Goal: Information Seeking & Learning: Learn about a topic

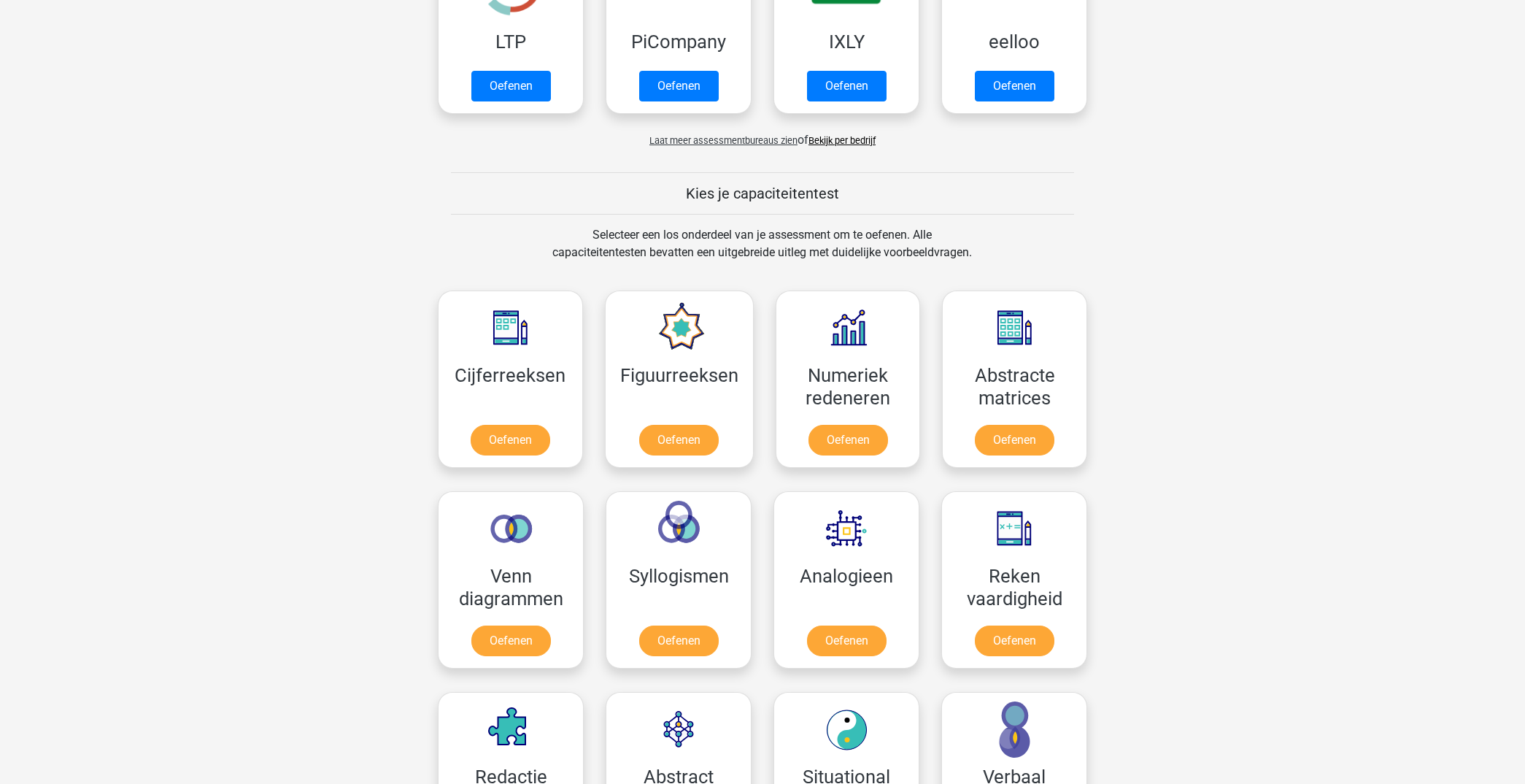
scroll to position [394, 0]
click at [1004, 426] on link "Oefenen" at bounding box center [1014, 442] width 83 height 32
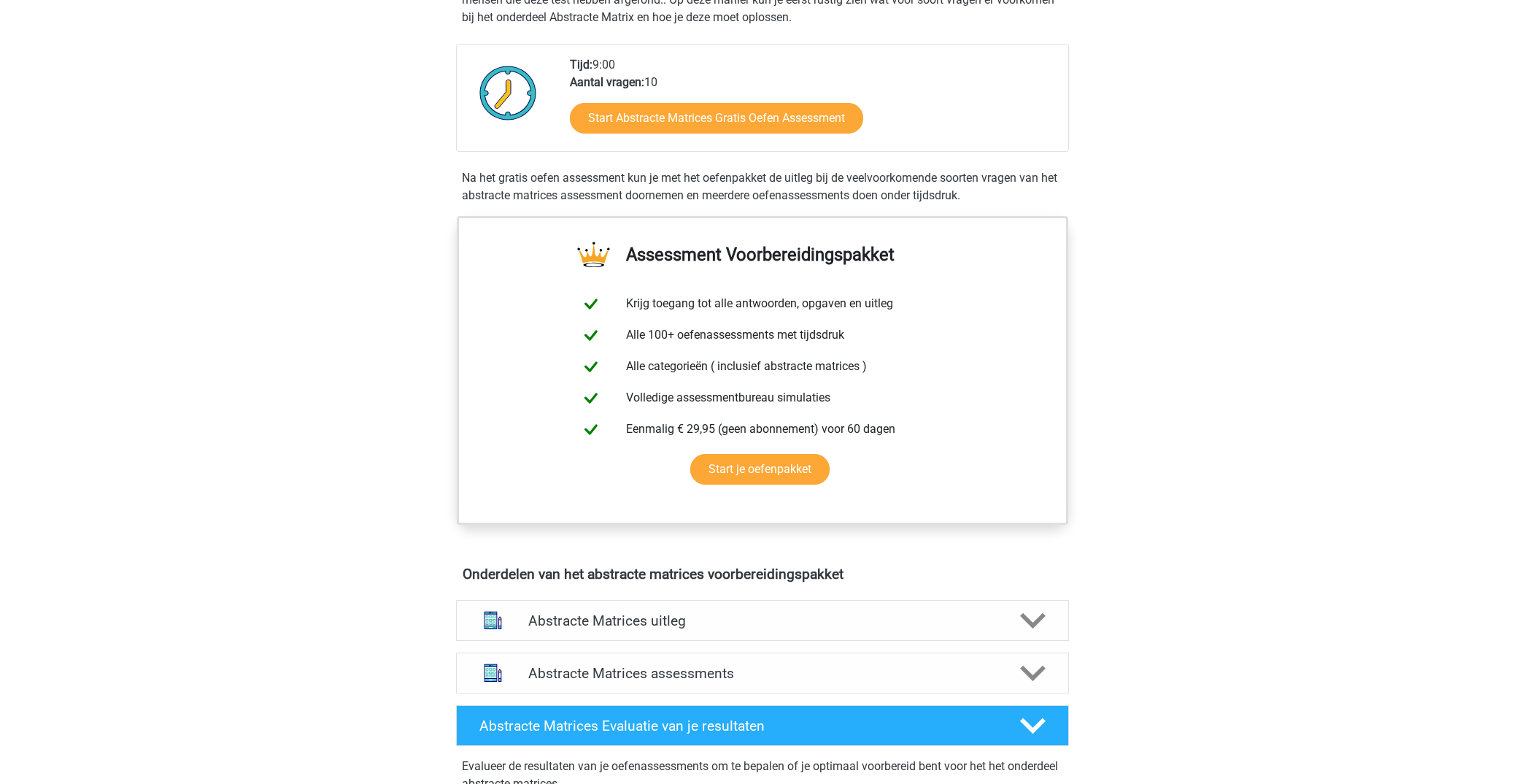
scroll to position [350, 0]
click at [1033, 613] on icon at bounding box center [1033, 620] width 26 height 26
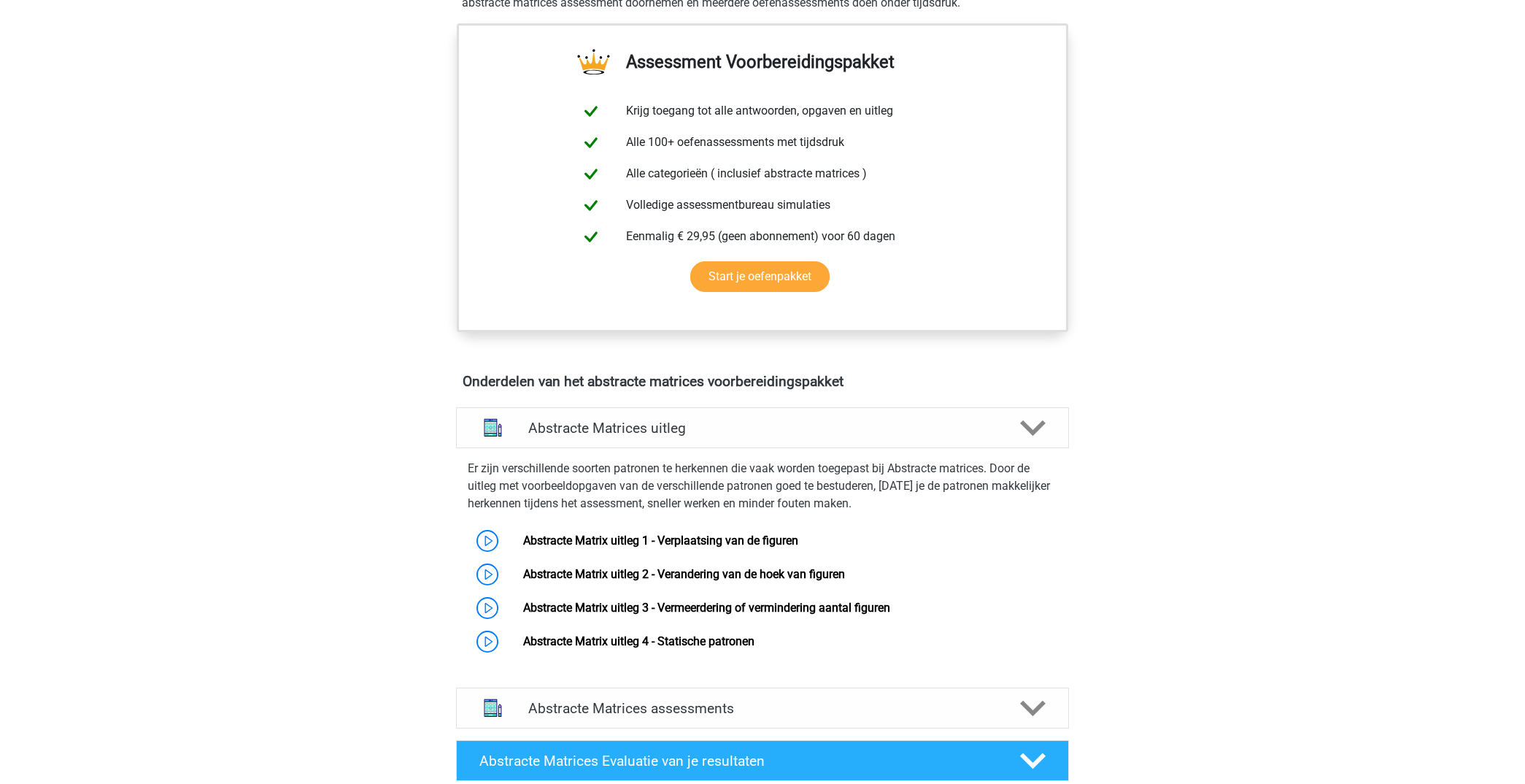
scroll to position [542, 0]
click at [523, 539] on link "Abstracte Matrix uitleg 1 - Verplaatsing van de figuren" at bounding box center [661, 540] width 275 height 14
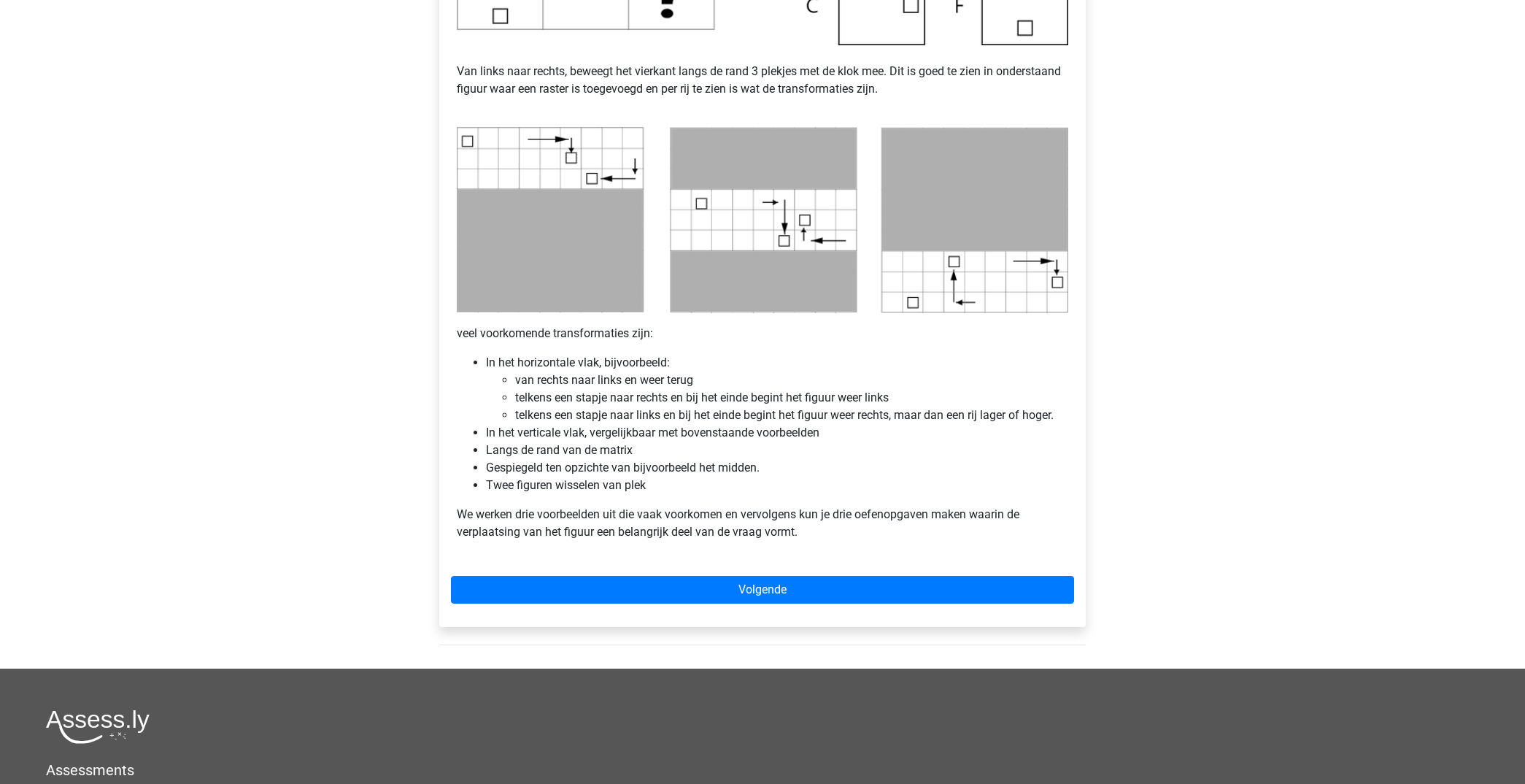
scroll to position [635, 0]
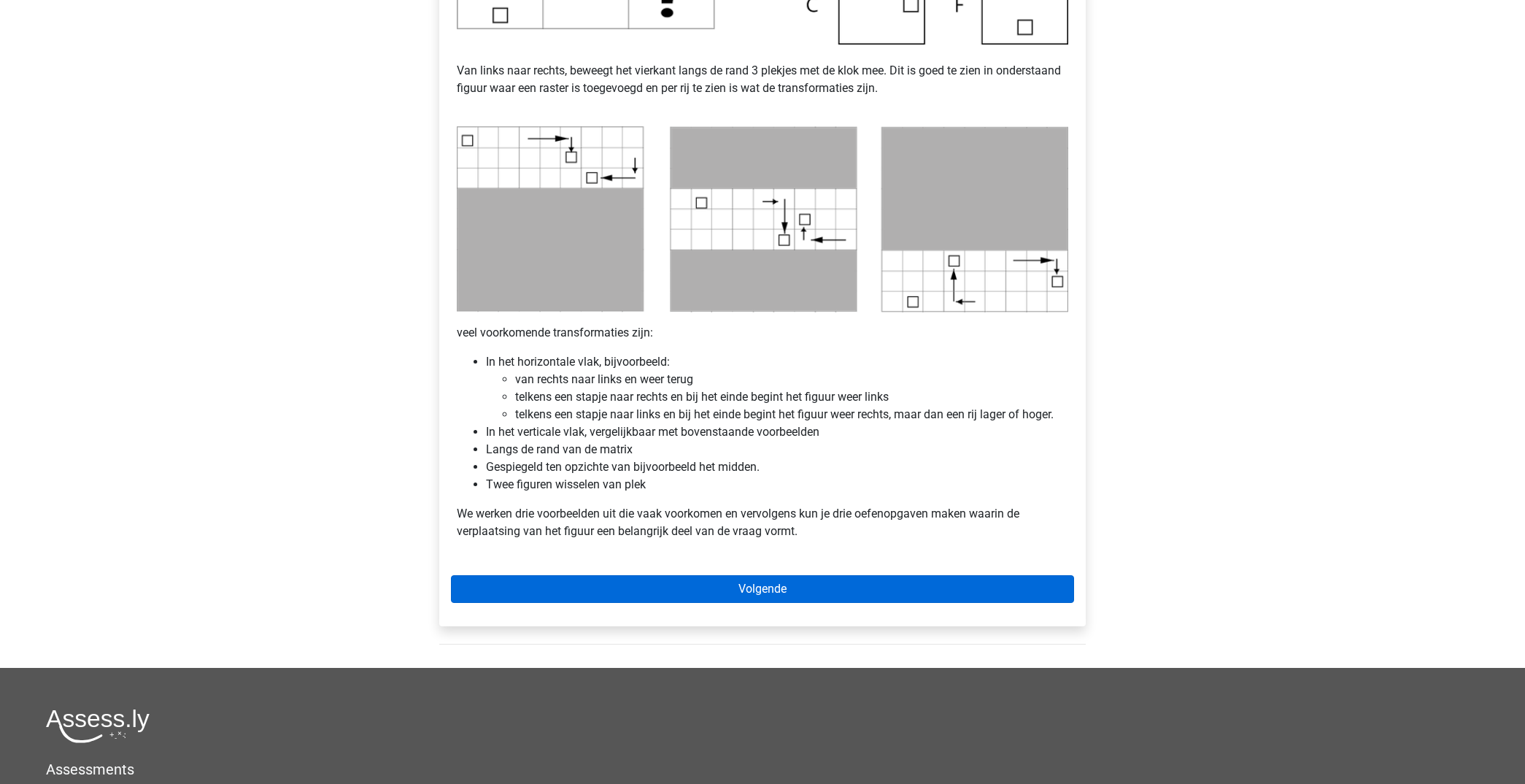
click at [800, 594] on link "Volgende" at bounding box center [762, 588] width 623 height 27
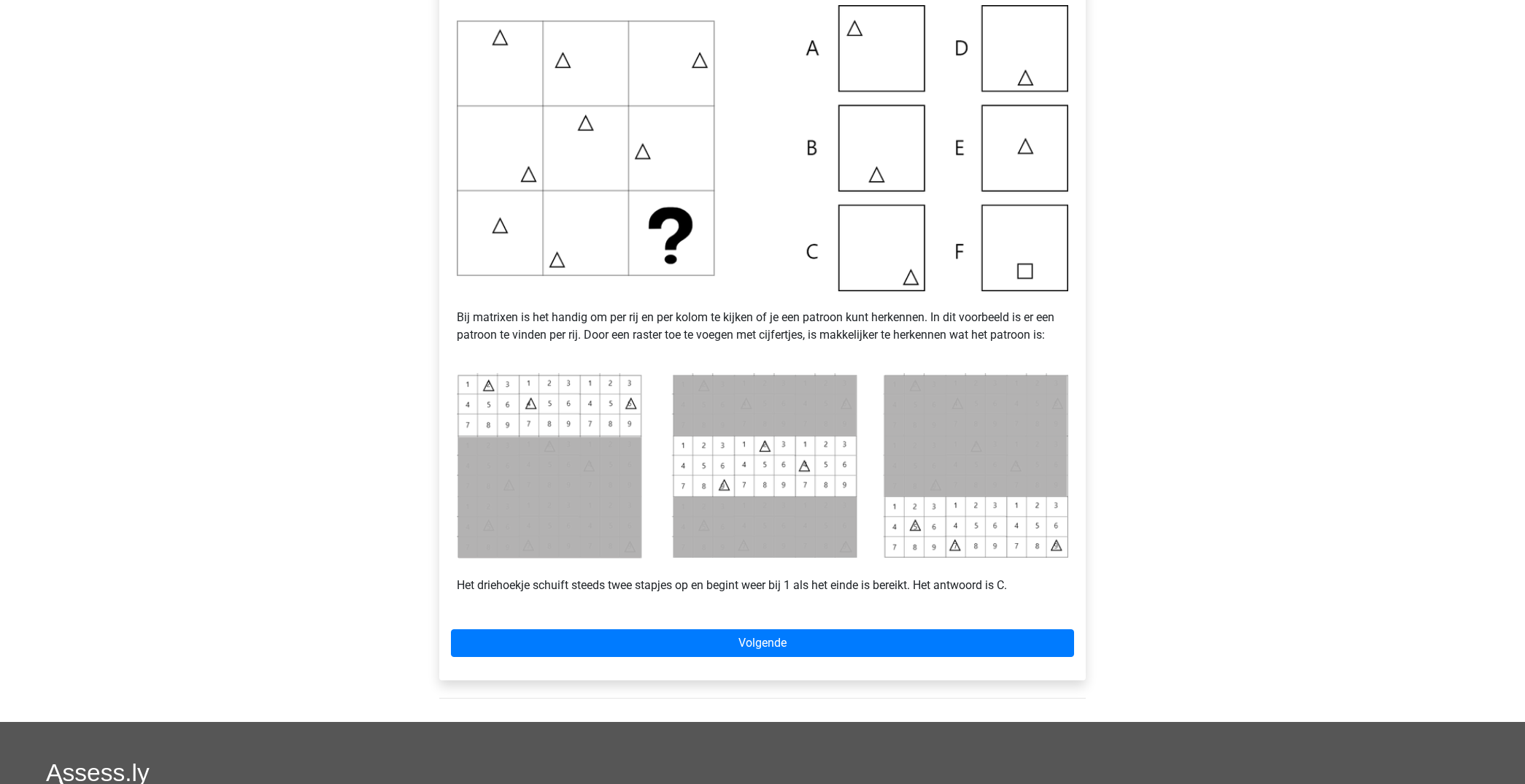
scroll to position [339, 0]
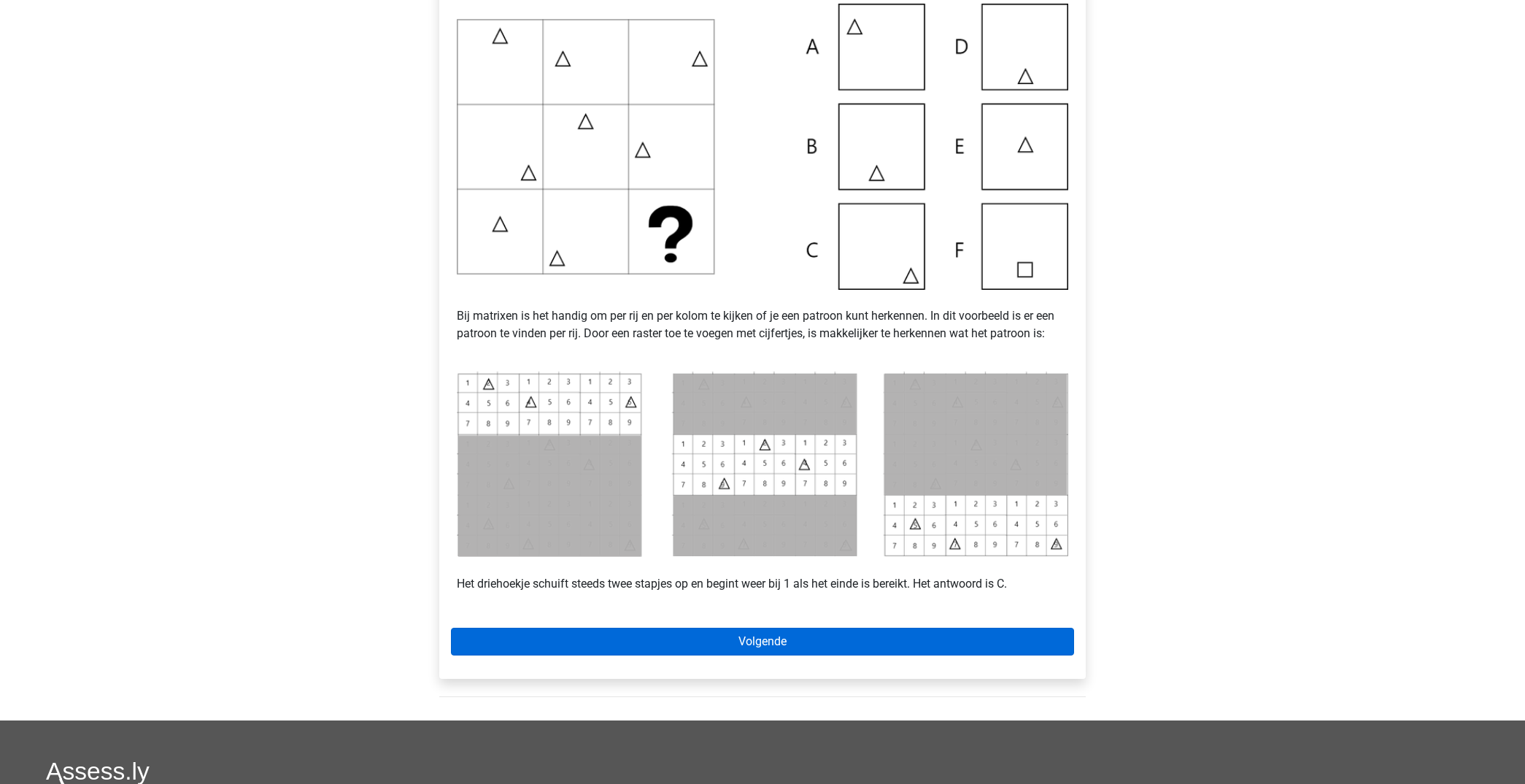
click at [859, 641] on link "Volgende" at bounding box center [762, 641] width 623 height 27
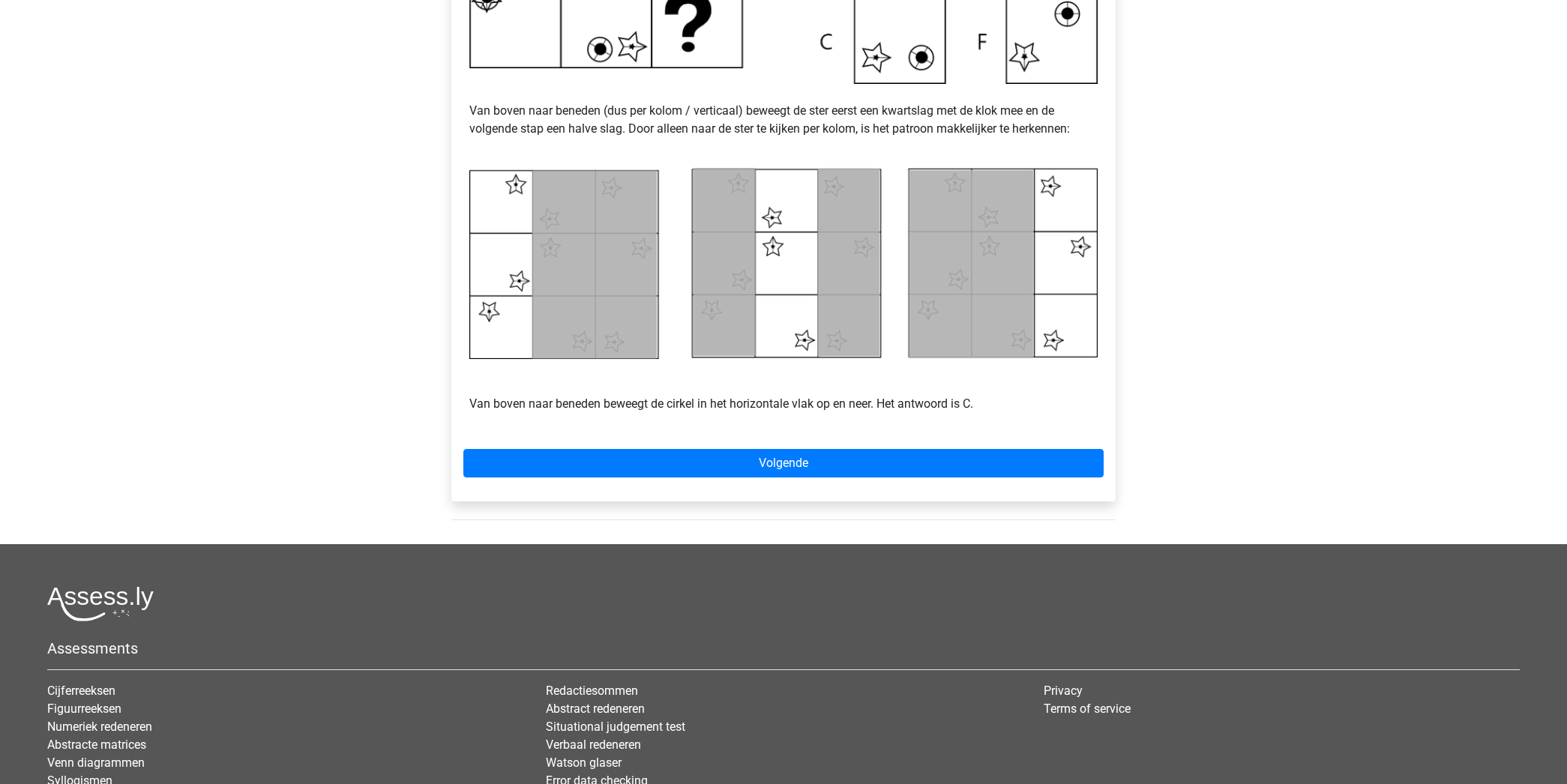
scroll to position [575, 0]
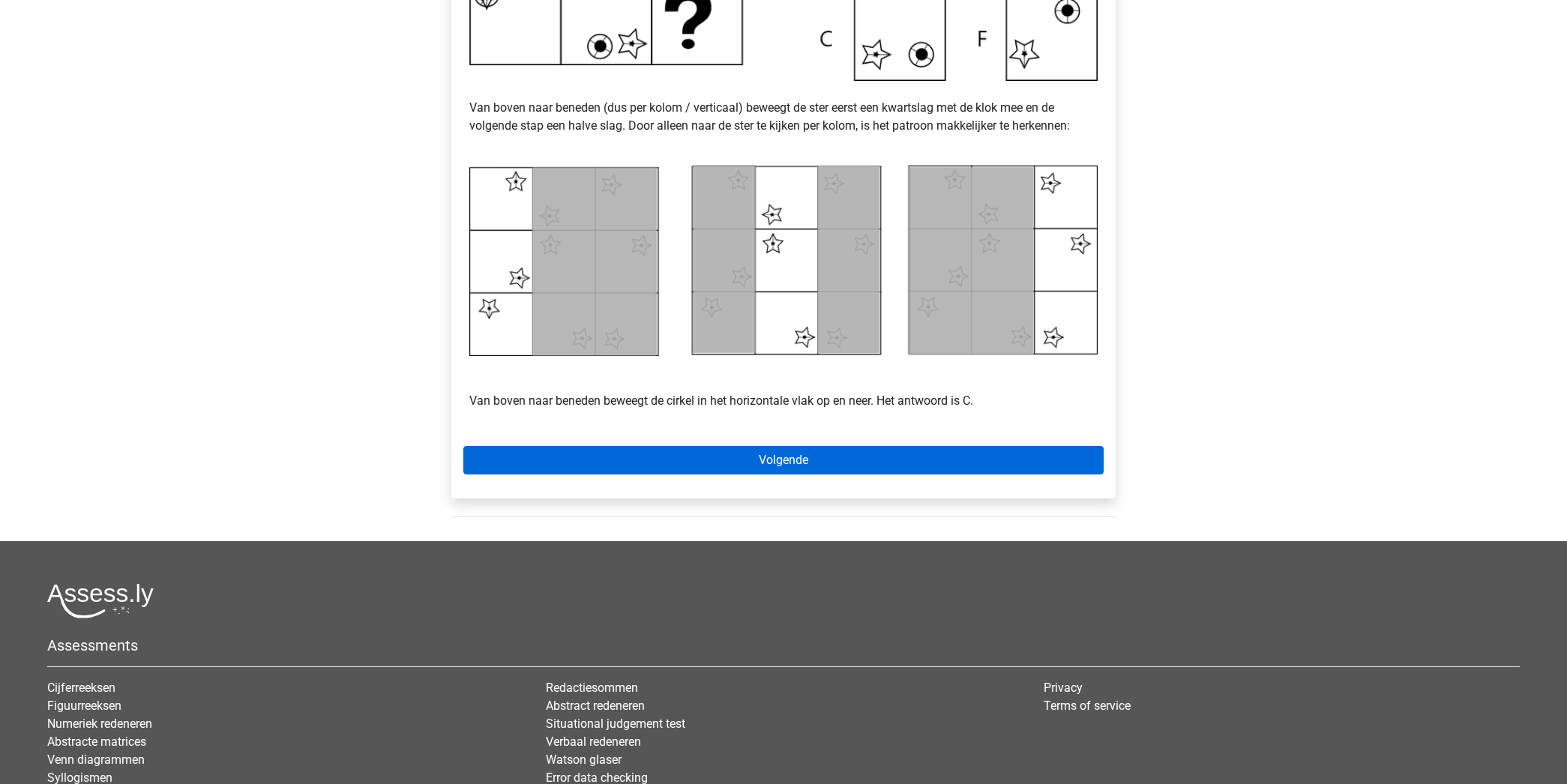
click at [887, 470] on link "Volgende" at bounding box center [784, 460] width 640 height 28
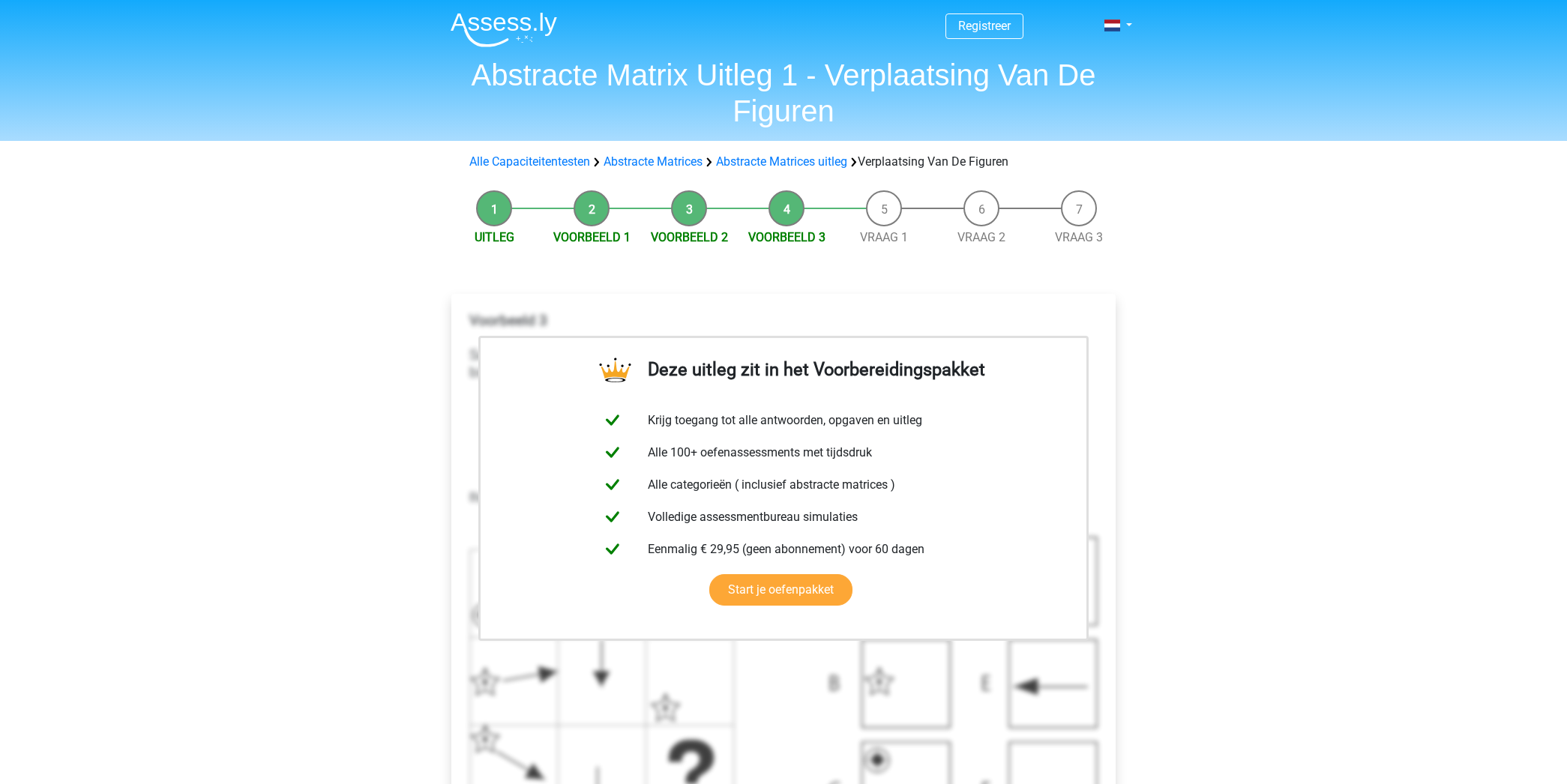
click at [890, 210] on li "Vraag 1" at bounding box center [884, 219] width 97 height 56
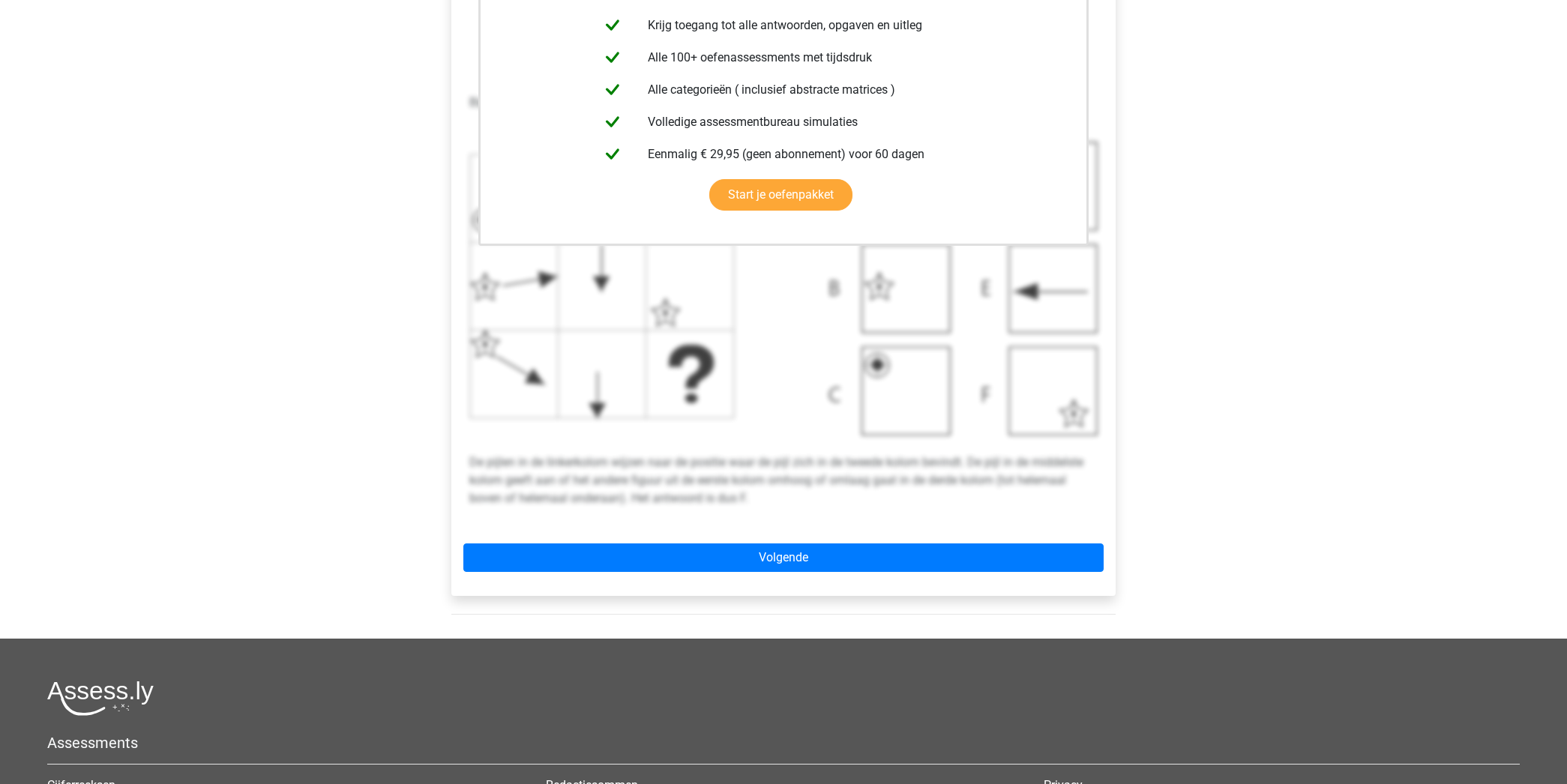
scroll to position [410, 0]
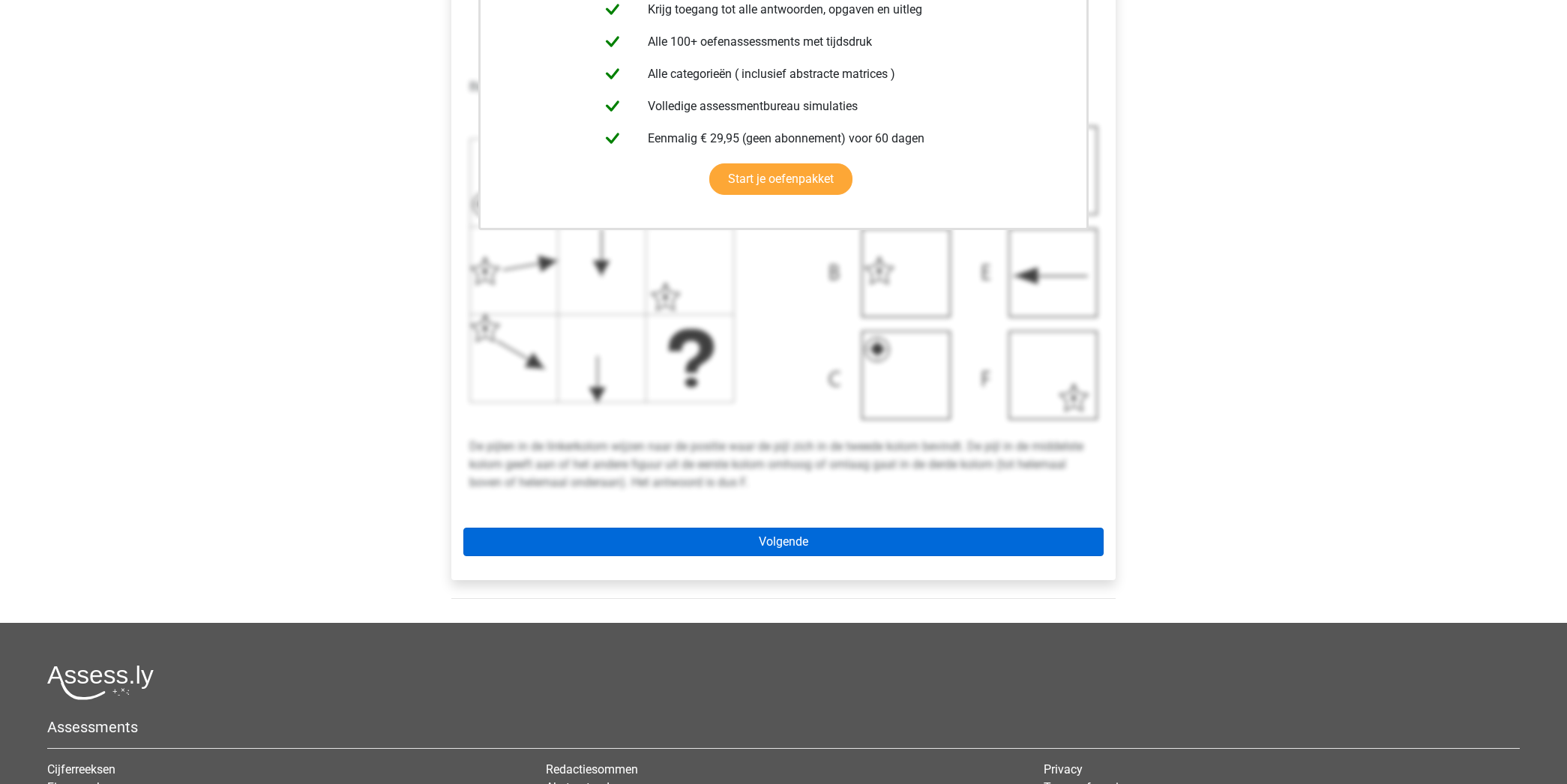
click at [788, 541] on link "Volgende" at bounding box center [784, 541] width 640 height 28
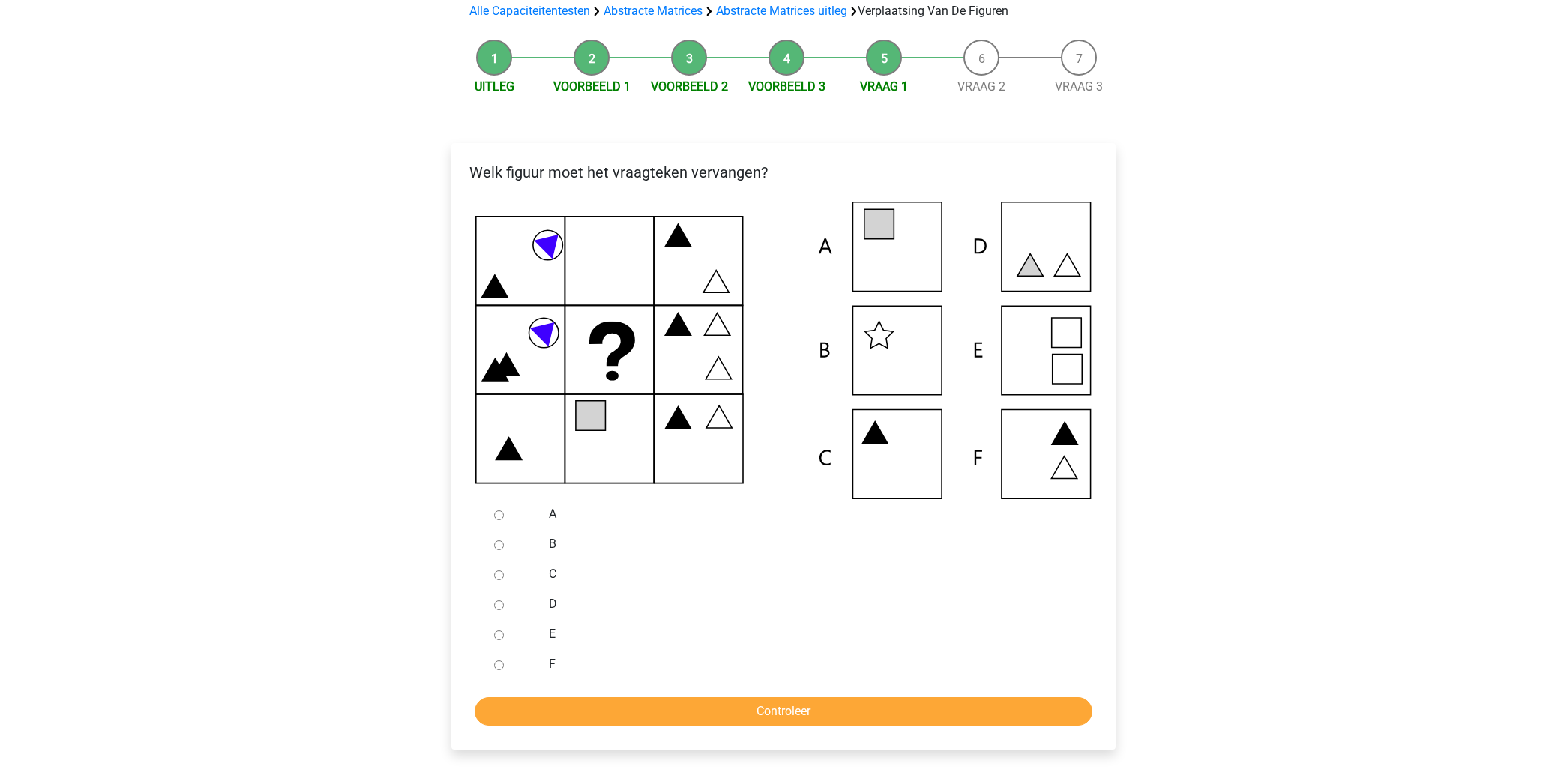
scroll to position [152, 0]
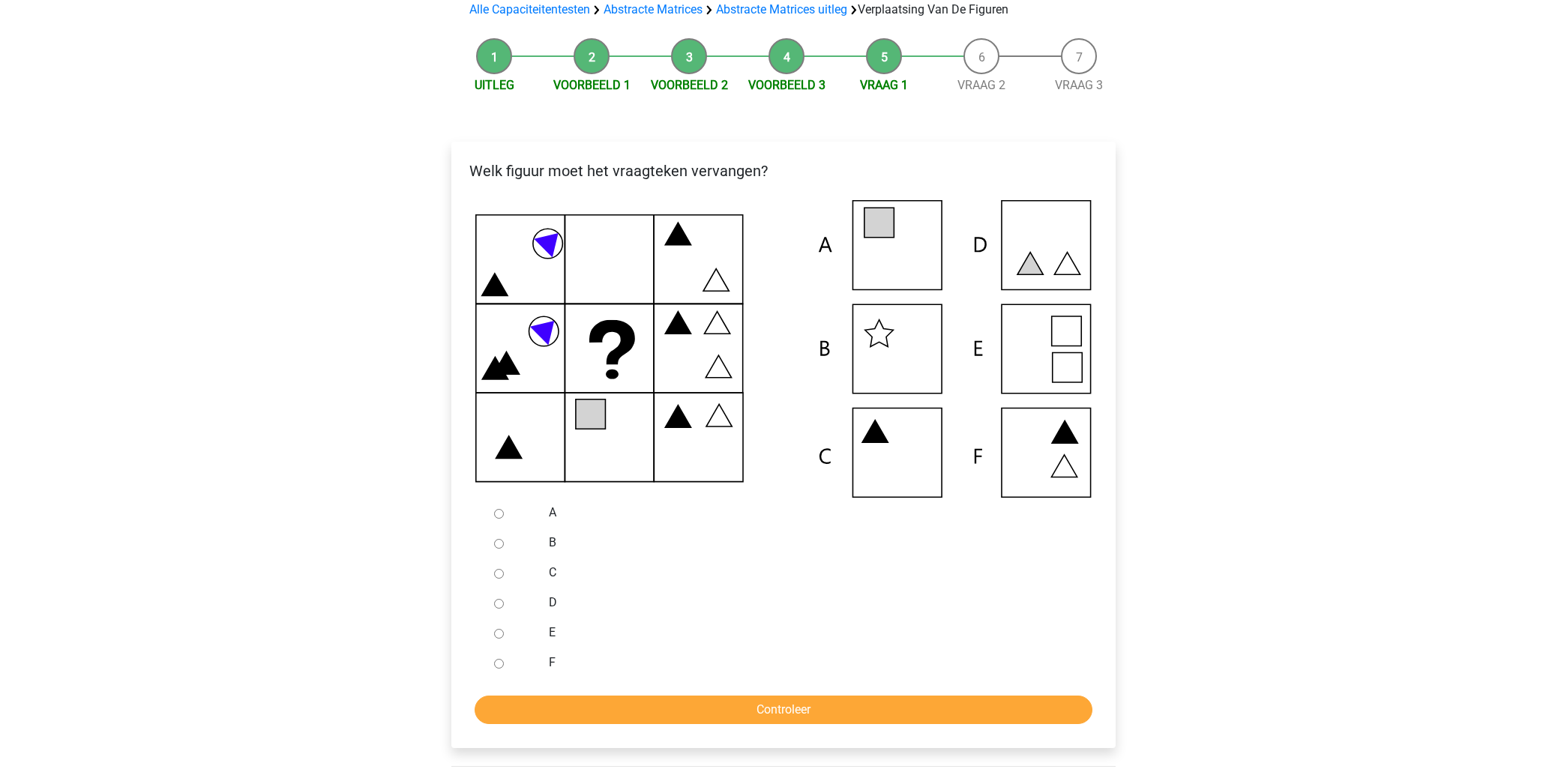
click at [496, 515] on input "A" at bounding box center [498, 513] width 9 height 9
radio input "true"
click at [813, 712] on input "Controleer" at bounding box center [783, 709] width 617 height 28
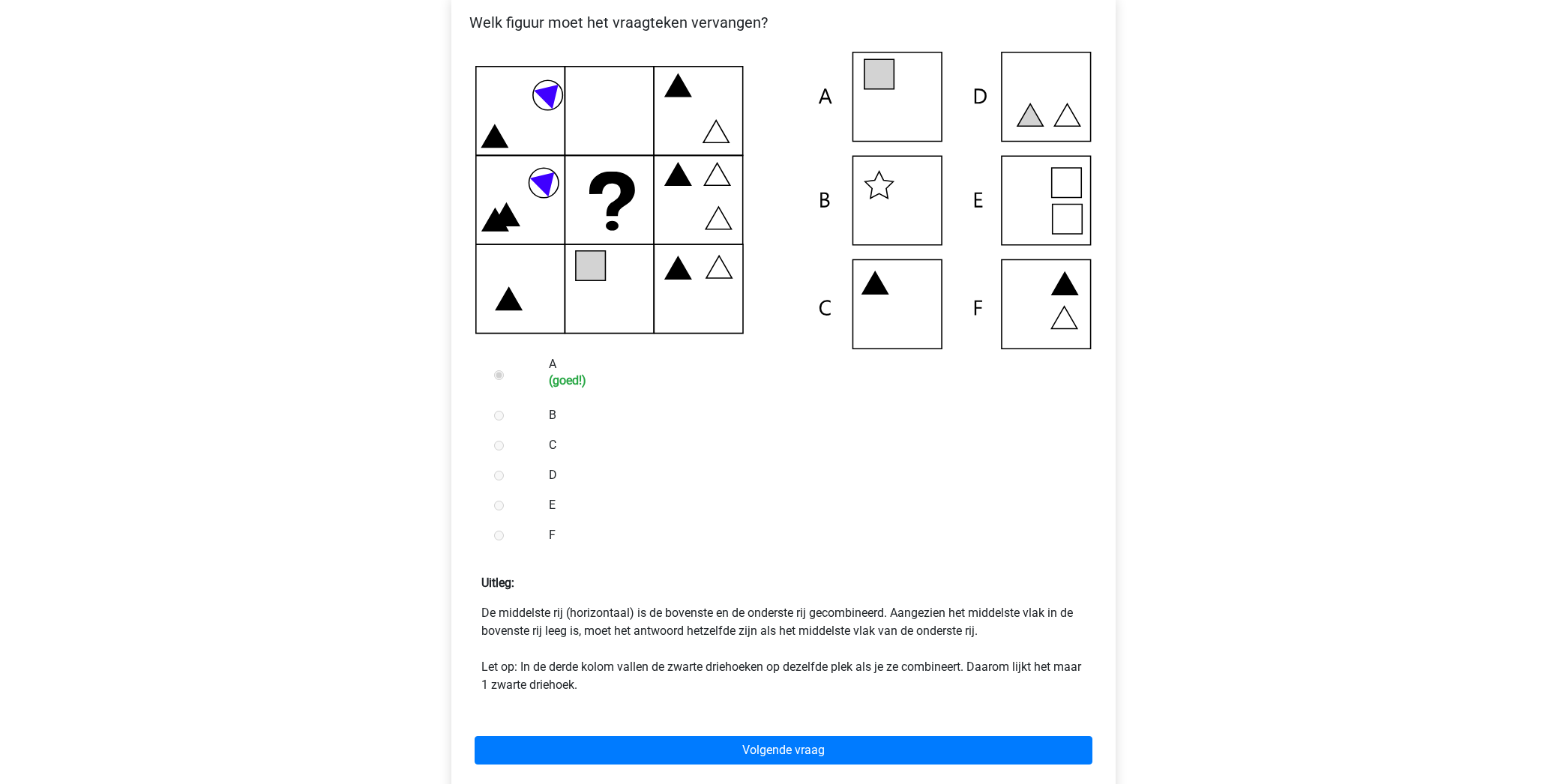
scroll to position [328, 0]
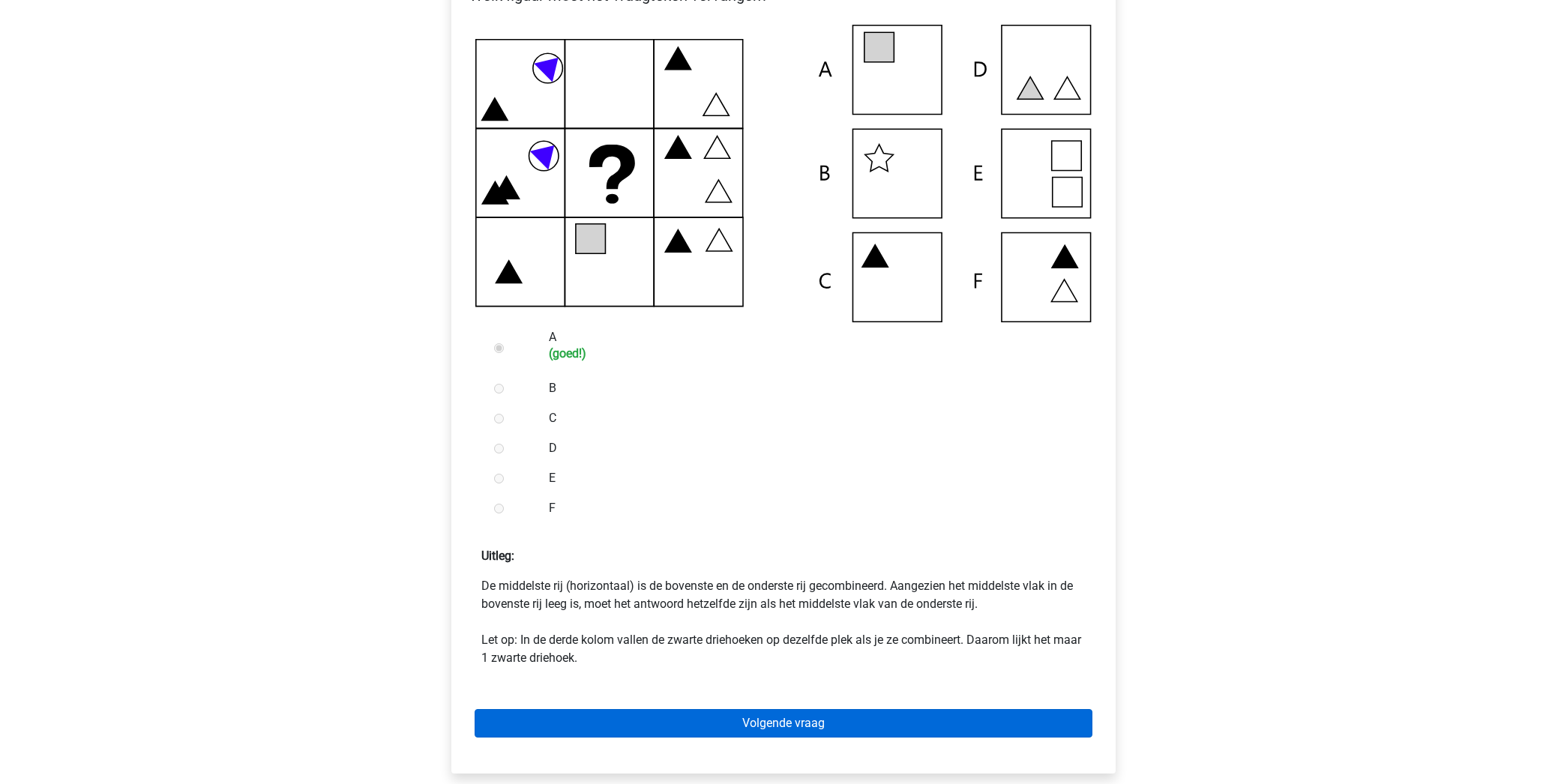
click at [834, 717] on link "Volgende vraag" at bounding box center [783, 723] width 617 height 28
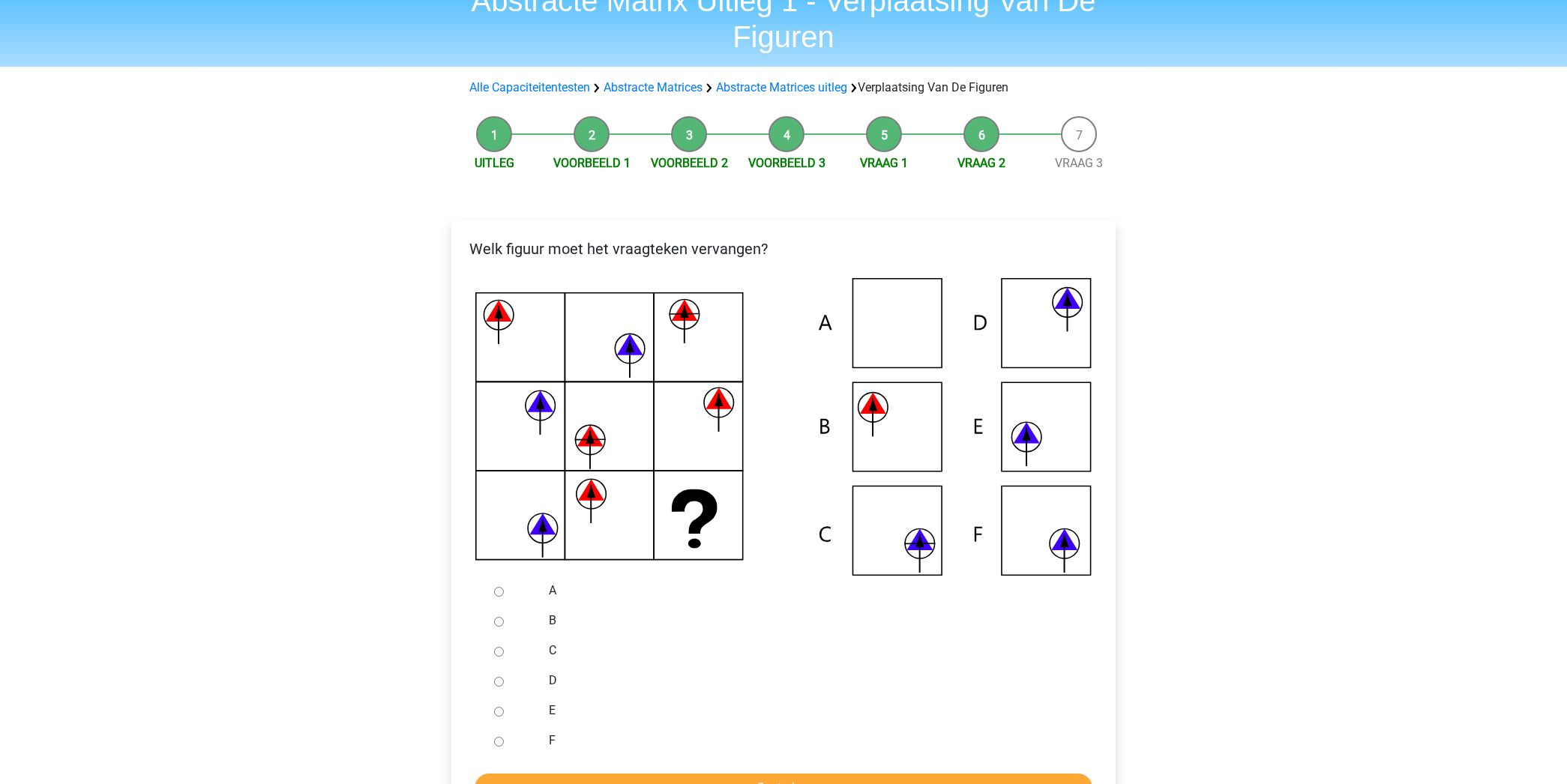
scroll to position [82, 0]
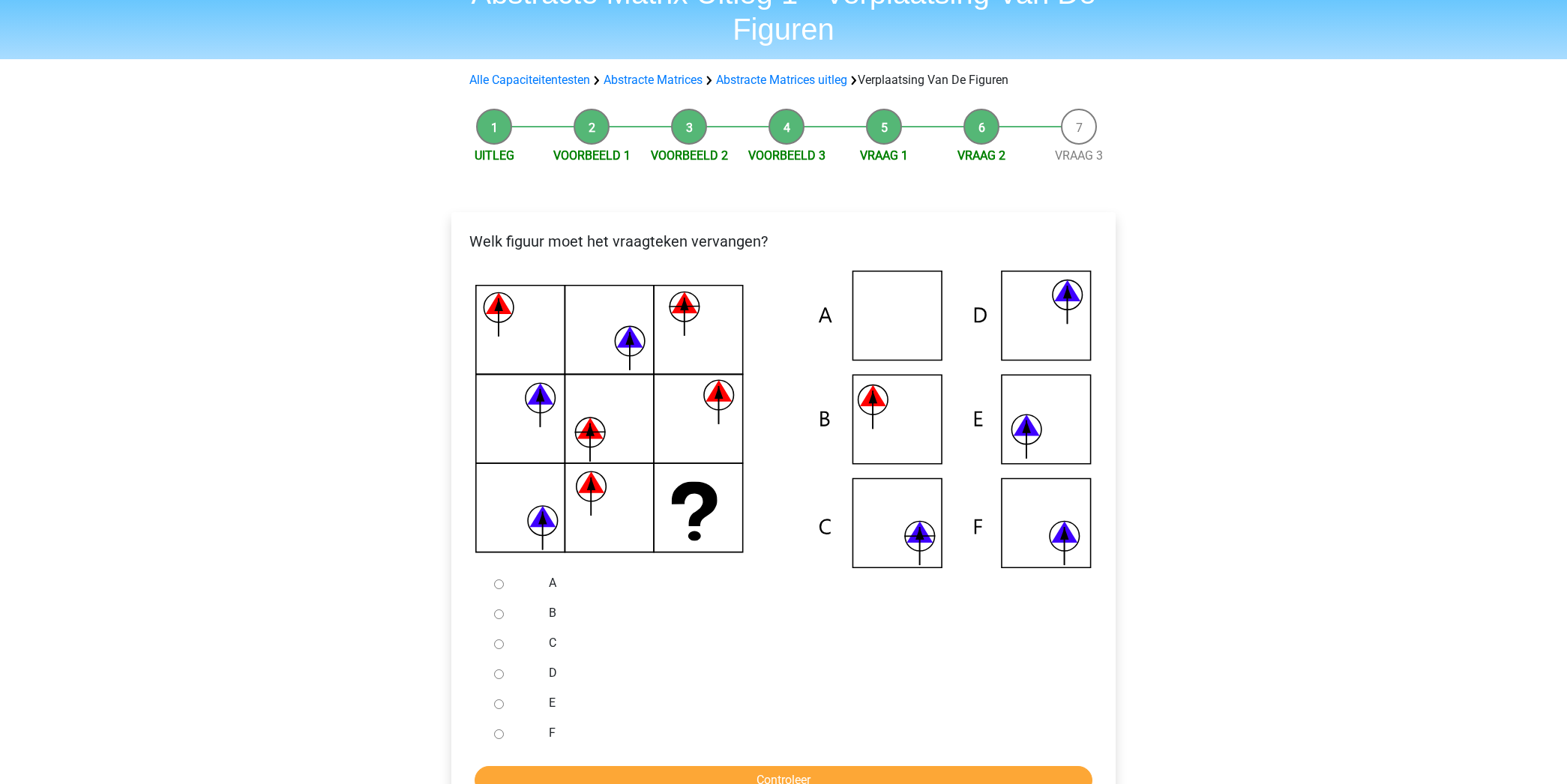
click at [499, 644] on input "C" at bounding box center [498, 644] width 9 height 9
radio input "true"
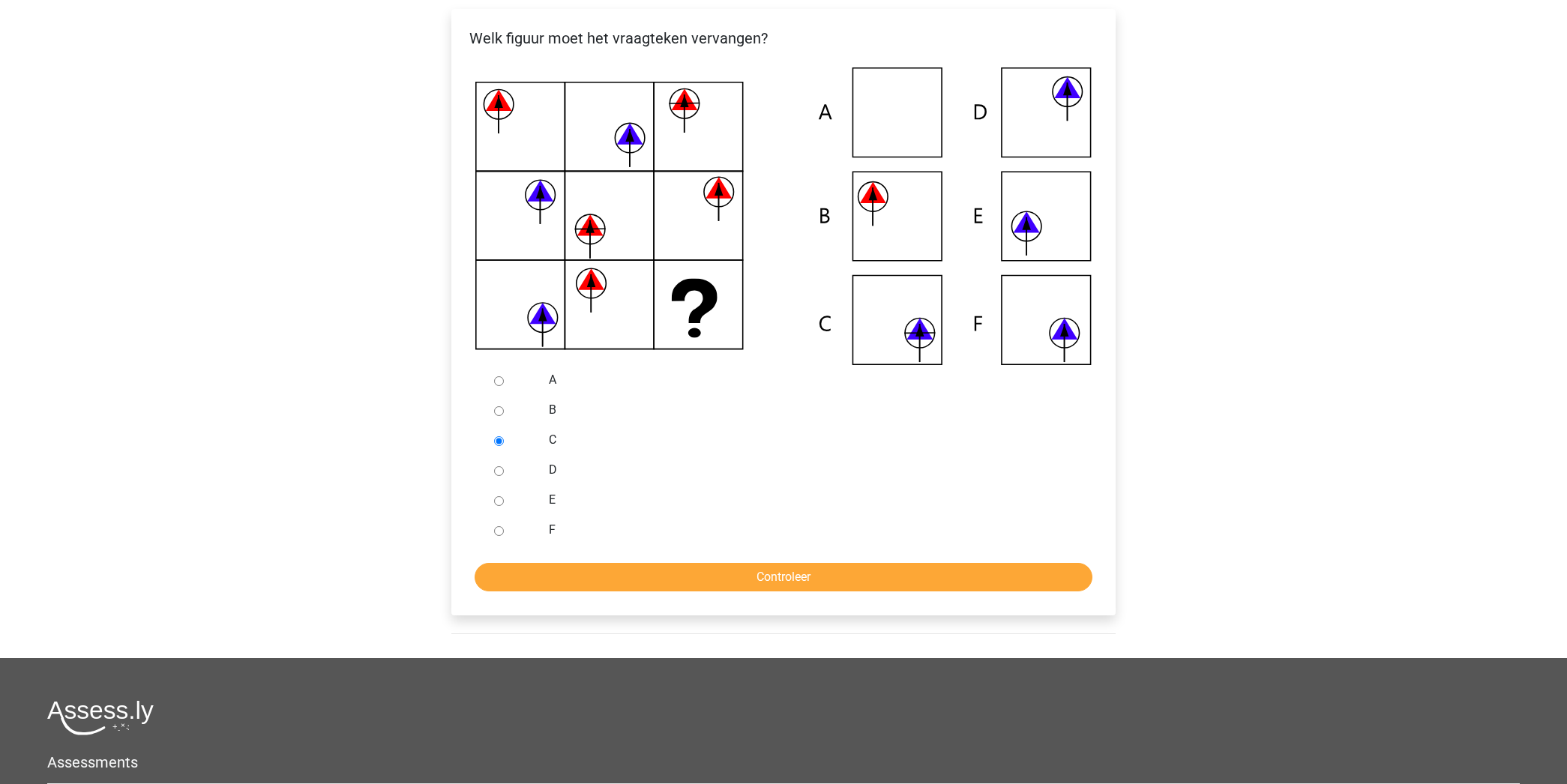
scroll to position [289, 0]
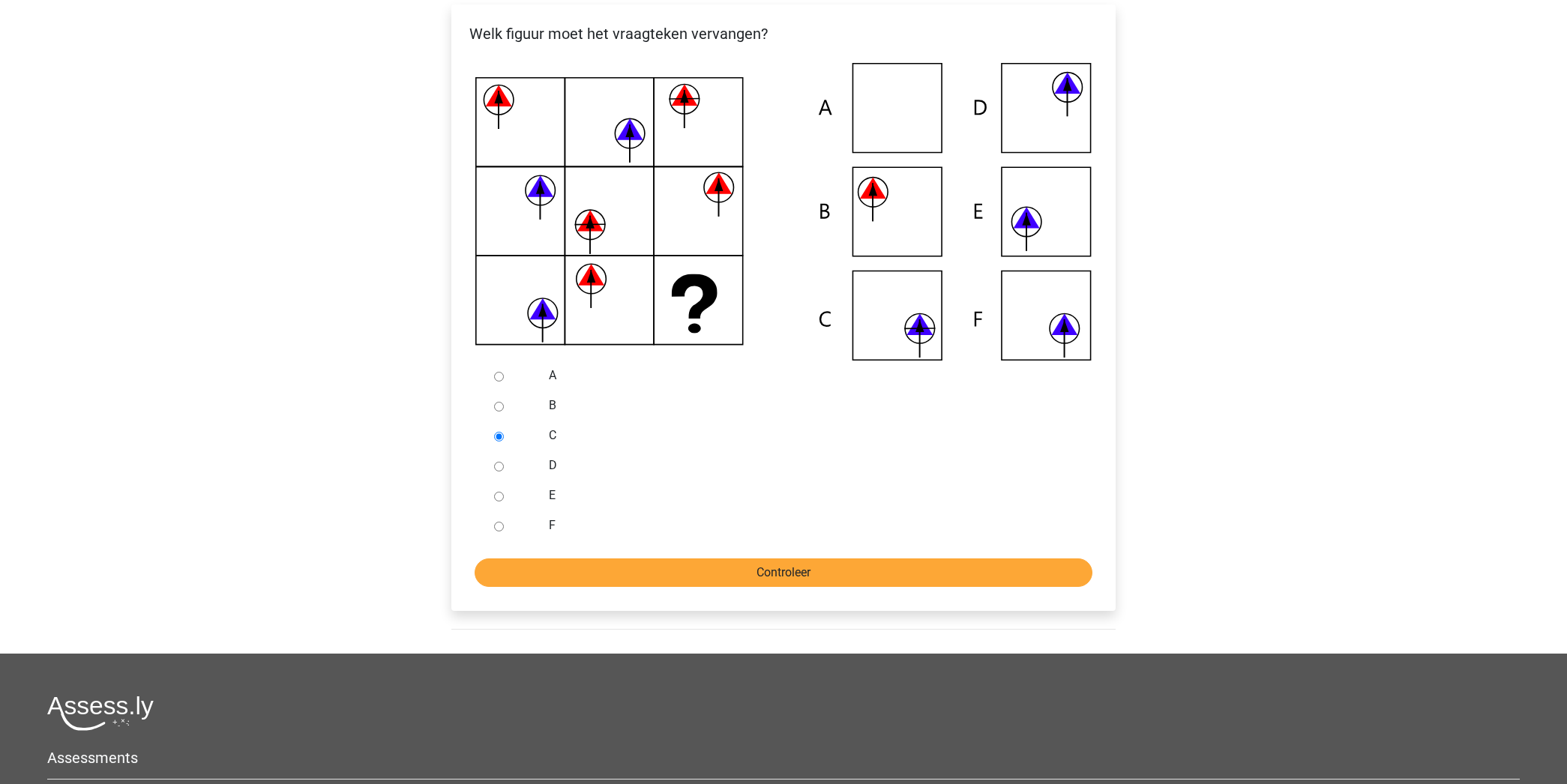
click at [778, 582] on input "Controleer" at bounding box center [783, 572] width 617 height 28
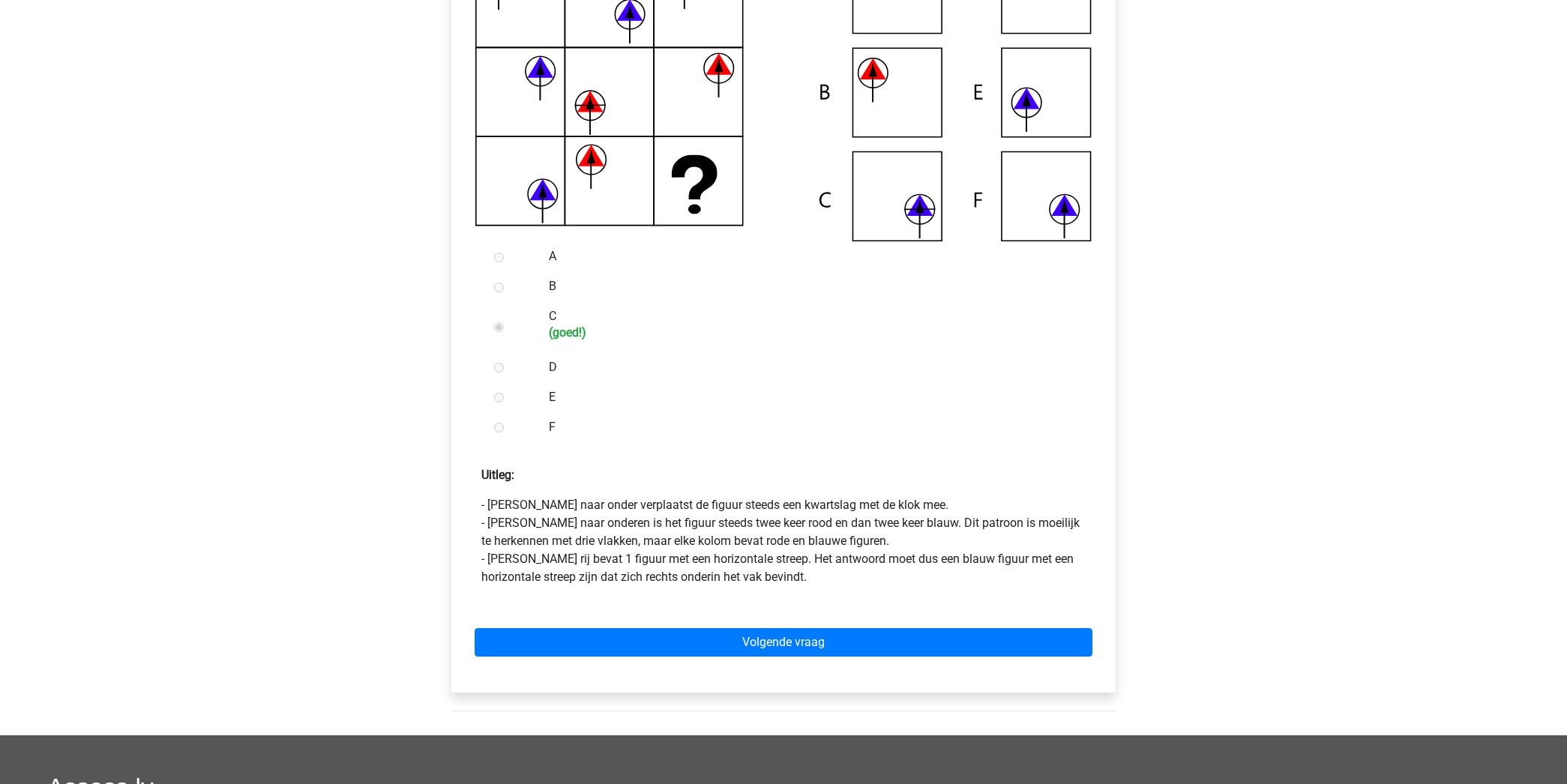
scroll to position [413, 0]
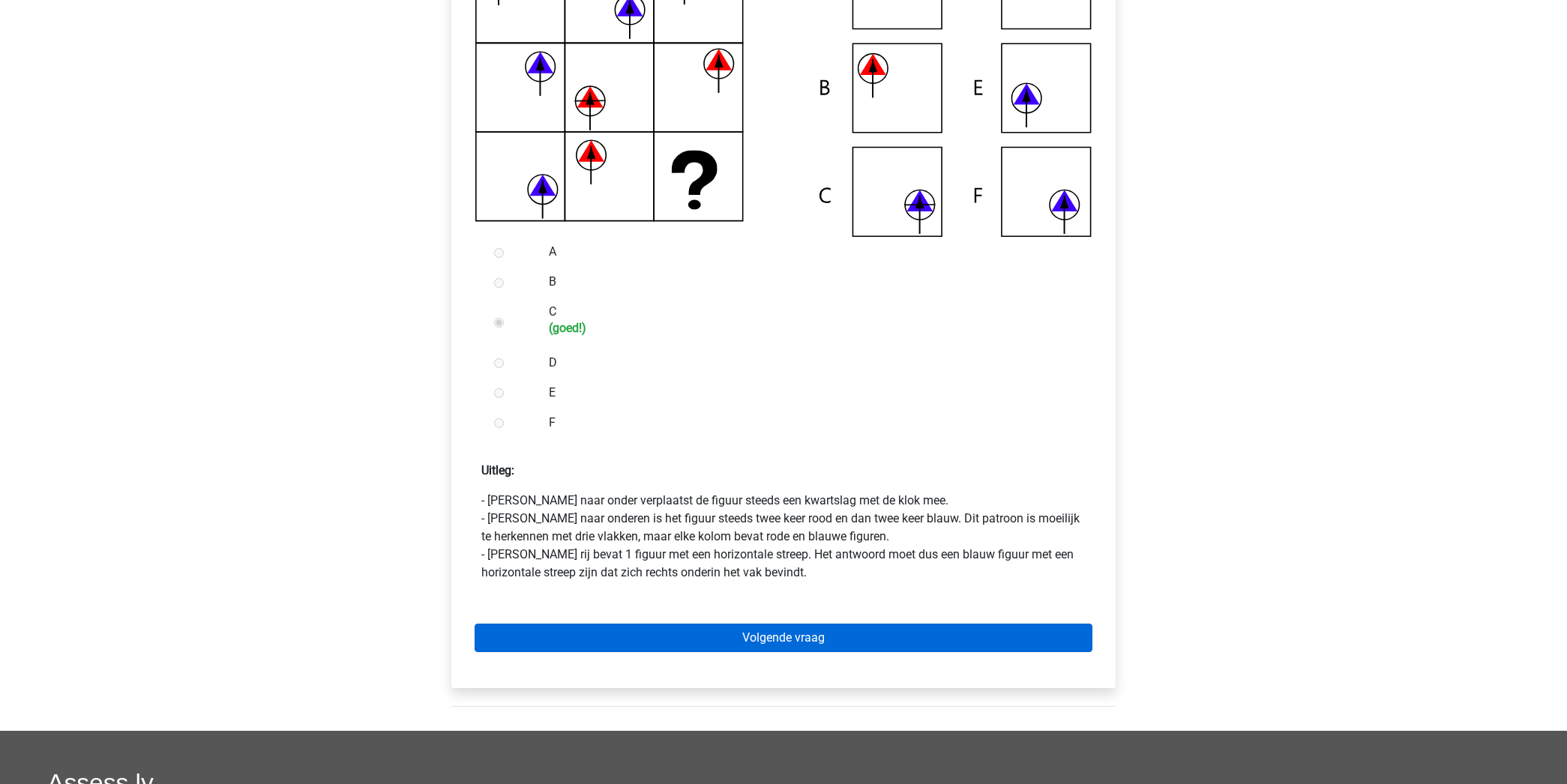
click at [881, 638] on link "Volgende vraag" at bounding box center [783, 638] width 617 height 28
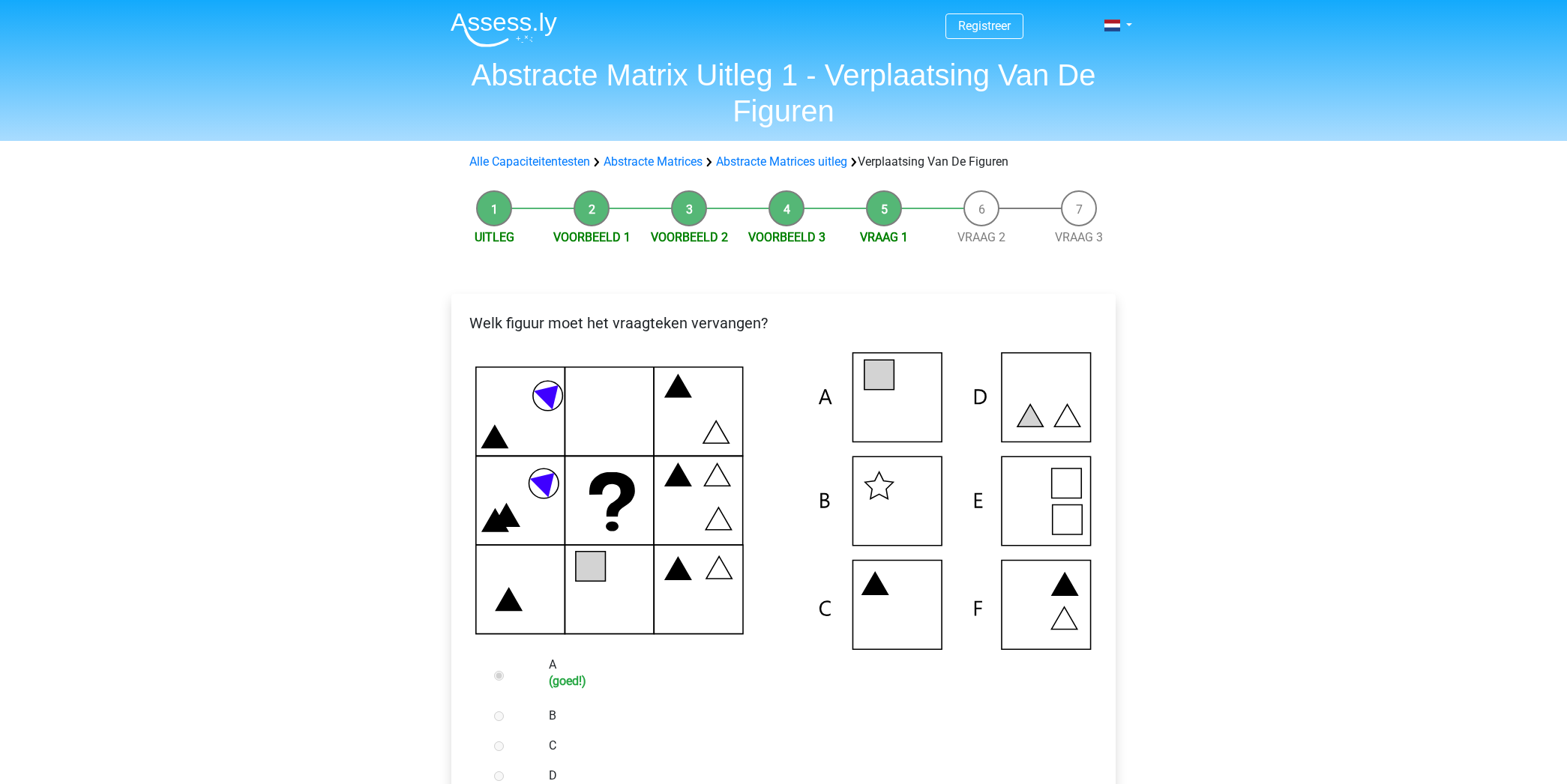
scroll to position [328, 0]
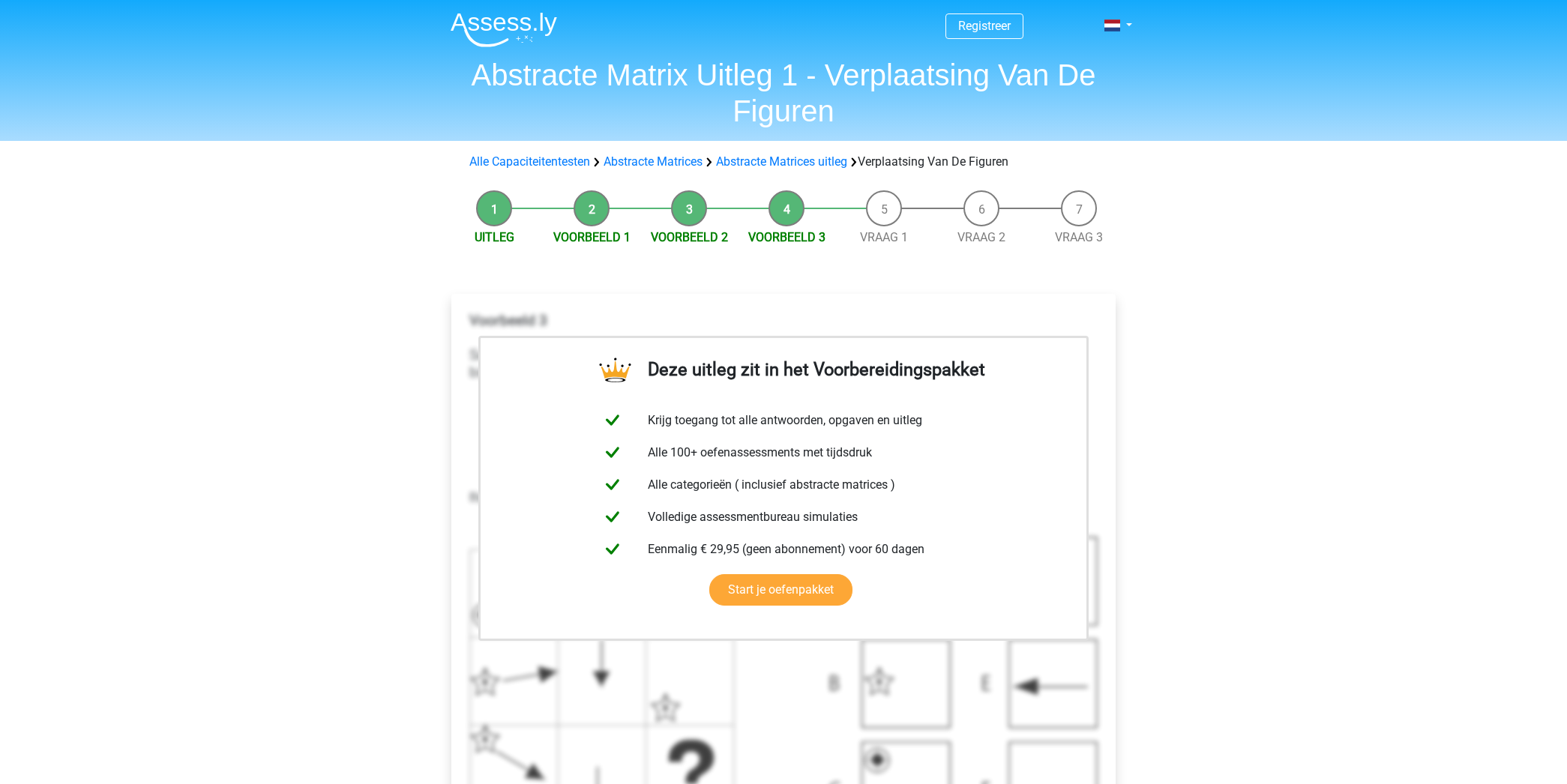
scroll to position [410, 0]
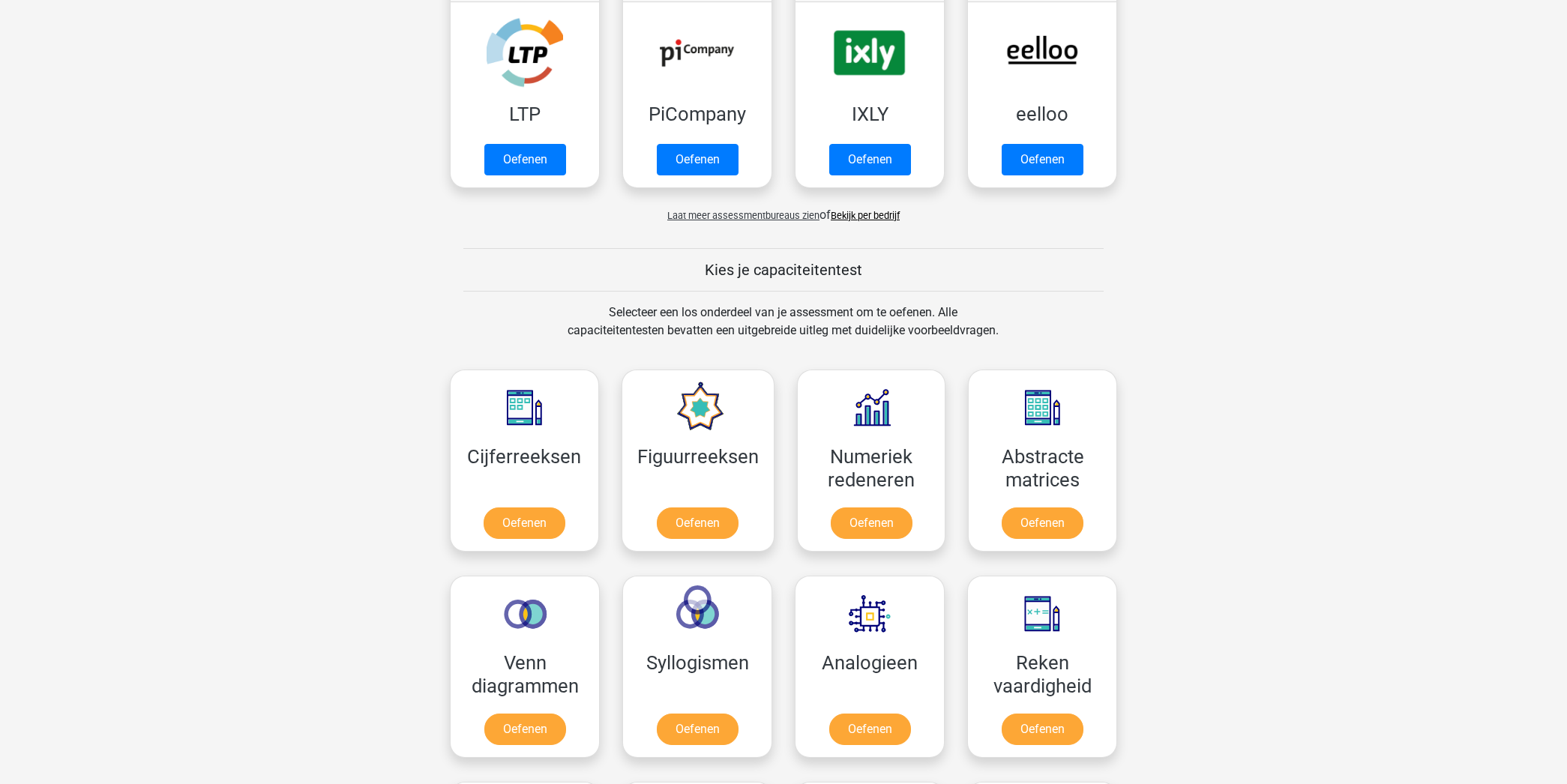
scroll to position [345, 0]
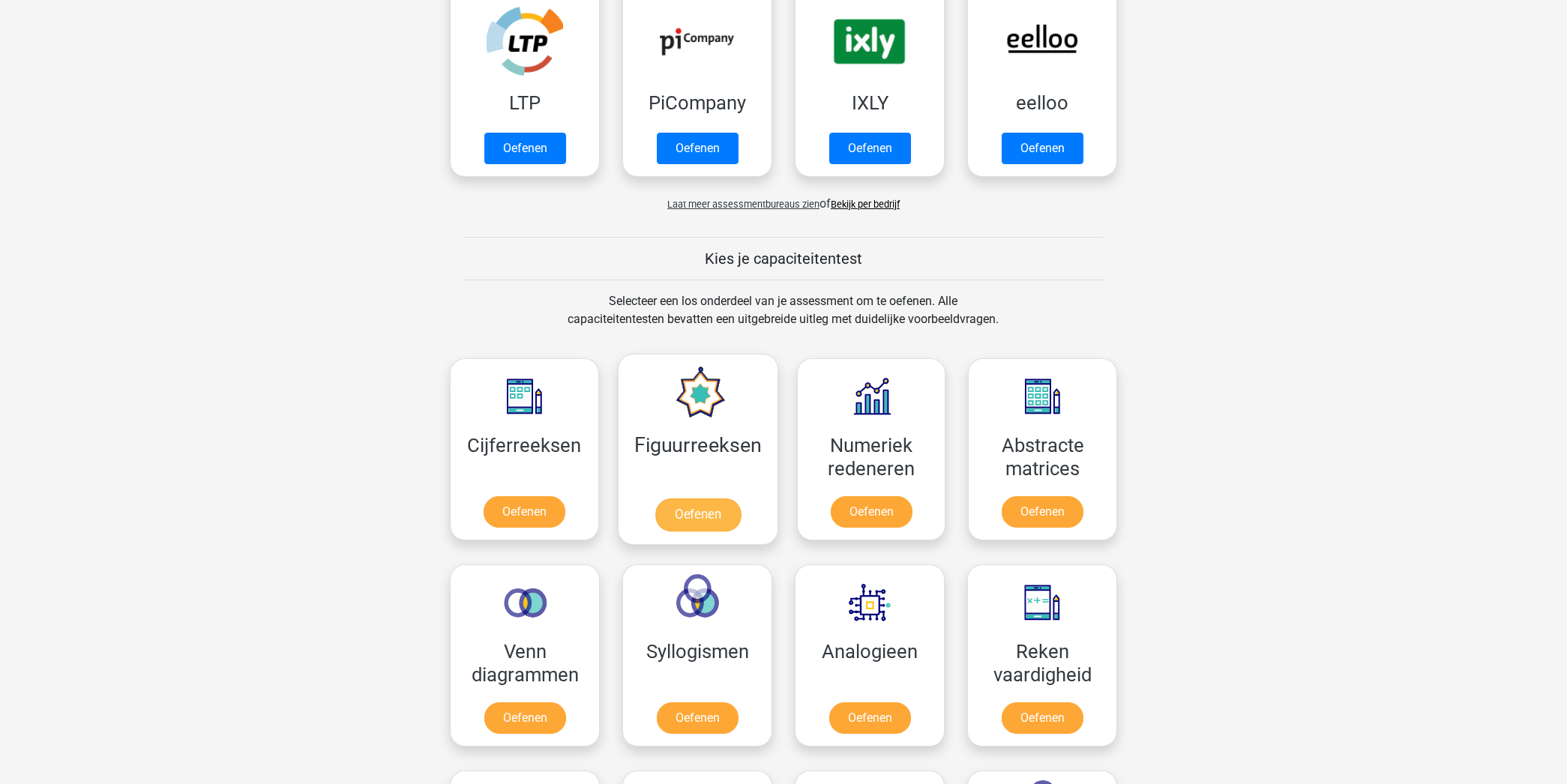
click at [697, 525] on link "Oefenen" at bounding box center [697, 514] width 85 height 33
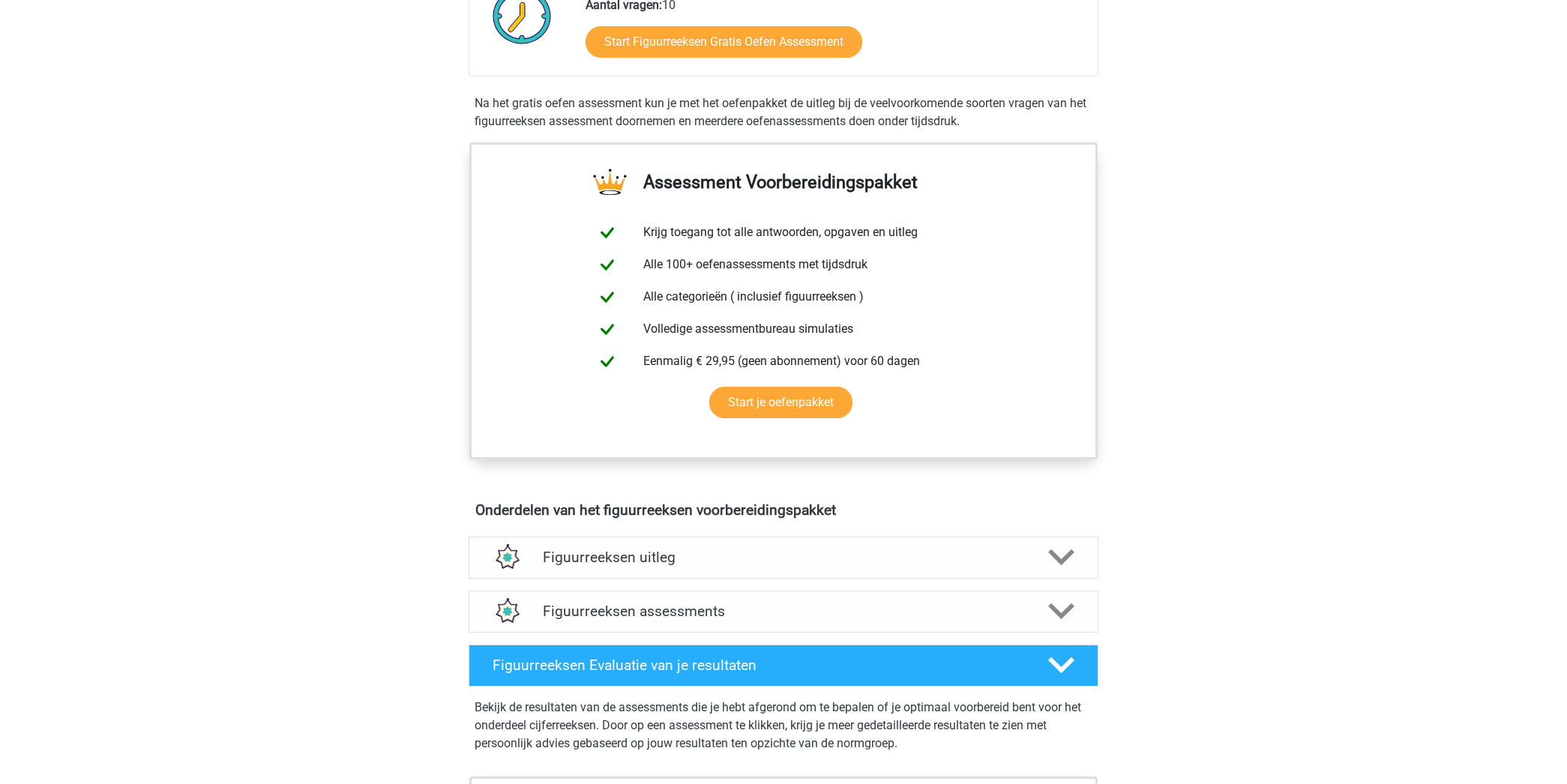
scroll to position [425, 0]
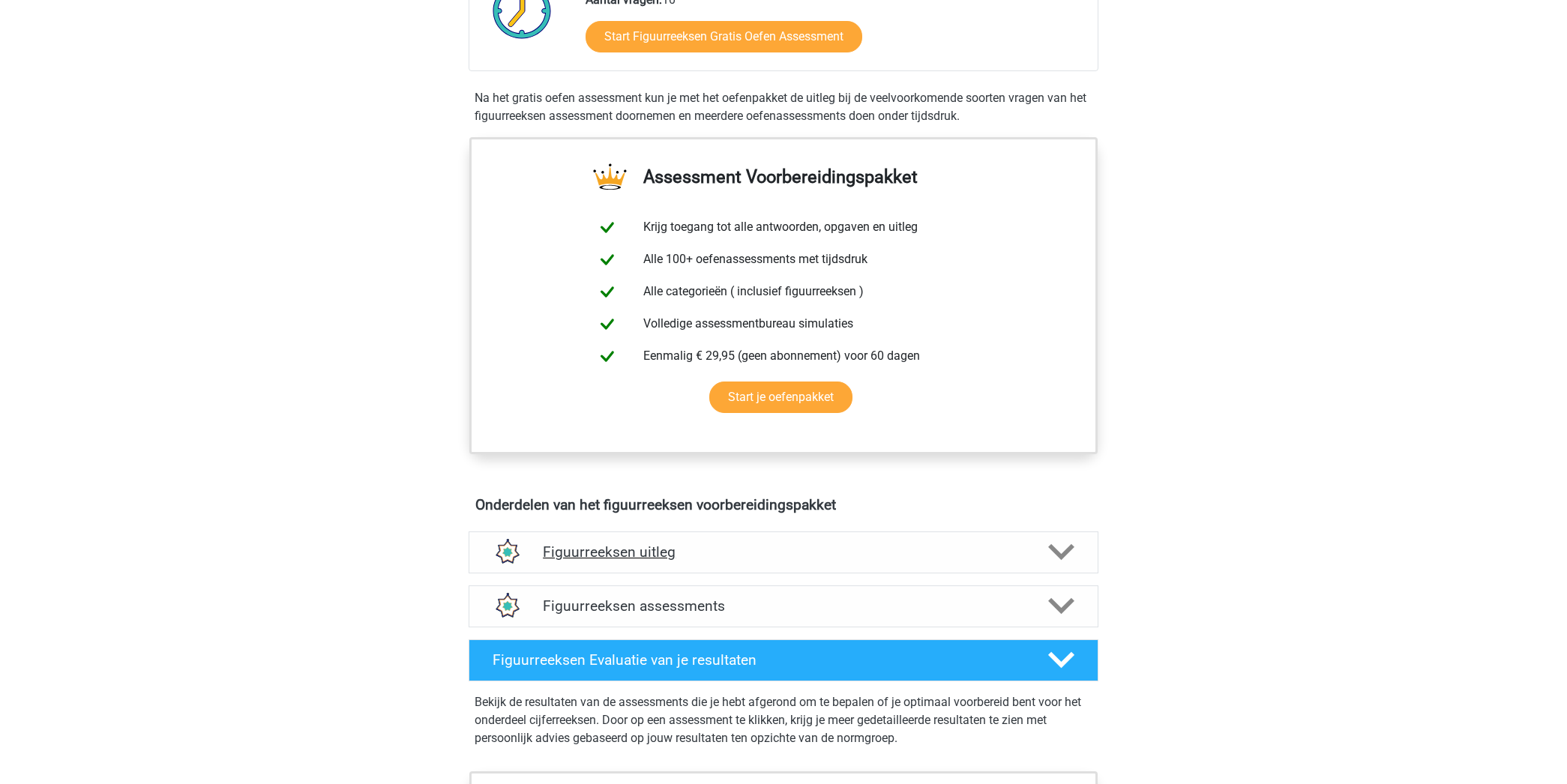
click at [1060, 555] on polygon at bounding box center [1061, 552] width 26 height 16
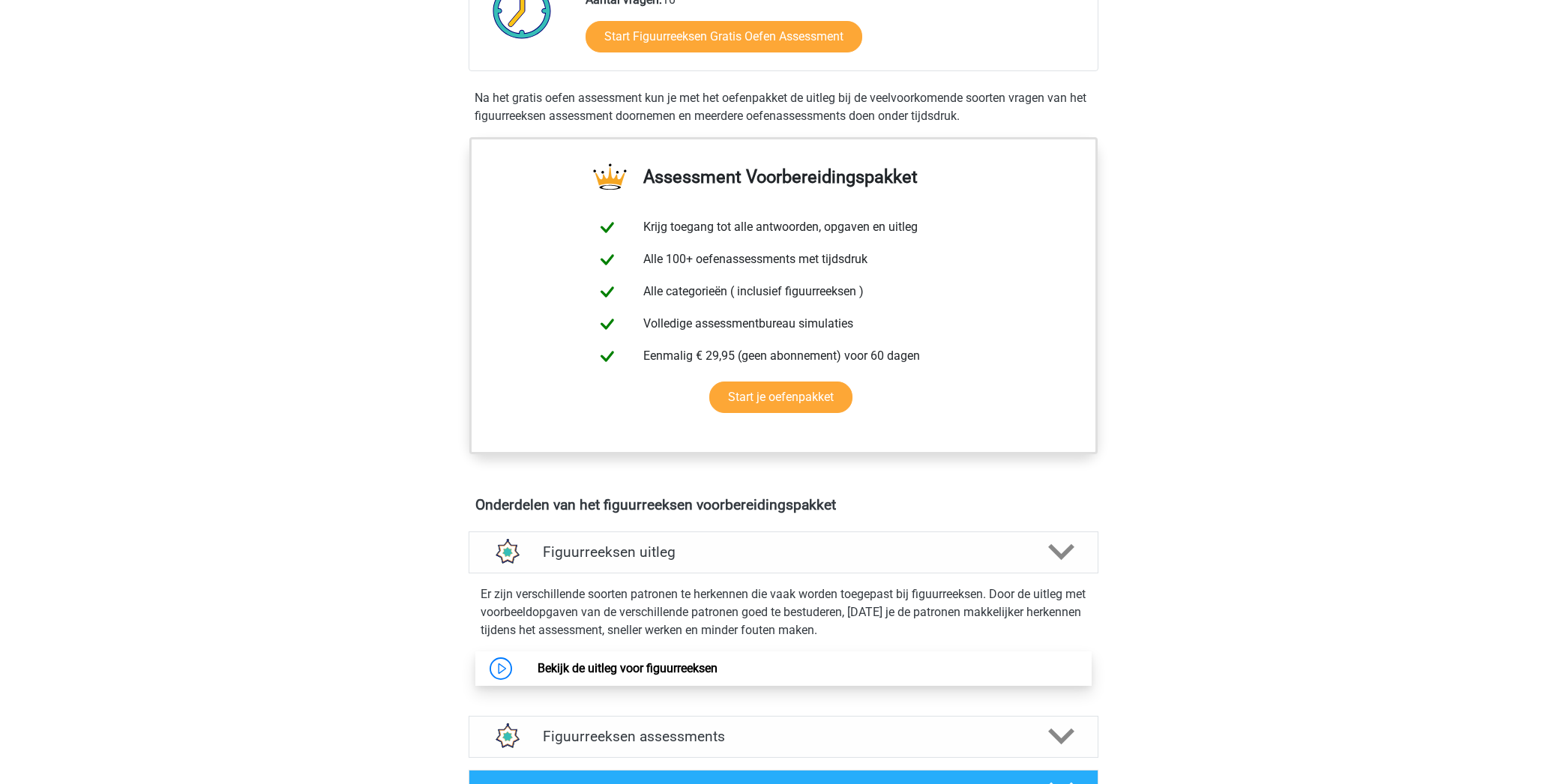
click at [711, 669] on link "Bekijk de uitleg voor figuurreeksen" at bounding box center [627, 668] width 180 height 14
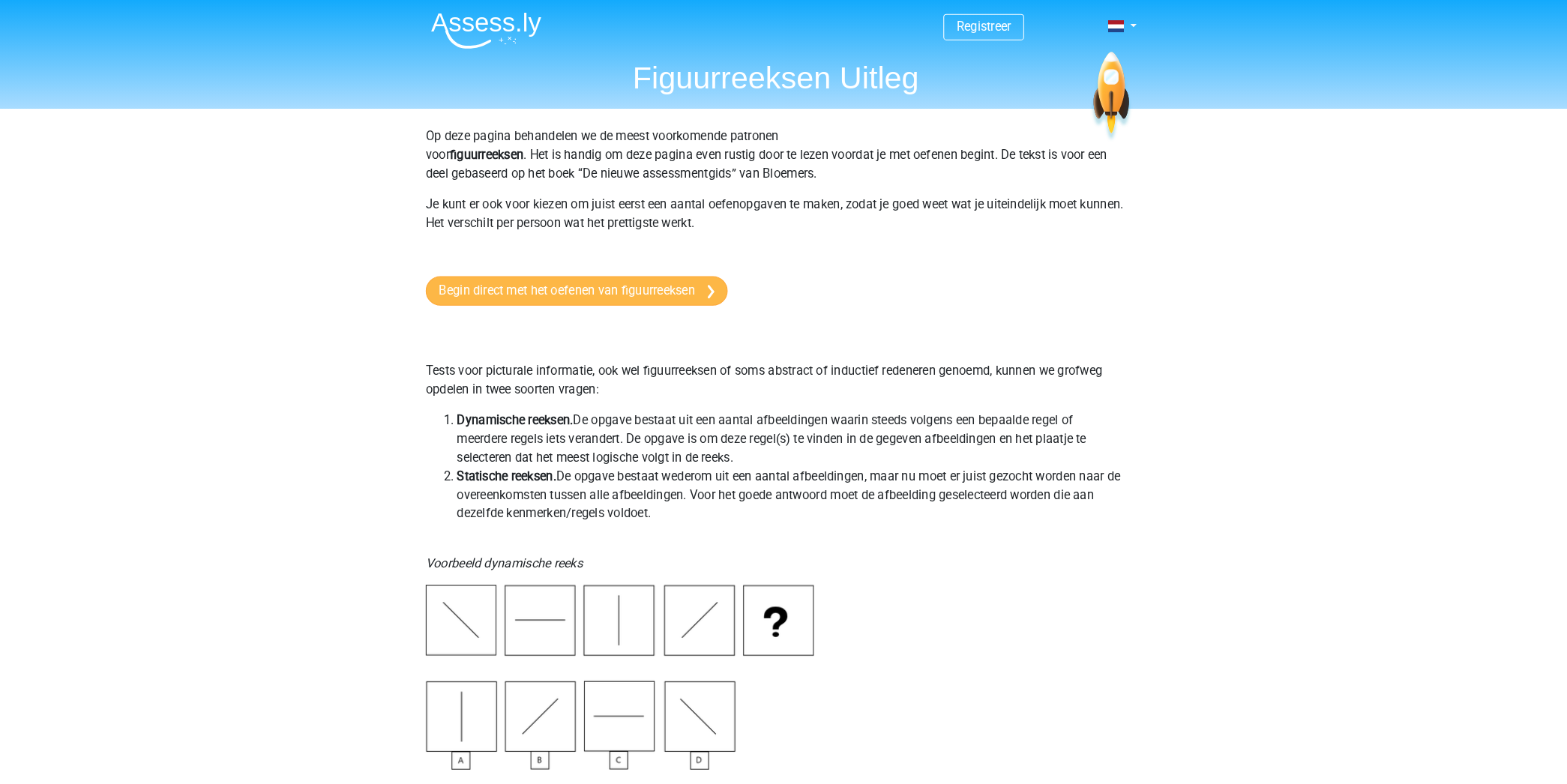
click at [627, 283] on link "Begin direct met het oefenen van figuurreeksen" at bounding box center [591, 280] width 291 height 28
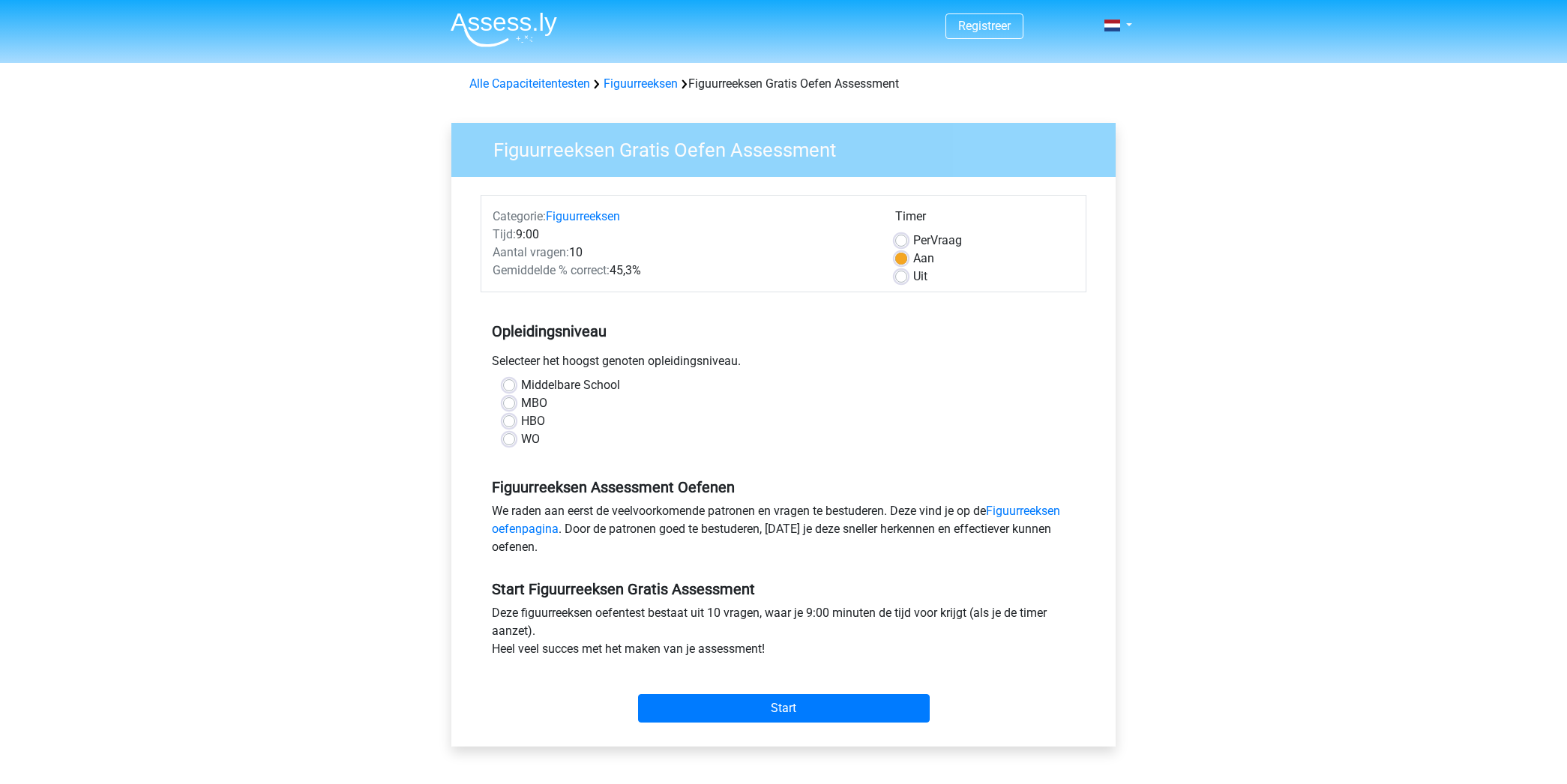
click at [521, 439] on label "WO" at bounding box center [531, 438] width 19 height 18
click at [513, 439] on input "WO" at bounding box center [509, 438] width 12 height 15
radio input "true"
click at [913, 277] on label "Uit" at bounding box center [920, 276] width 14 height 18
click at [904, 277] on input "Uit" at bounding box center [901, 275] width 12 height 15
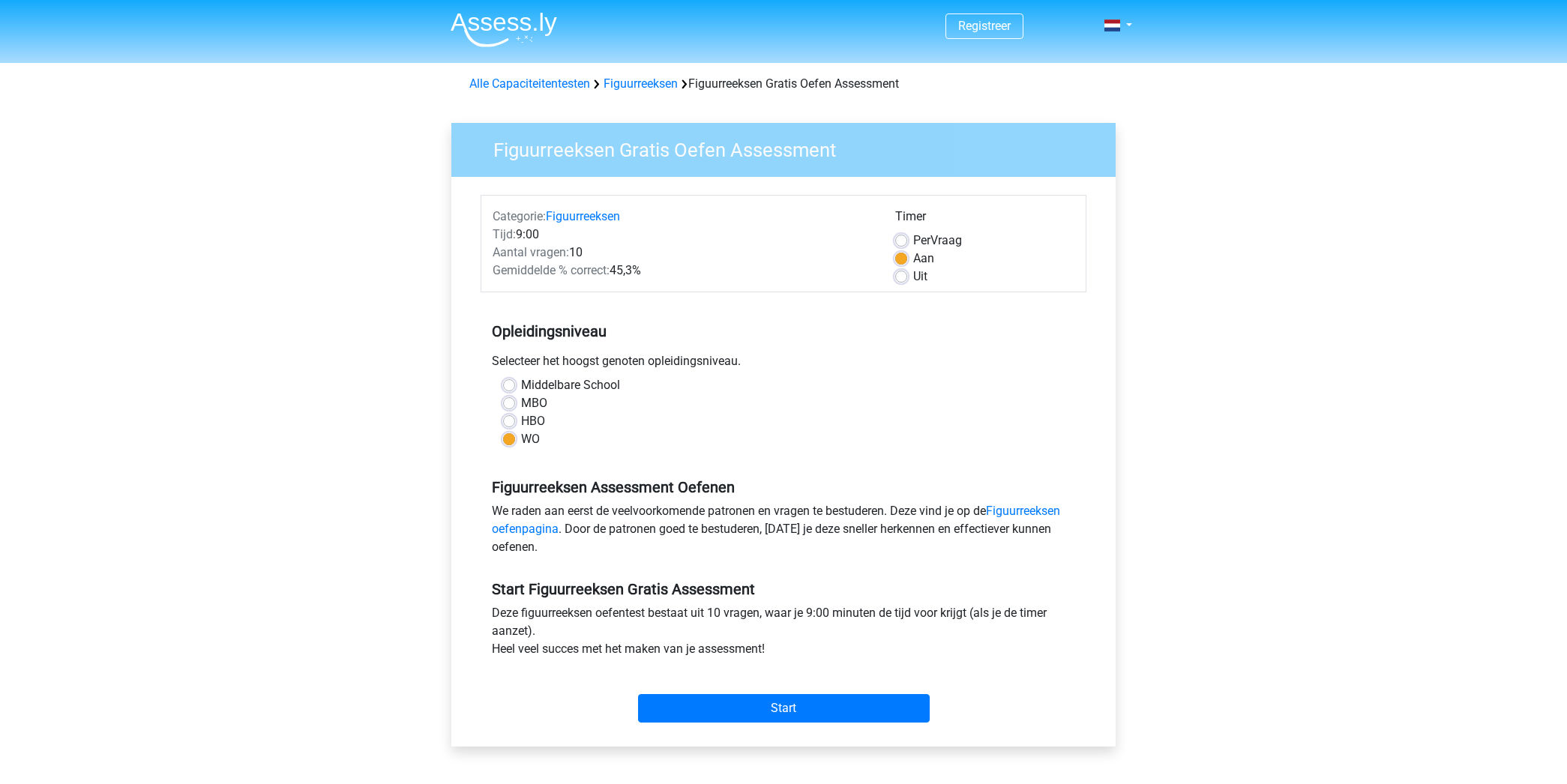
radio input "true"
click at [795, 706] on input "Start" at bounding box center [784, 707] width 291 height 28
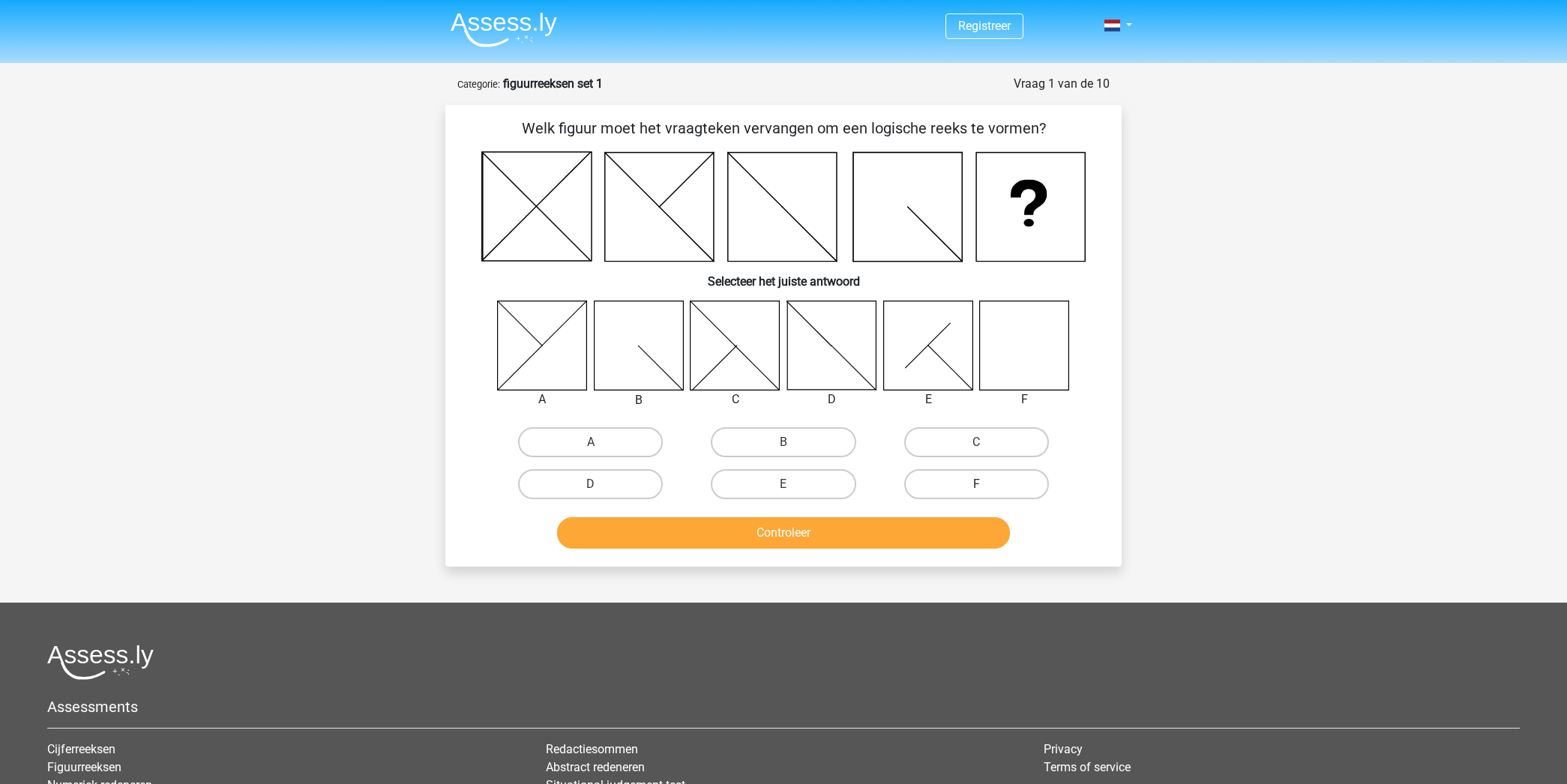
click at [1002, 478] on label "F" at bounding box center [977, 484] width 145 height 30
click at [986, 484] on input "F" at bounding box center [980, 489] width 9 height 9
radio input "true"
click at [869, 526] on button "Controleer" at bounding box center [784, 532] width 454 height 31
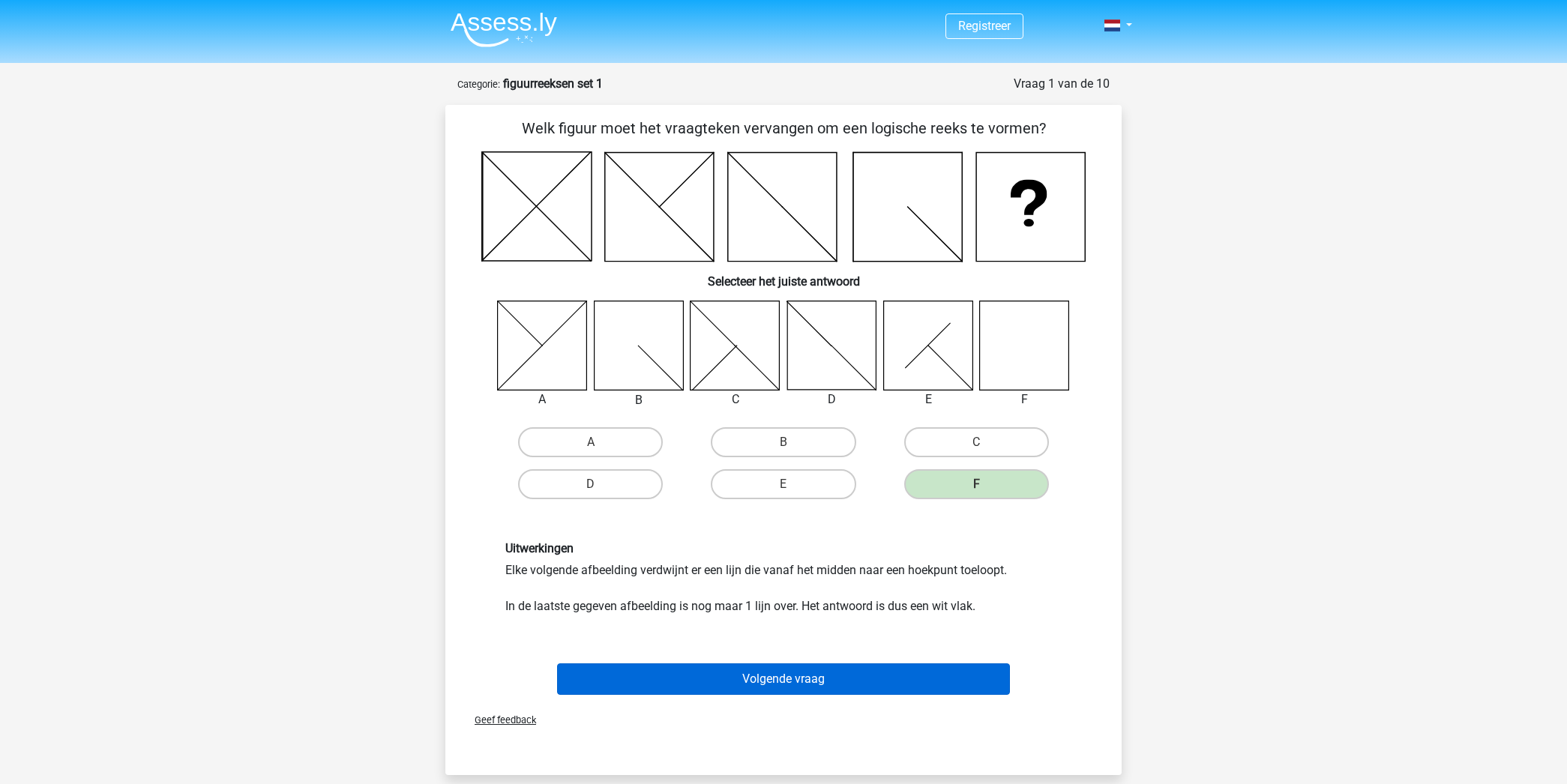
click at [827, 678] on button "Volgende vraag" at bounding box center [784, 678] width 454 height 31
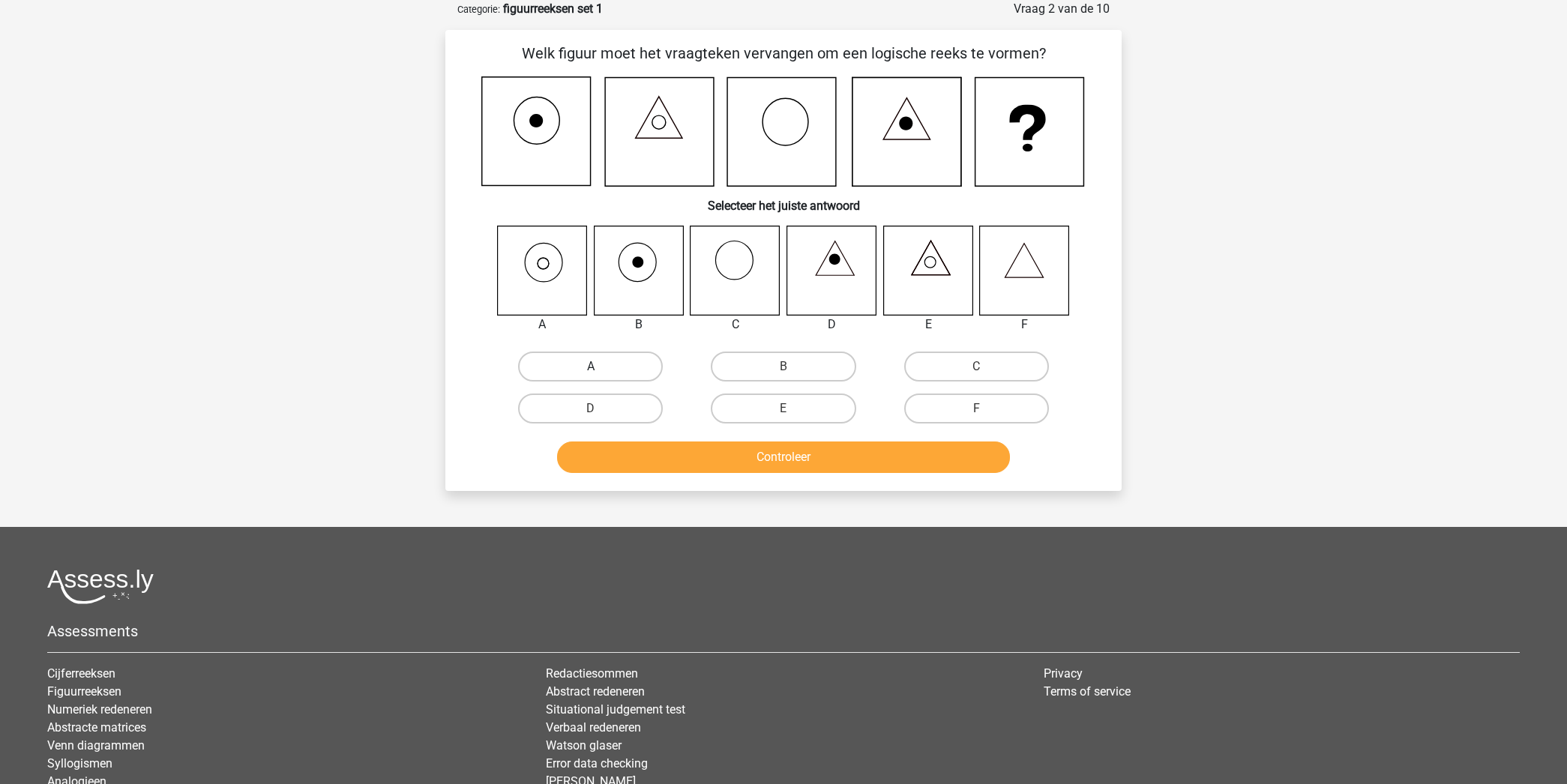
click at [620, 365] on label "A" at bounding box center [590, 366] width 145 height 30
click at [600, 367] on input "A" at bounding box center [595, 371] width 9 height 9
radio input "true"
click at [830, 450] on button "Controleer" at bounding box center [784, 457] width 454 height 31
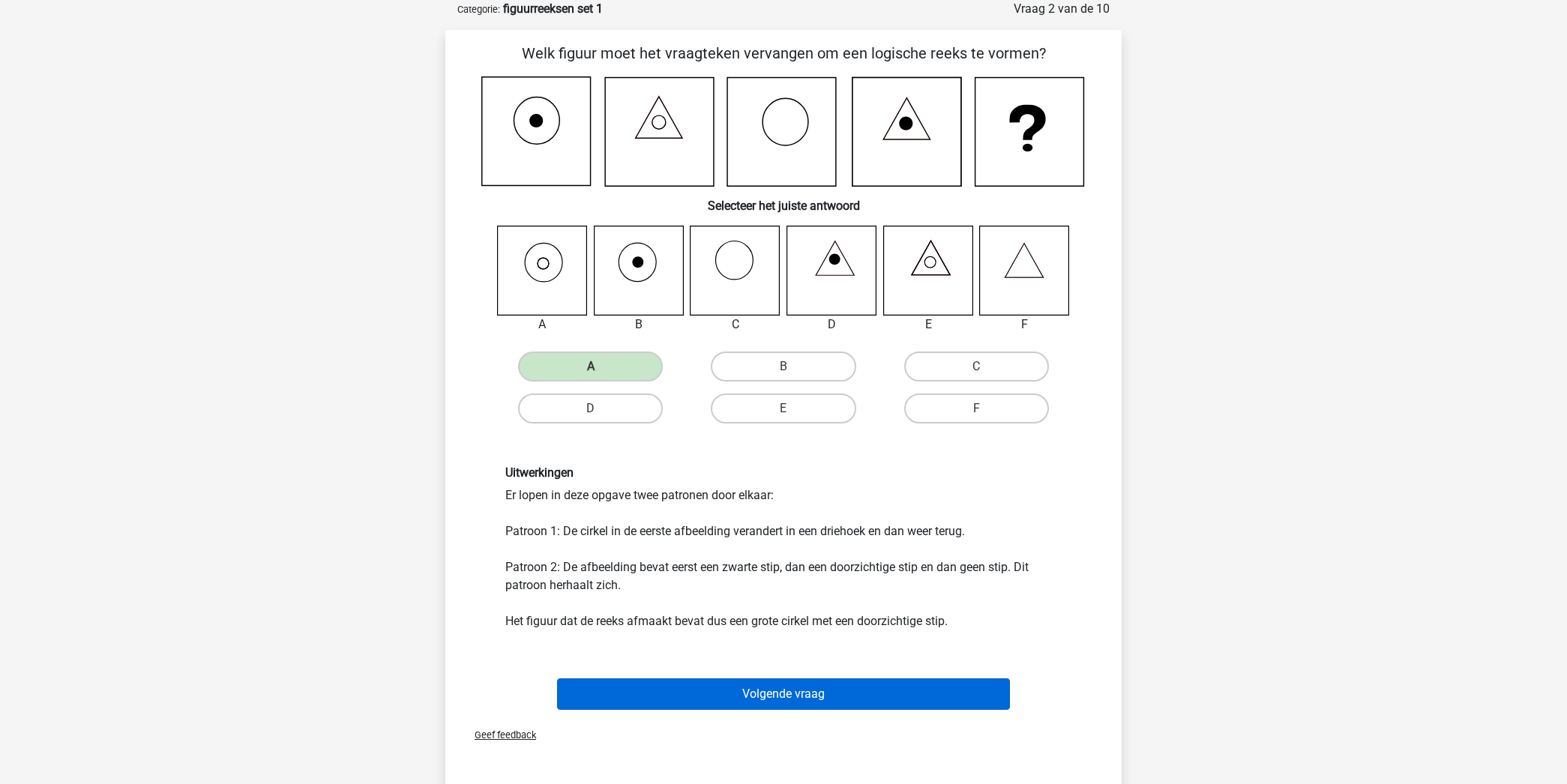
click at [848, 685] on button "Volgende vraag" at bounding box center [784, 694] width 454 height 31
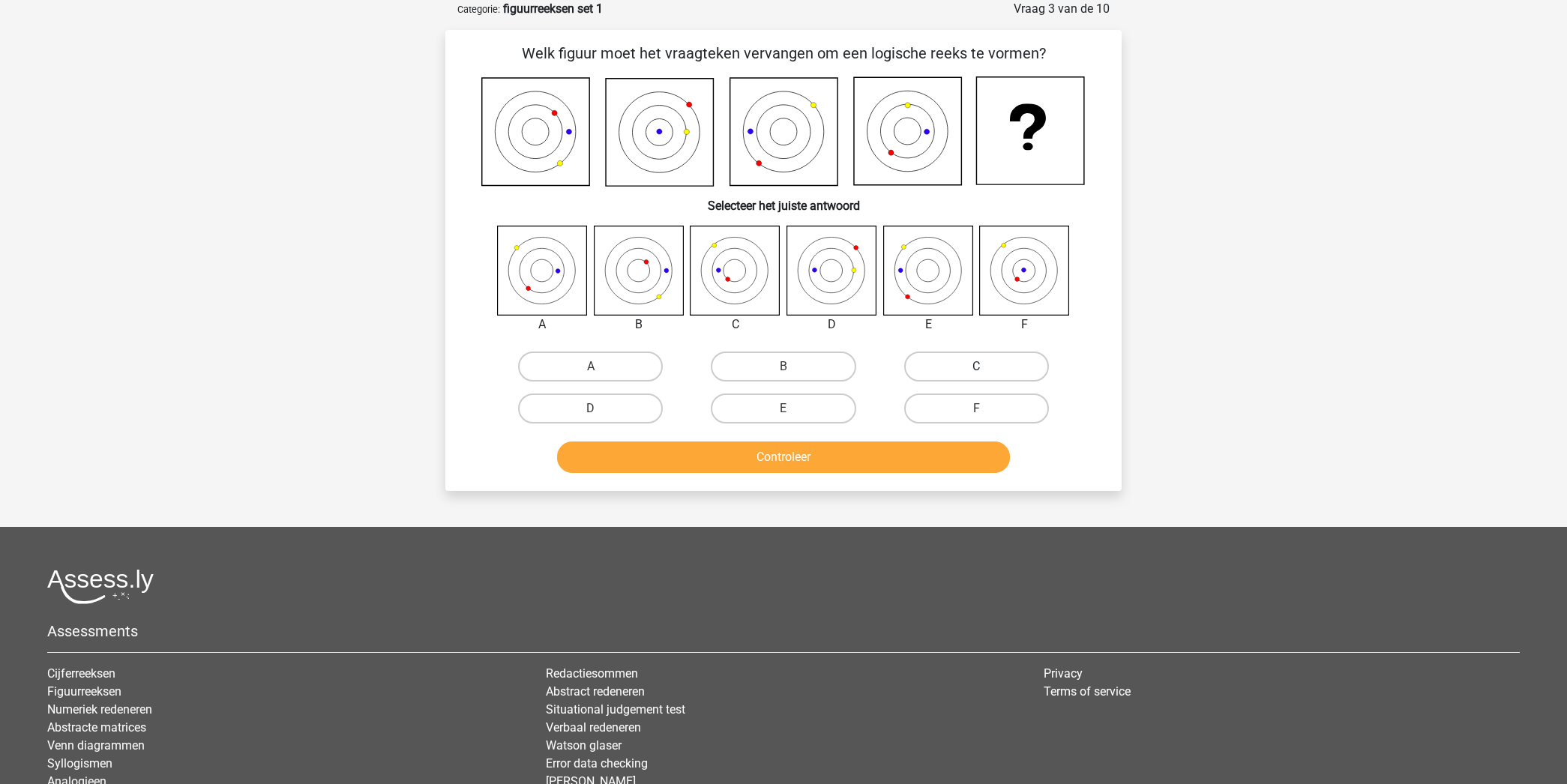
click at [934, 363] on label "C" at bounding box center [977, 366] width 145 height 30
click at [976, 367] on input "C" at bounding box center [980, 371] width 9 height 9
radio input "true"
click at [818, 455] on button "Controleer" at bounding box center [784, 457] width 454 height 31
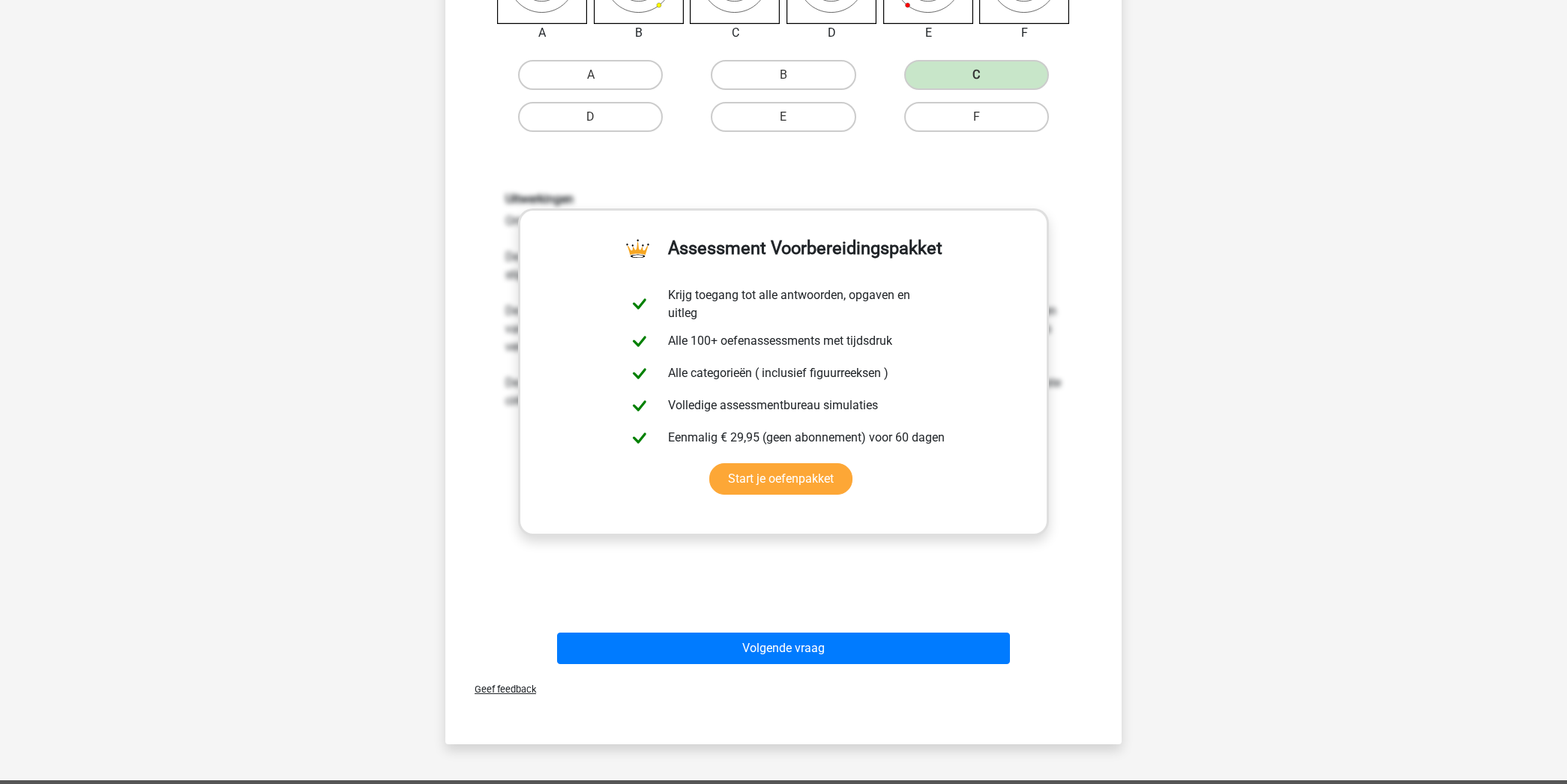
scroll to position [373, 0]
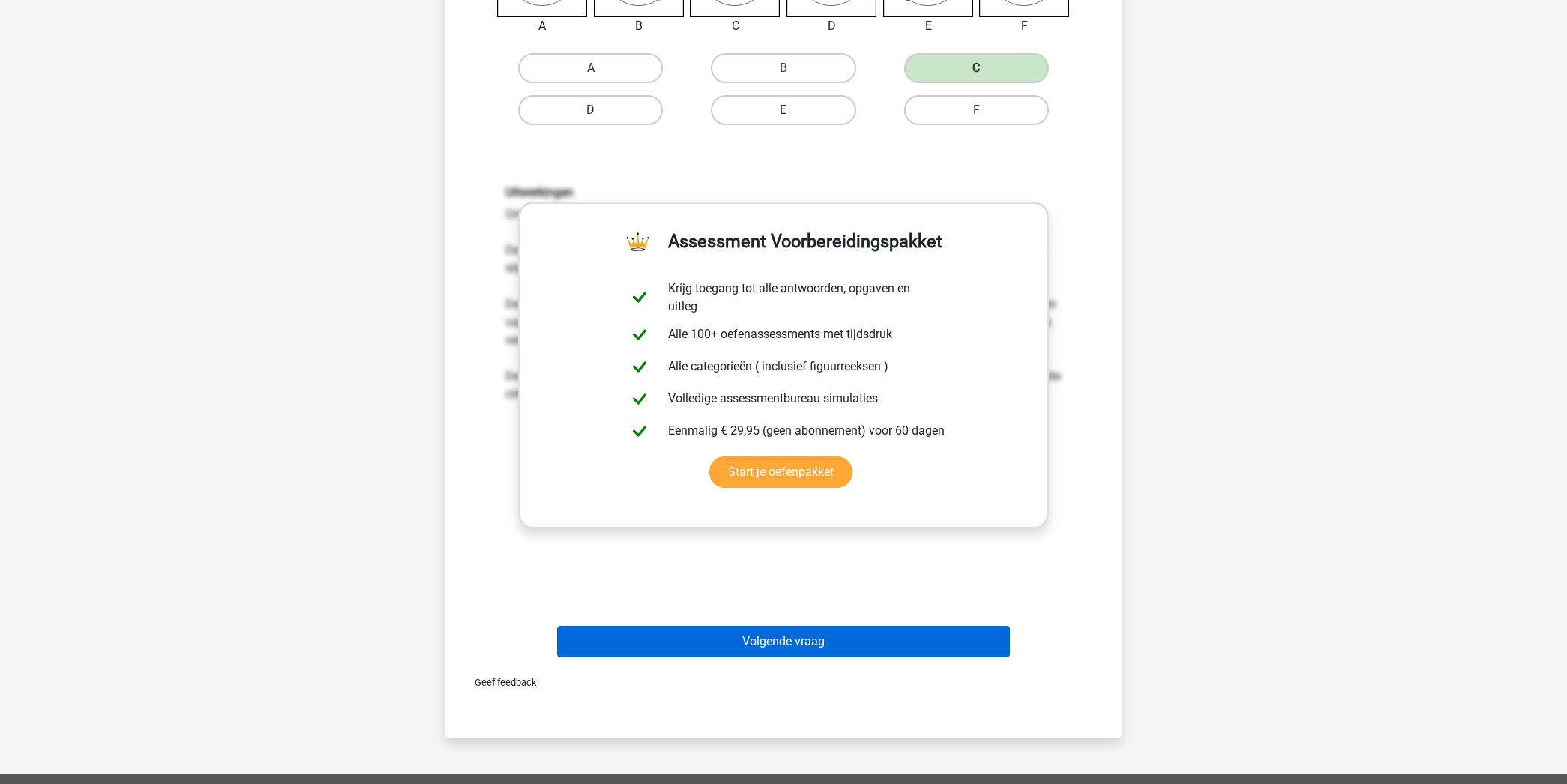
click at [867, 638] on button "Volgende vraag" at bounding box center [784, 641] width 454 height 31
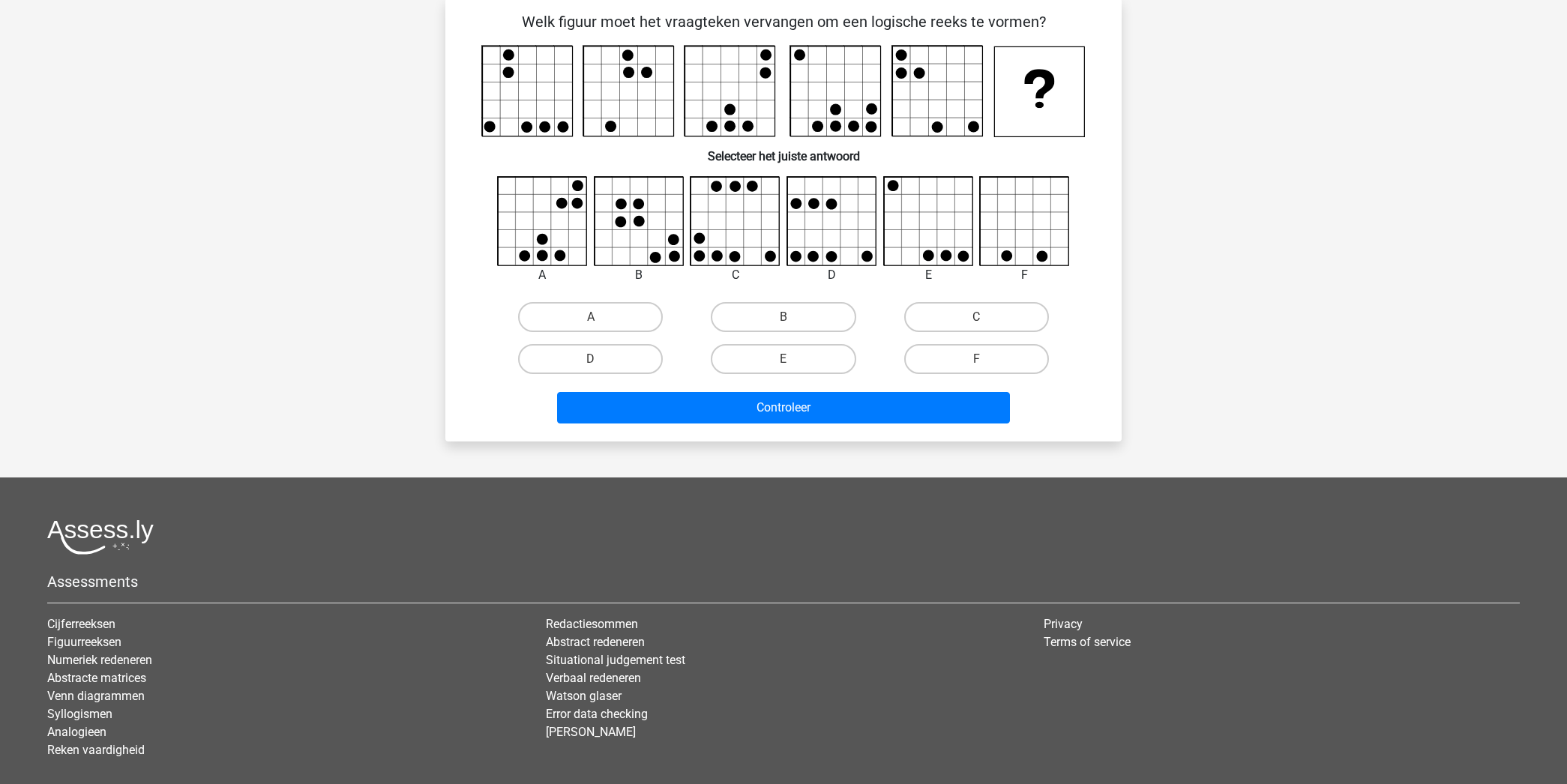
scroll to position [75, 0]
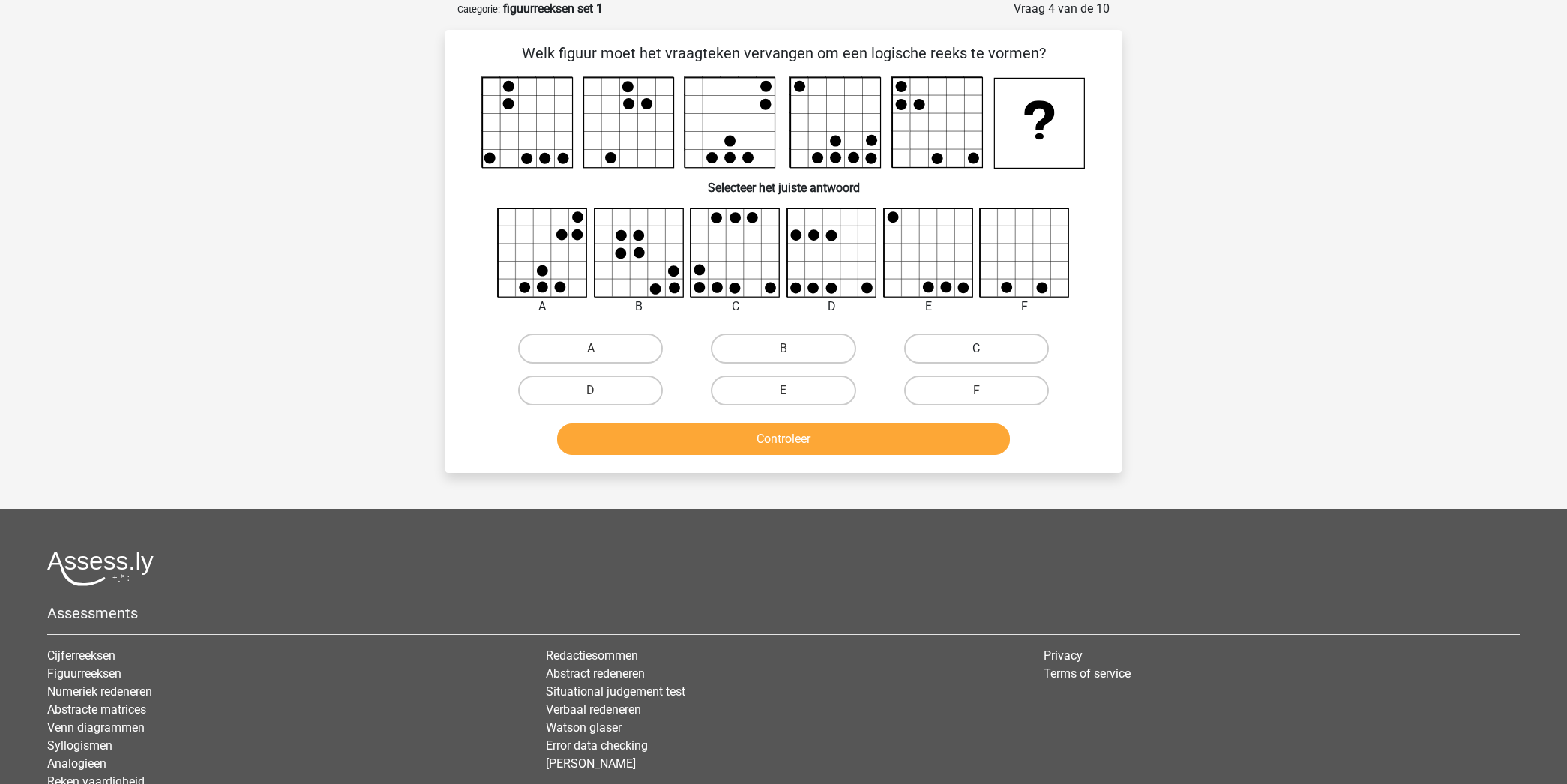
click at [956, 340] on label "C" at bounding box center [977, 348] width 145 height 30
click at [976, 348] on input "C" at bounding box center [980, 352] width 9 height 9
radio input "true"
click at [838, 441] on button "Controleer" at bounding box center [784, 438] width 454 height 31
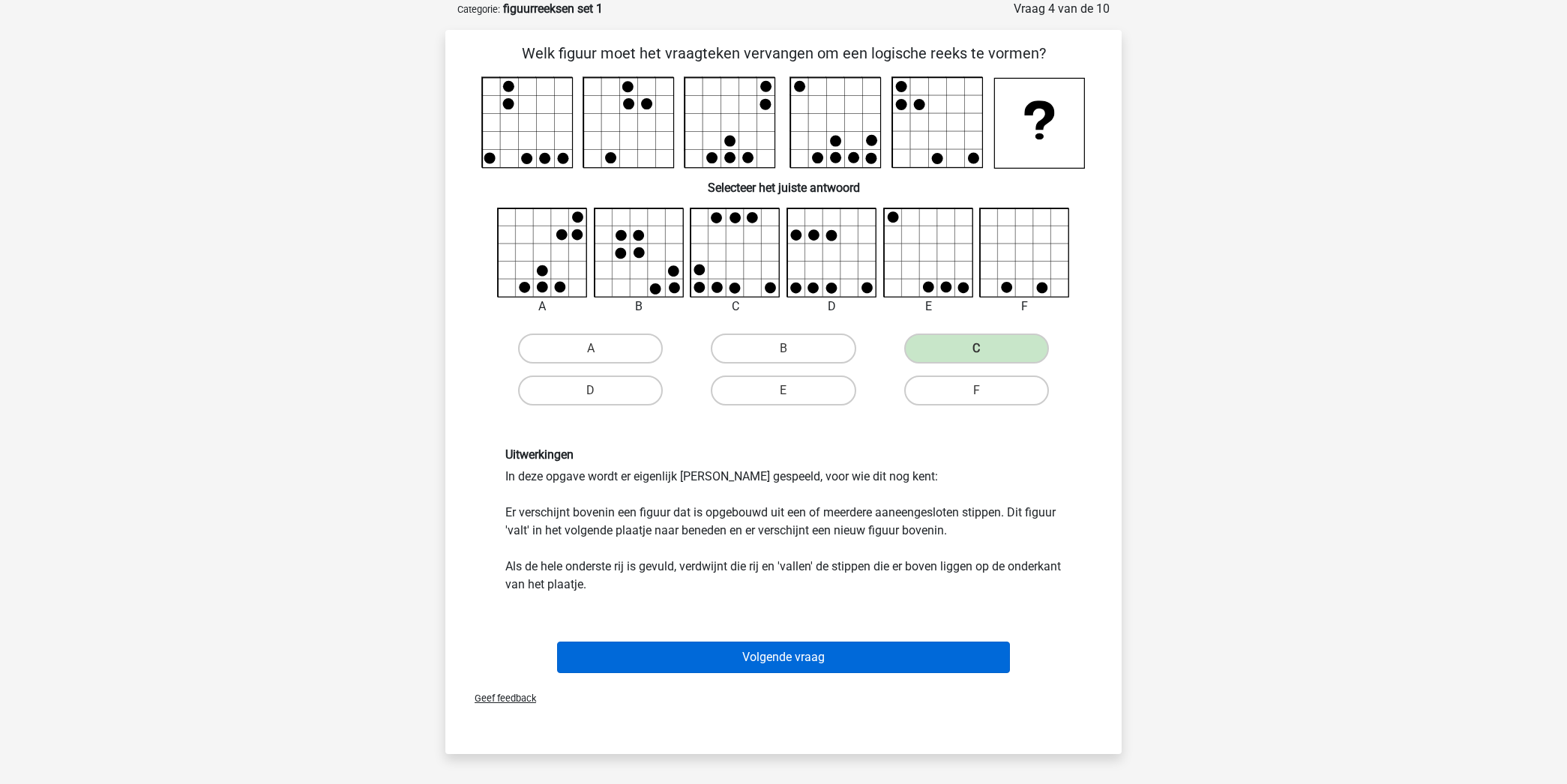
click at [830, 650] on button "Volgende vraag" at bounding box center [784, 657] width 454 height 31
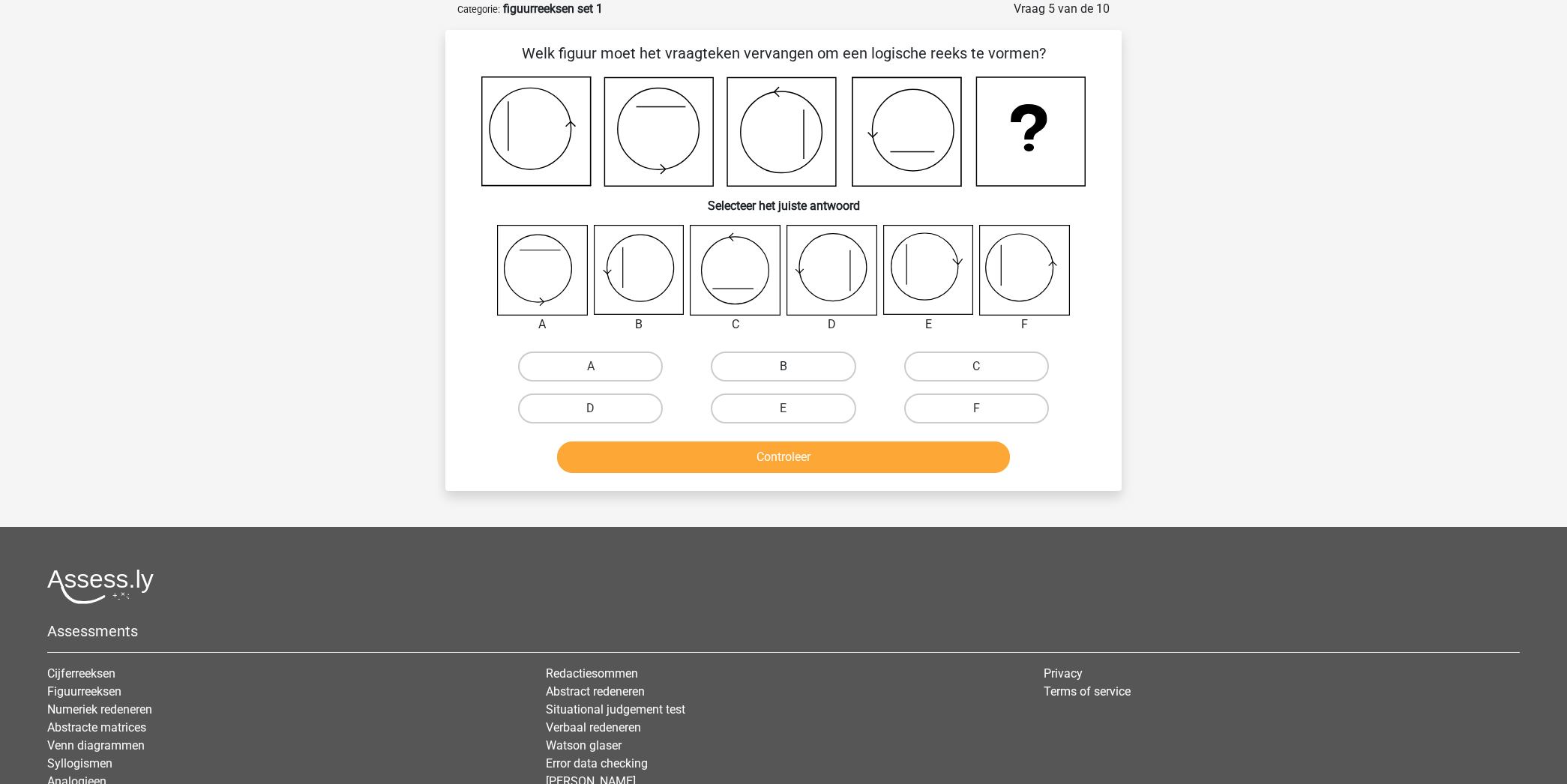
click at [769, 369] on label "B" at bounding box center [784, 366] width 145 height 30
click at [784, 369] on input "B" at bounding box center [788, 371] width 9 height 9
radio input "true"
click at [781, 460] on button "Controleer" at bounding box center [784, 457] width 454 height 31
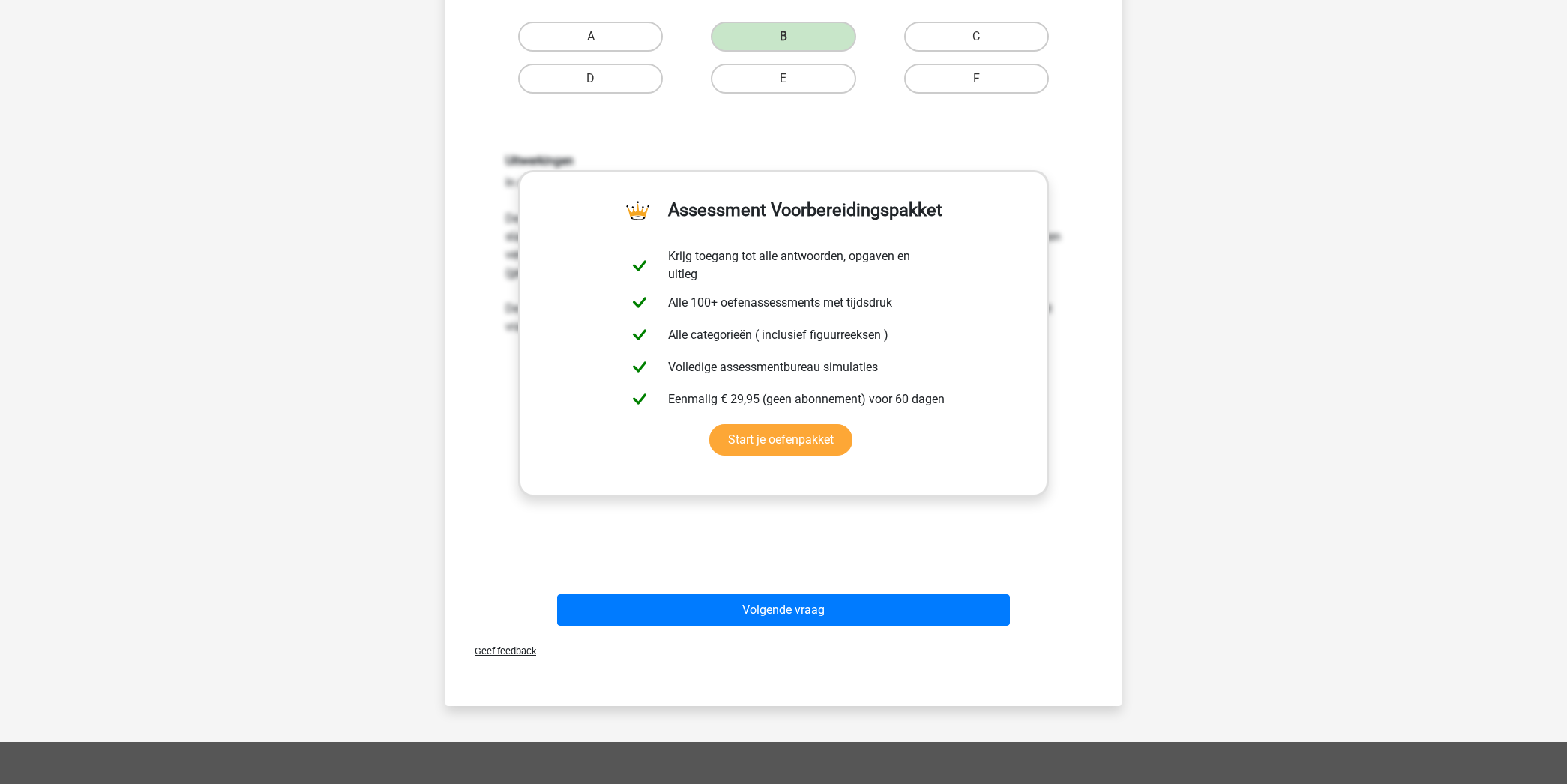
scroll to position [450, 0]
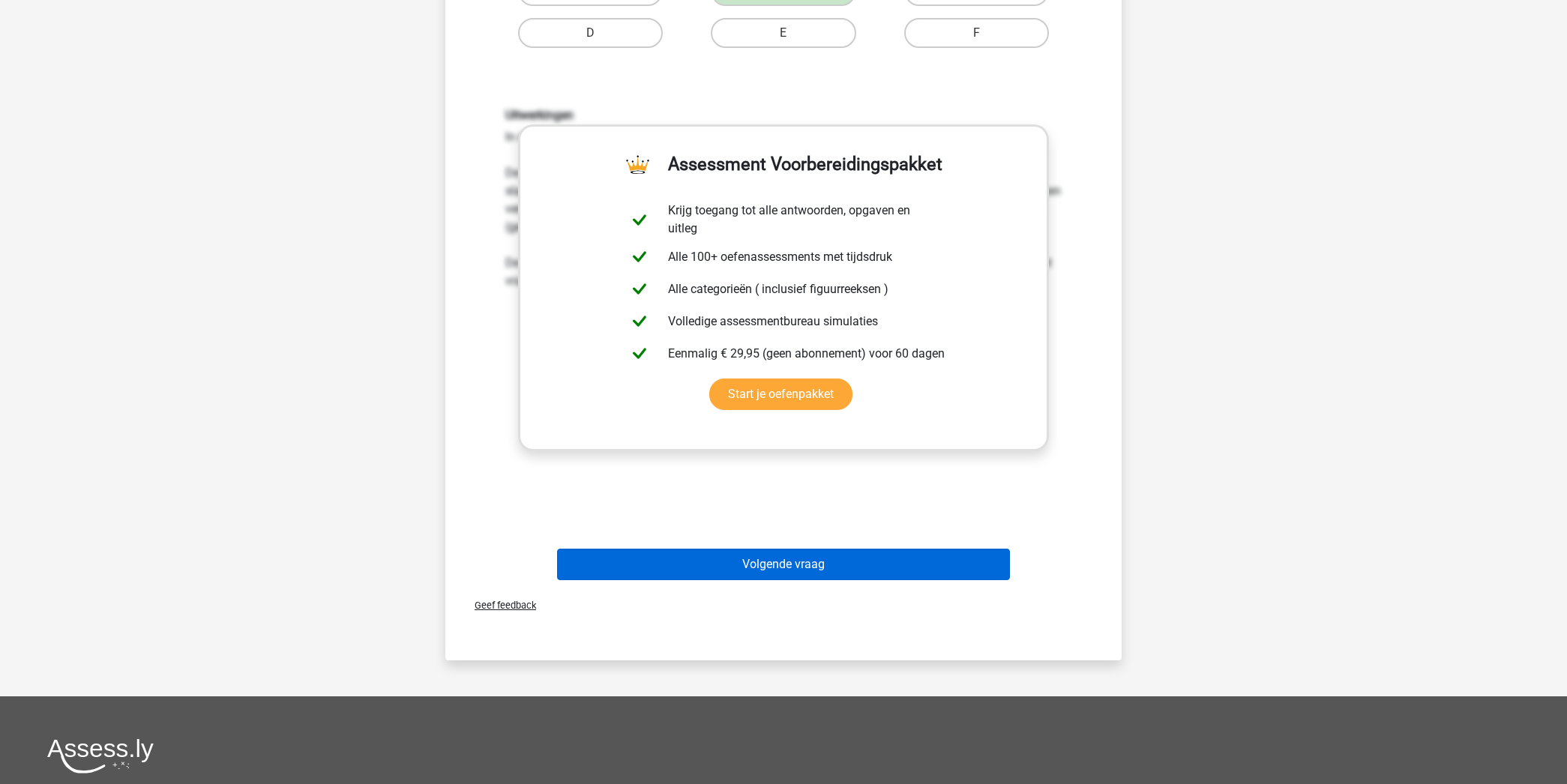
click at [875, 569] on button "Volgende vraag" at bounding box center [784, 564] width 454 height 31
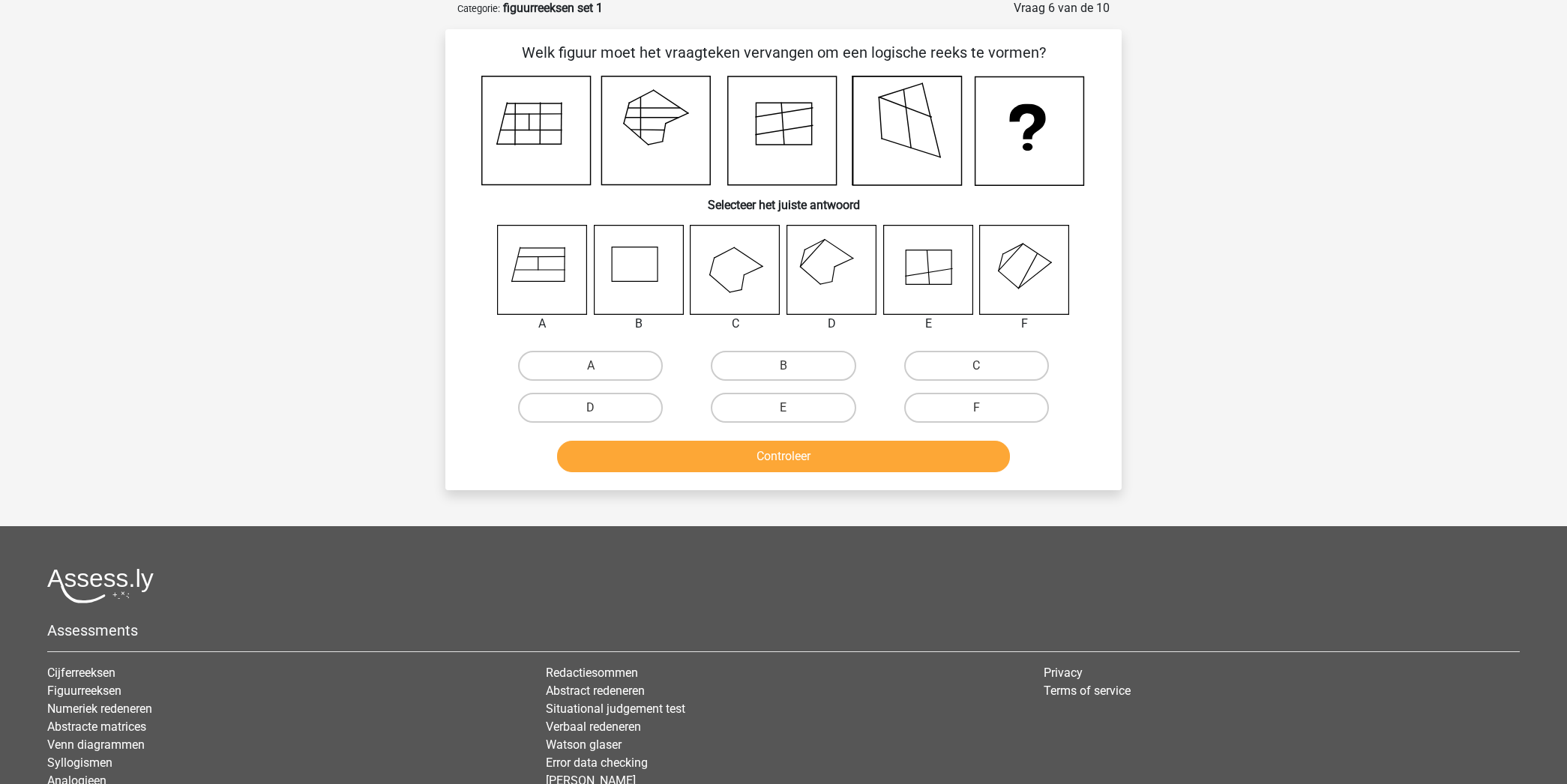
scroll to position [75, 0]
click at [594, 404] on label "D" at bounding box center [590, 408] width 145 height 30
click at [594, 409] on input "D" at bounding box center [595, 413] width 9 height 9
radio input "true"
click at [806, 455] on button "Controleer" at bounding box center [784, 457] width 454 height 31
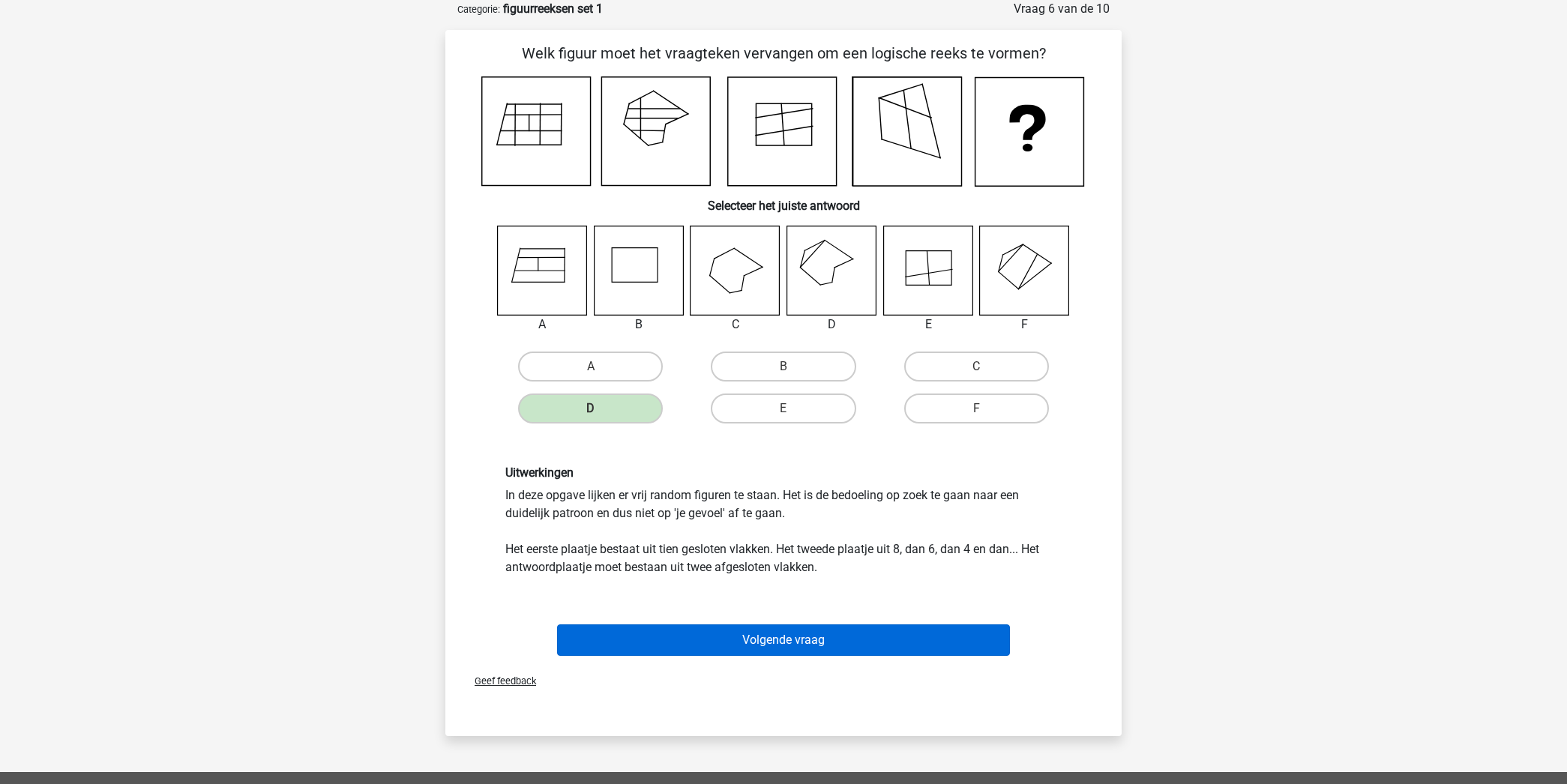
click at [813, 639] on button "Volgende vraag" at bounding box center [784, 639] width 454 height 31
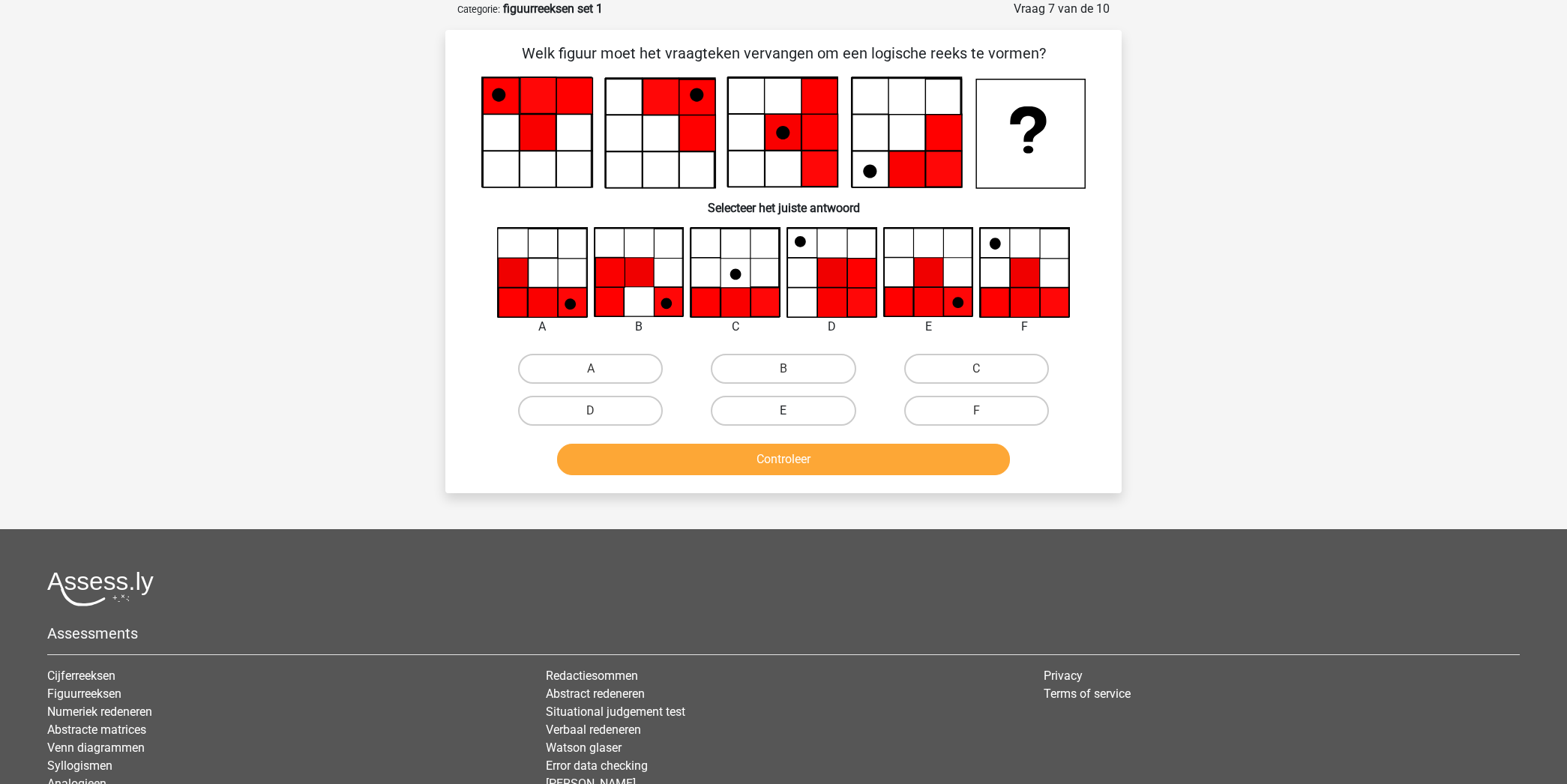
click at [793, 415] on label "E" at bounding box center [784, 410] width 145 height 30
click at [793, 415] on input "E" at bounding box center [788, 415] width 9 height 9
radio input "true"
click at [819, 466] on button "Controleer" at bounding box center [784, 459] width 454 height 31
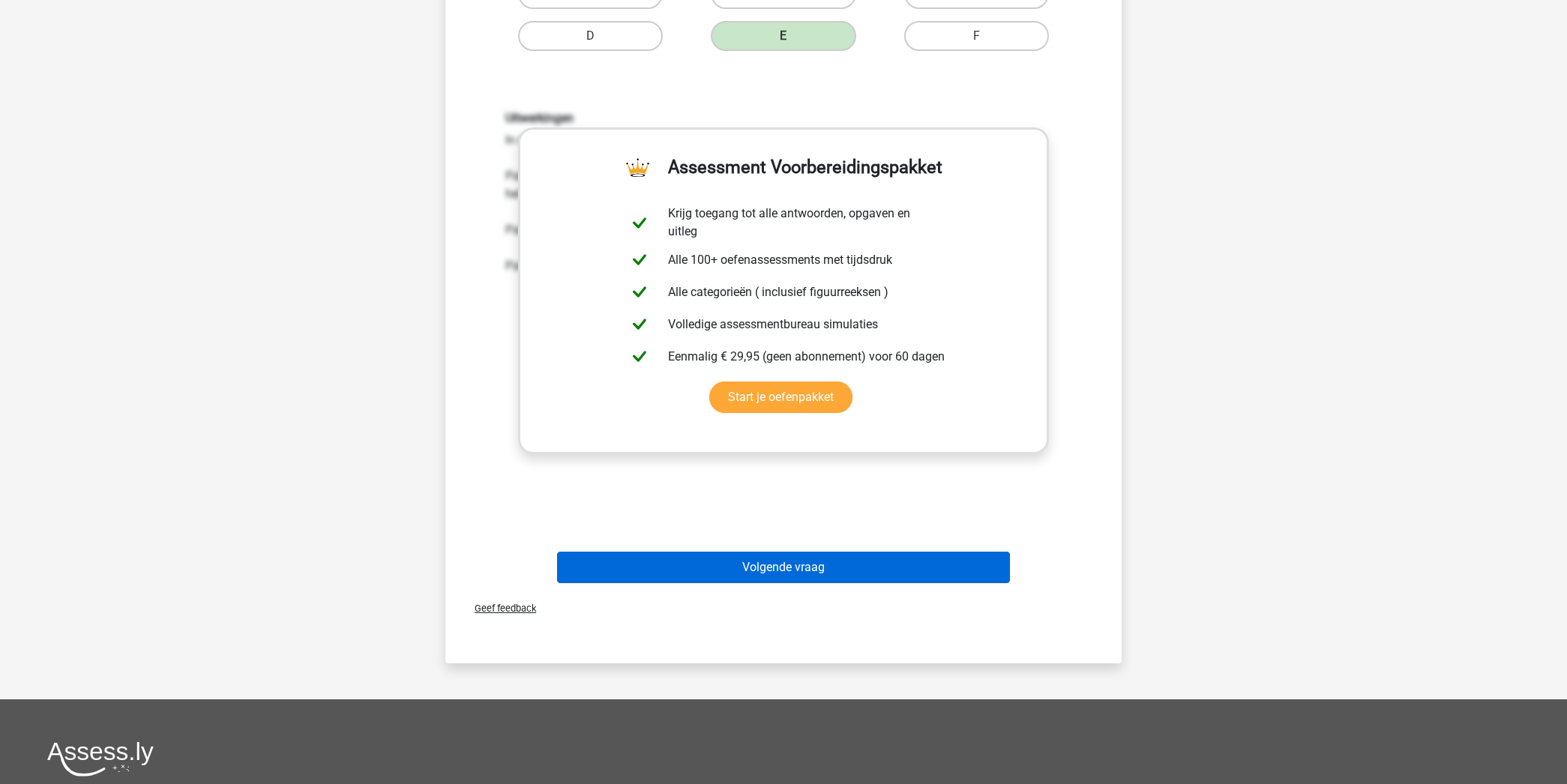
click at [850, 570] on button "Volgende vraag" at bounding box center [784, 567] width 454 height 31
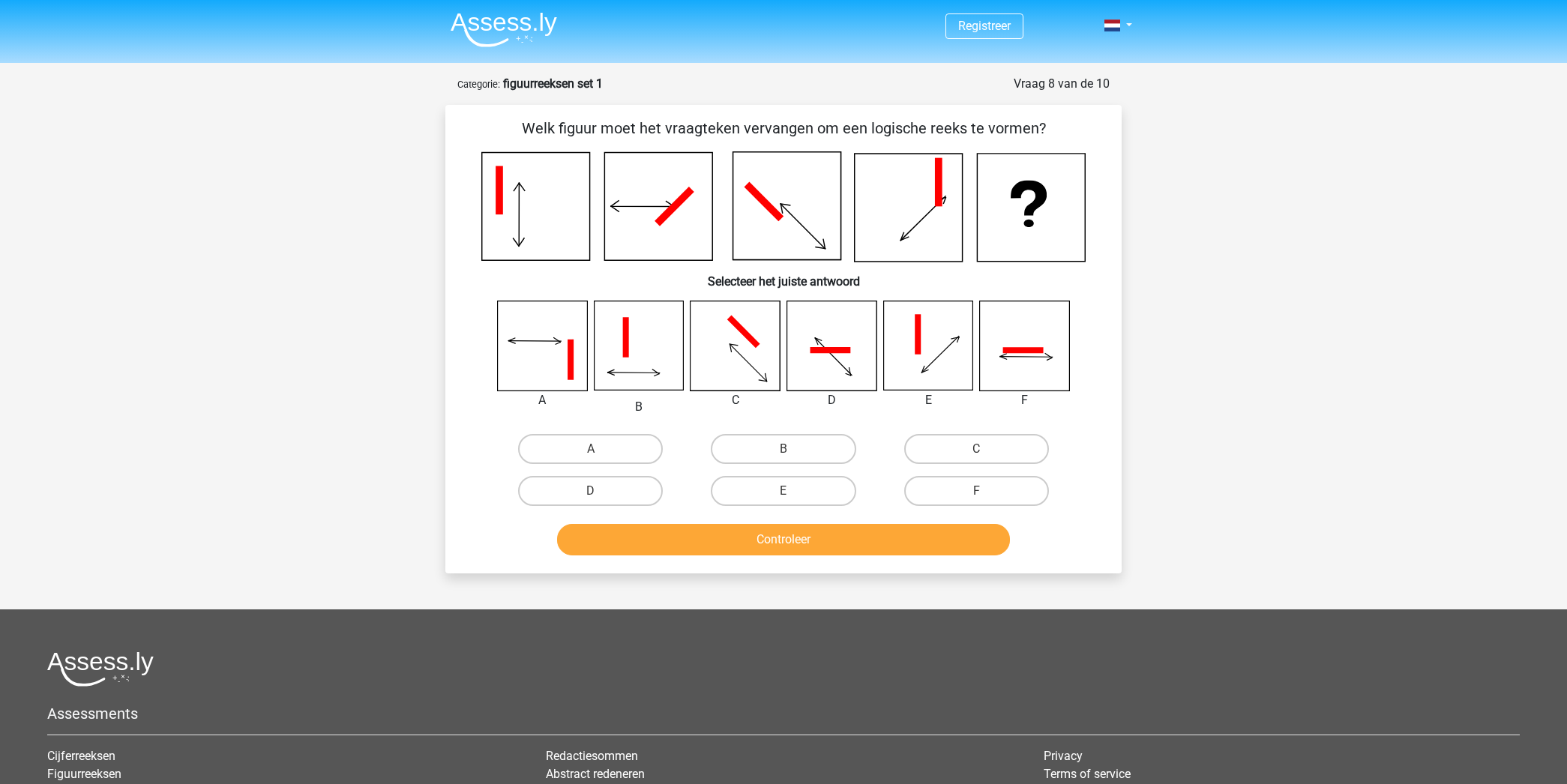
scroll to position [0, 0]
click at [950, 492] on label "F" at bounding box center [977, 490] width 145 height 30
click at [976, 492] on input "F" at bounding box center [980, 495] width 9 height 9
radio input "true"
click at [810, 542] on button "Controleer" at bounding box center [784, 539] width 454 height 31
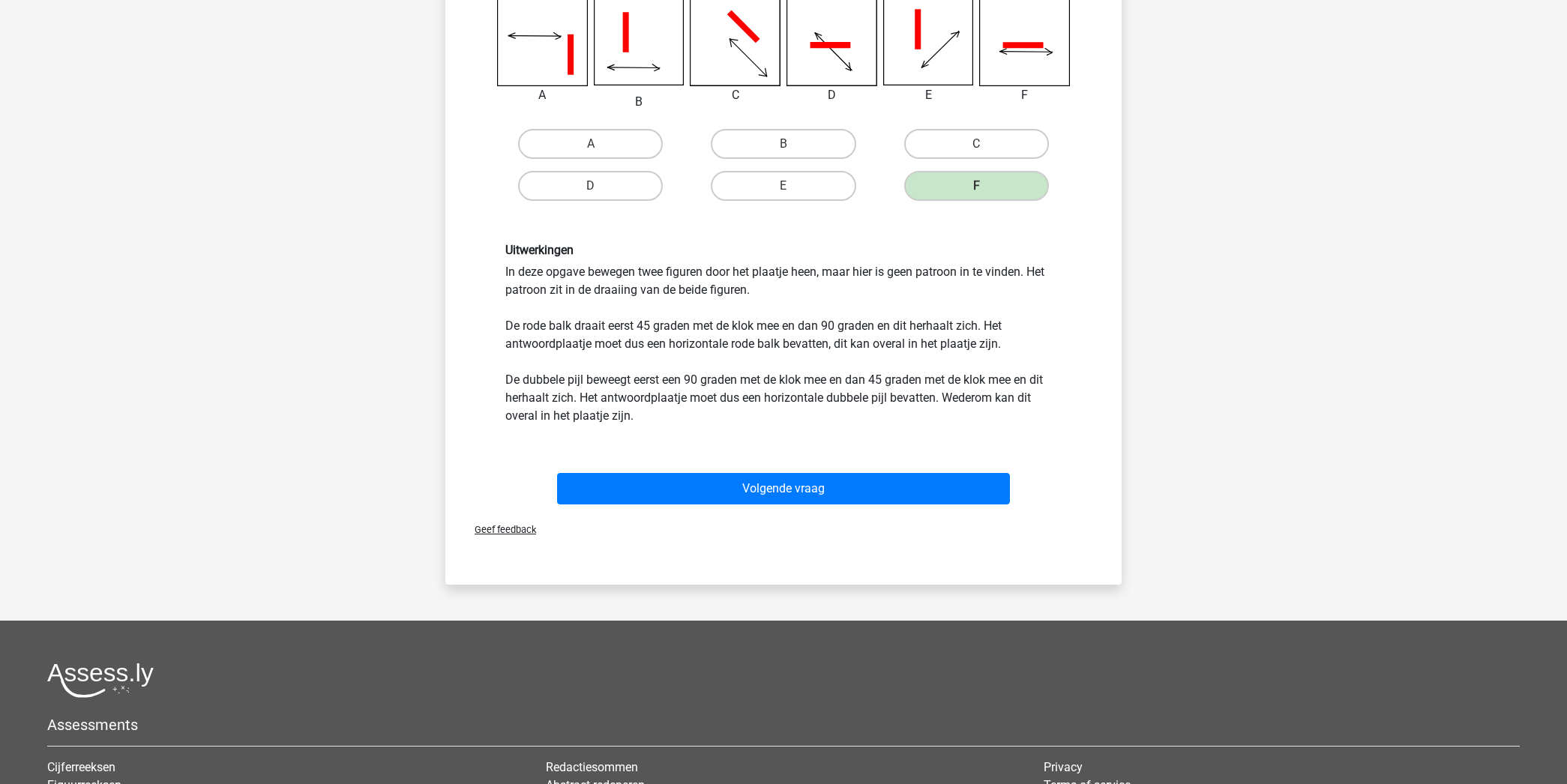
scroll to position [319, 0]
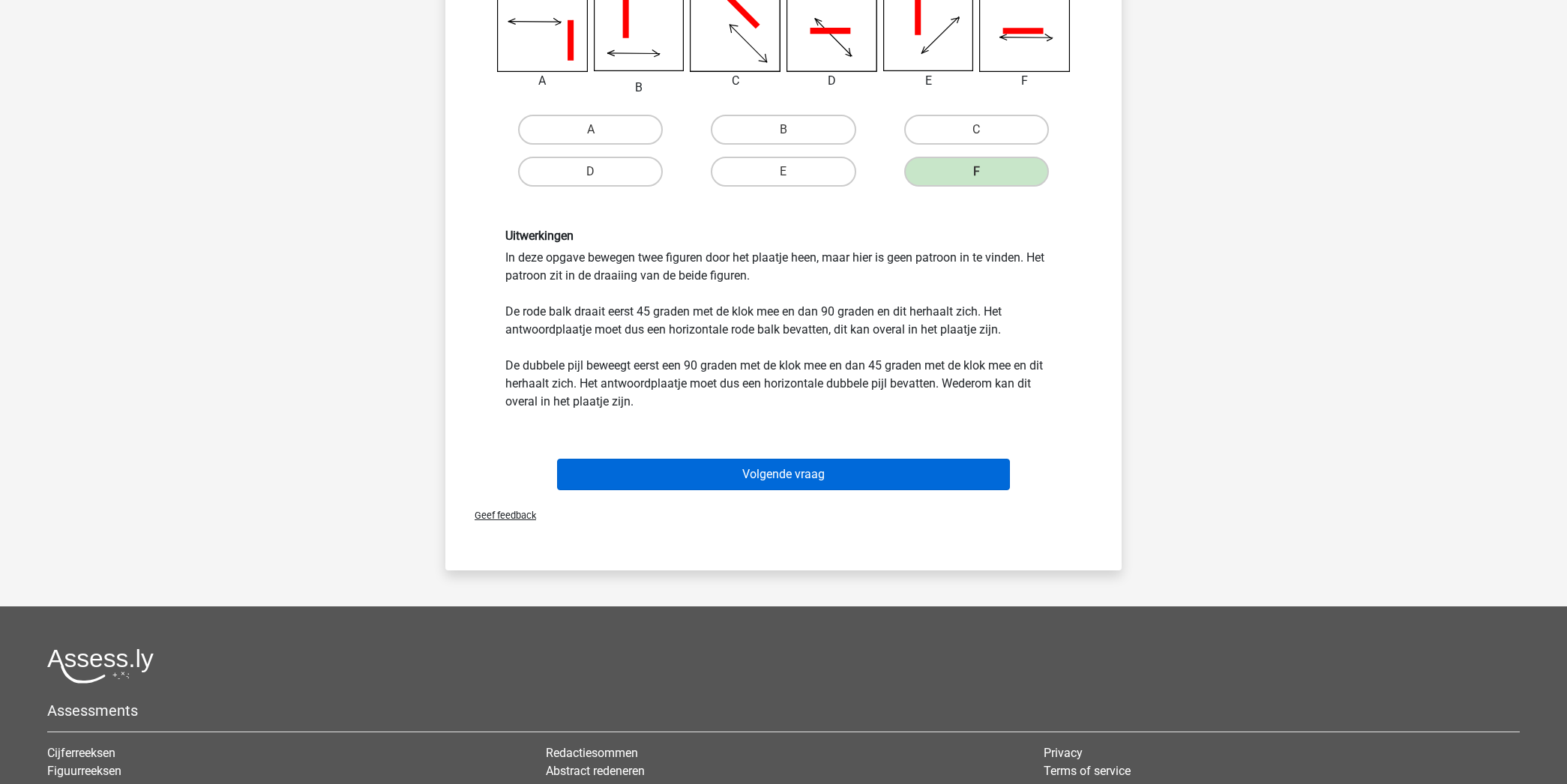
click at [831, 472] on button "Volgende vraag" at bounding box center [784, 474] width 454 height 31
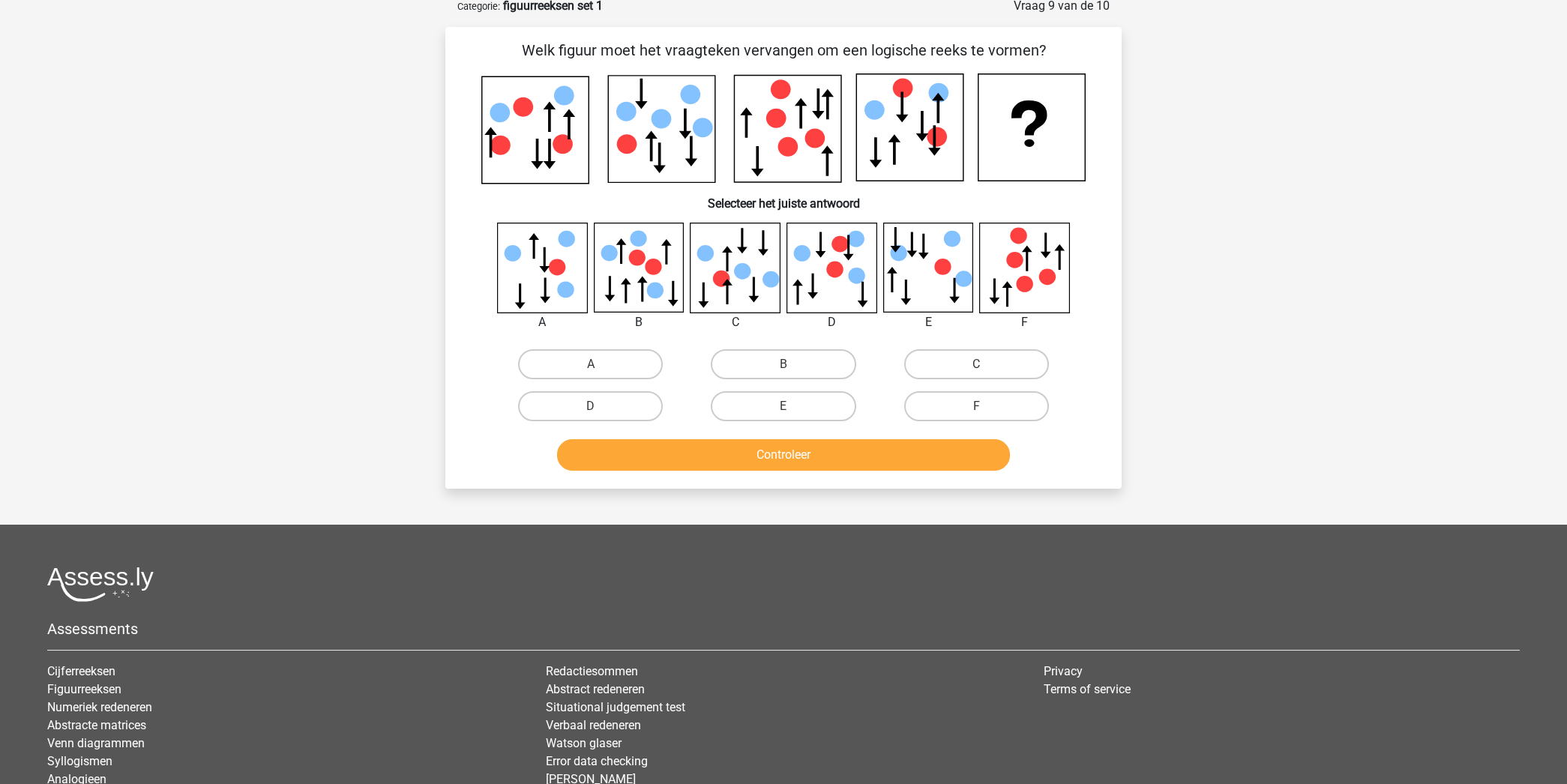
scroll to position [75, 0]
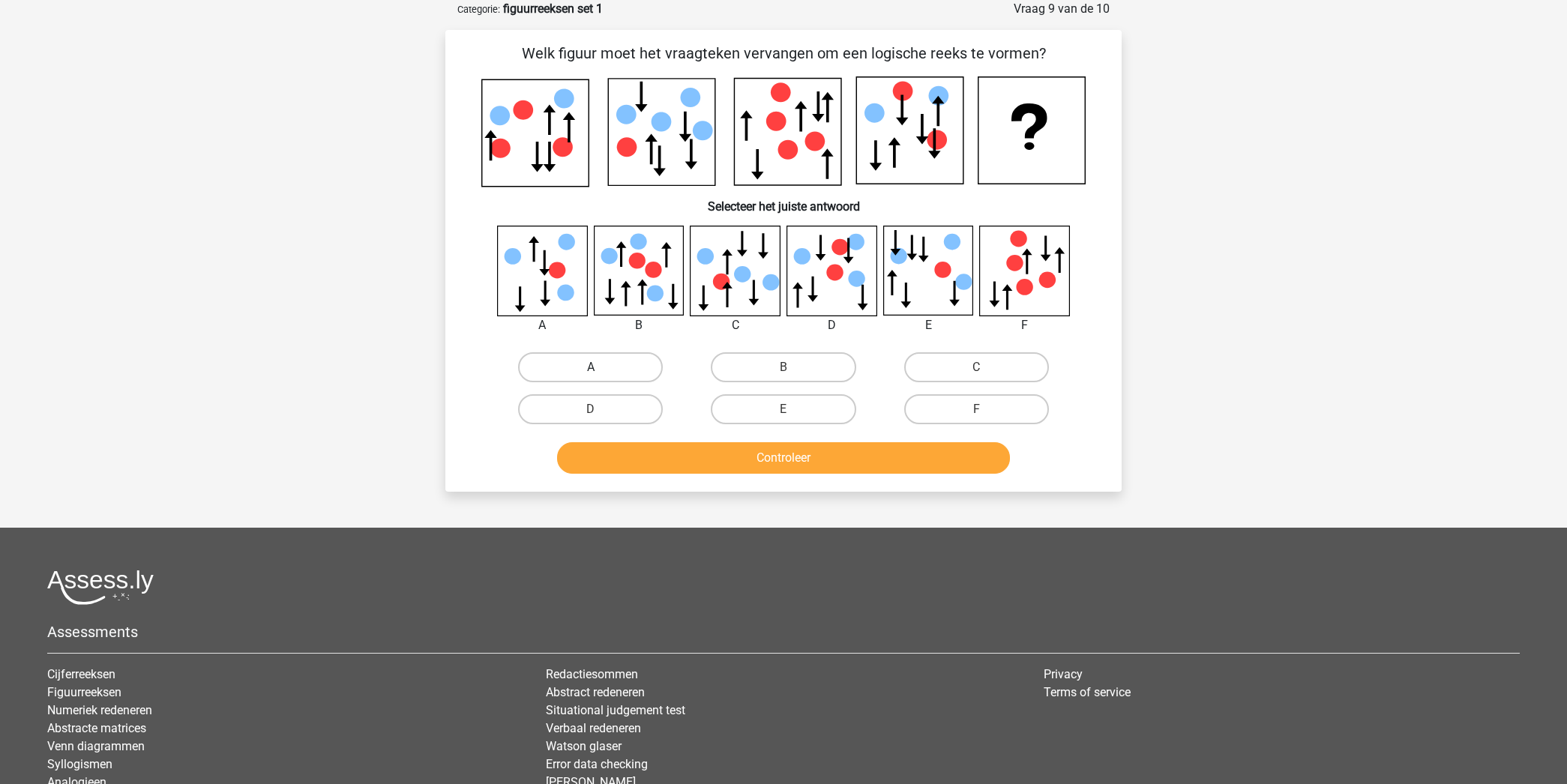
click at [601, 360] on label "A" at bounding box center [590, 367] width 145 height 30
click at [600, 367] on input "A" at bounding box center [595, 371] width 9 height 9
radio input "true"
click at [781, 410] on label "E" at bounding box center [784, 409] width 145 height 30
click at [784, 410] on input "E" at bounding box center [788, 414] width 9 height 9
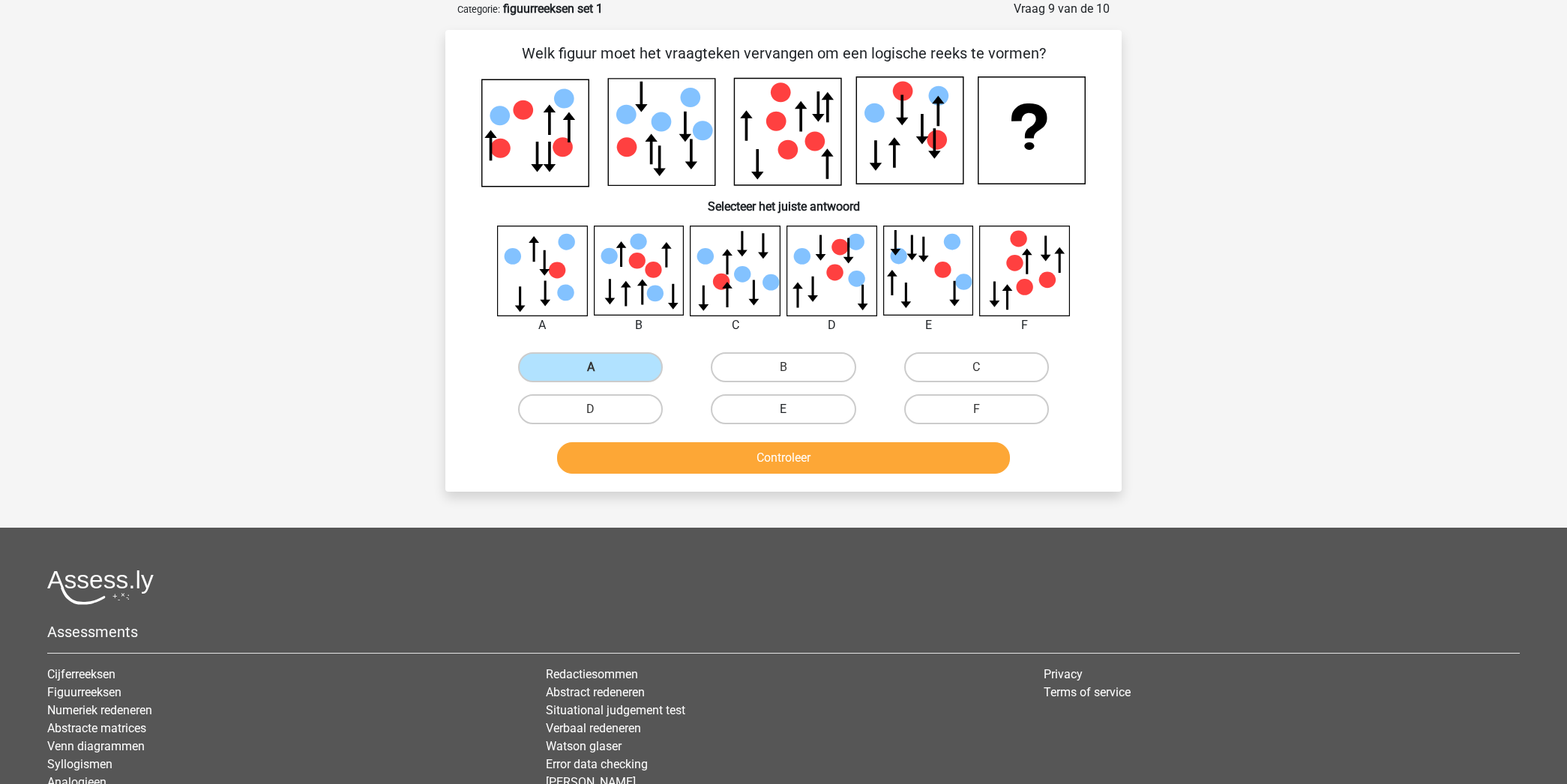
radio input "true"
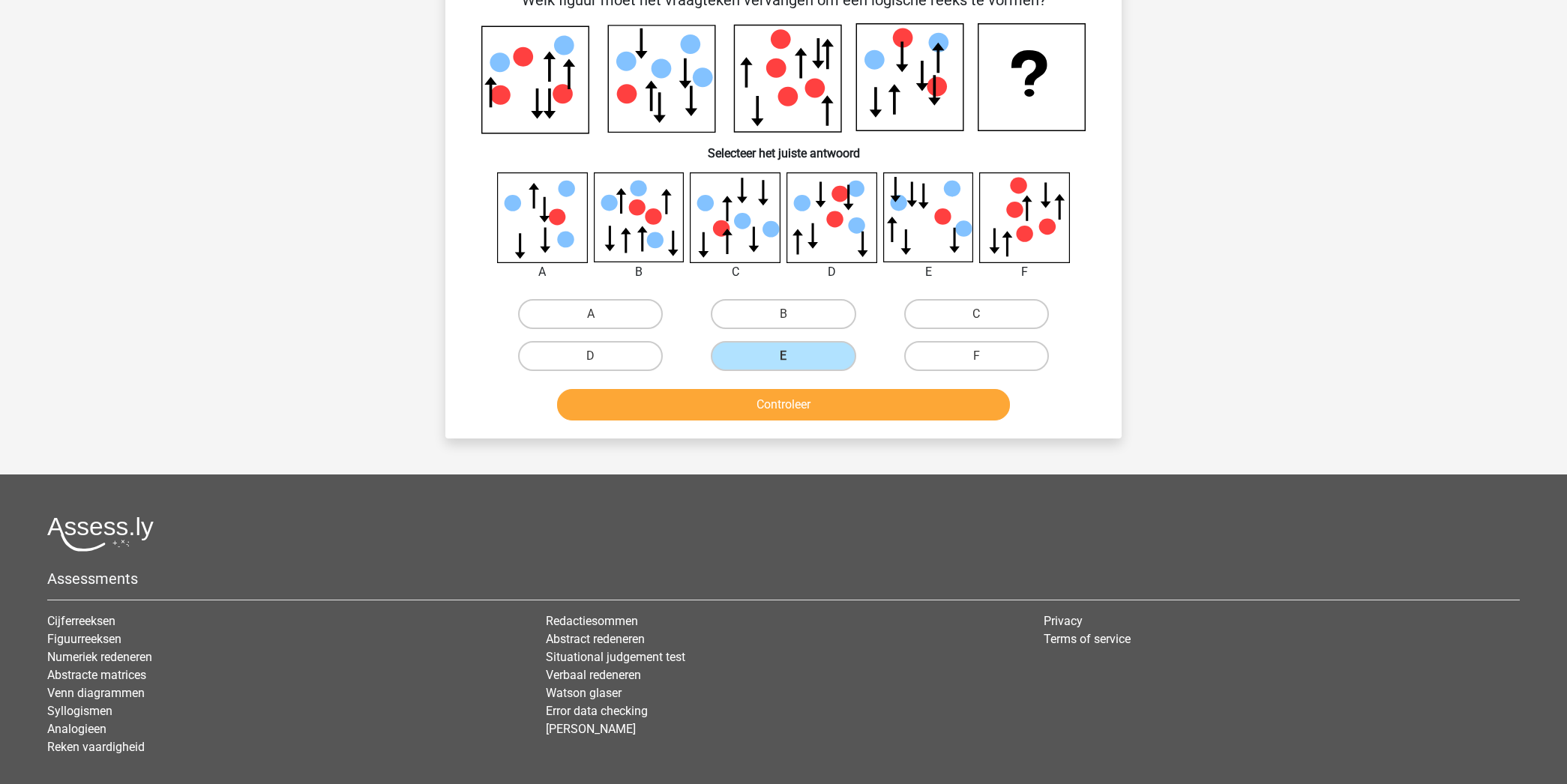
scroll to position [146, 0]
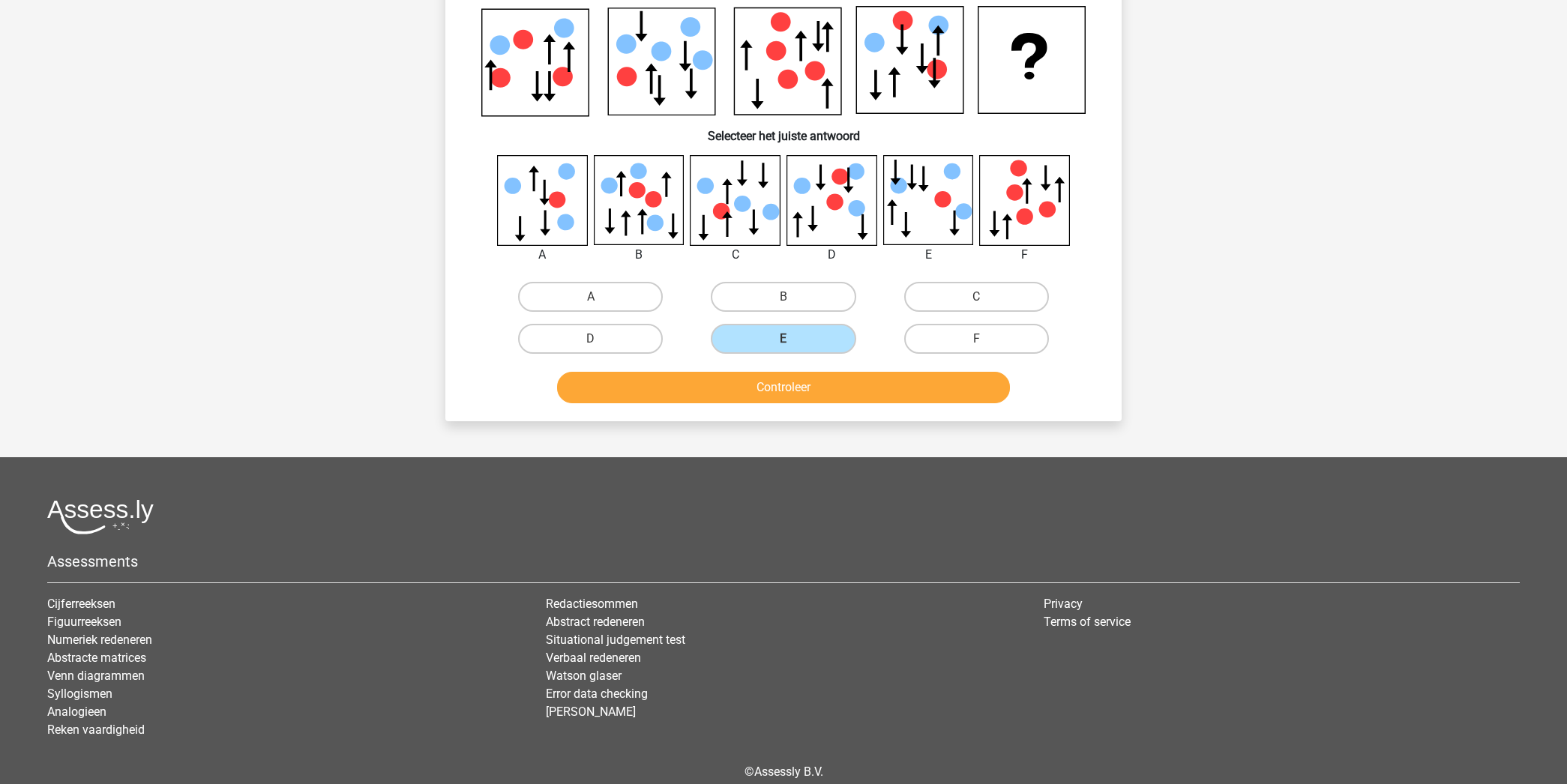
click at [835, 381] on button "Controleer" at bounding box center [784, 387] width 454 height 31
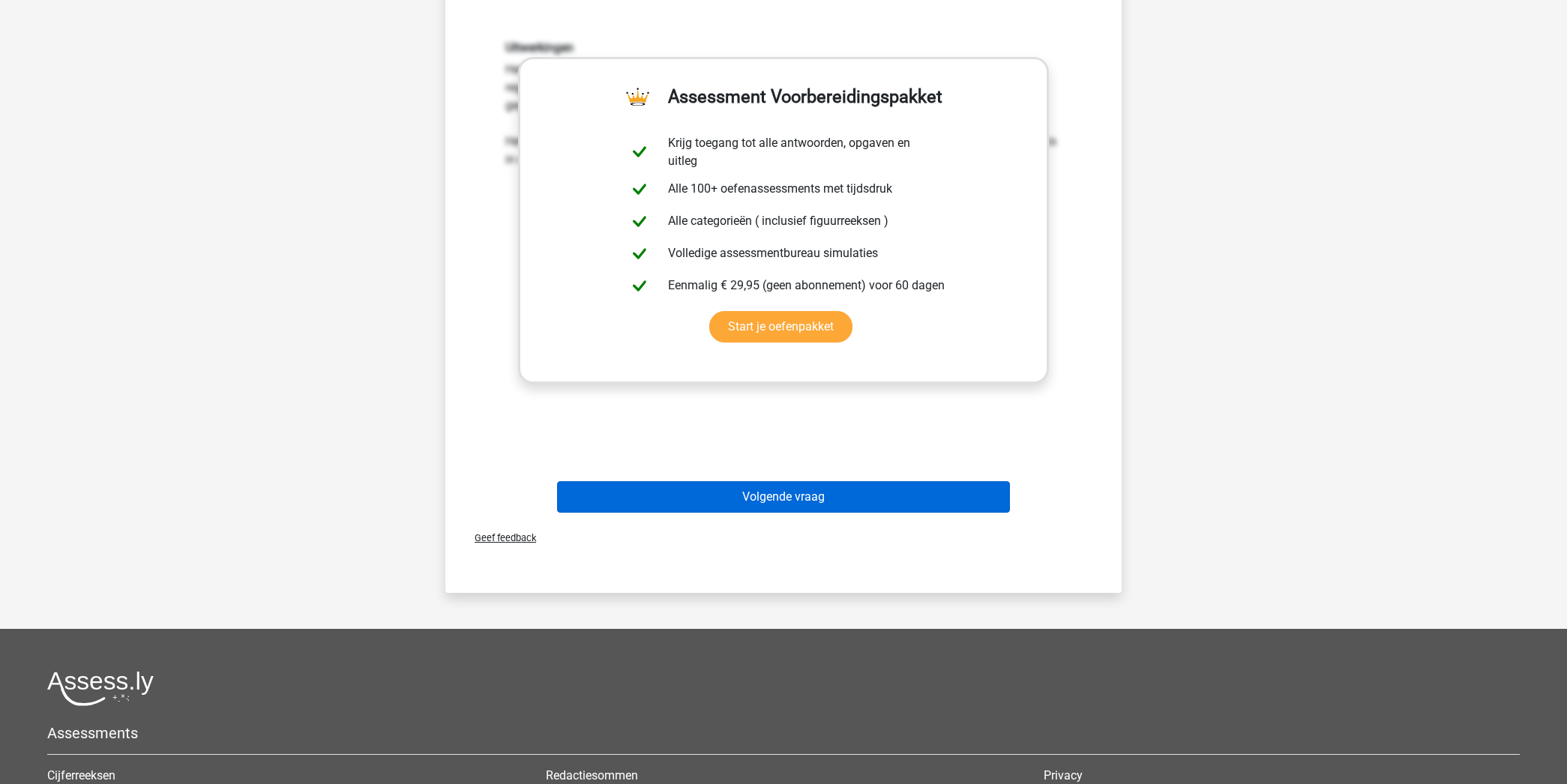
click at [840, 487] on button "Volgende vraag" at bounding box center [784, 496] width 454 height 31
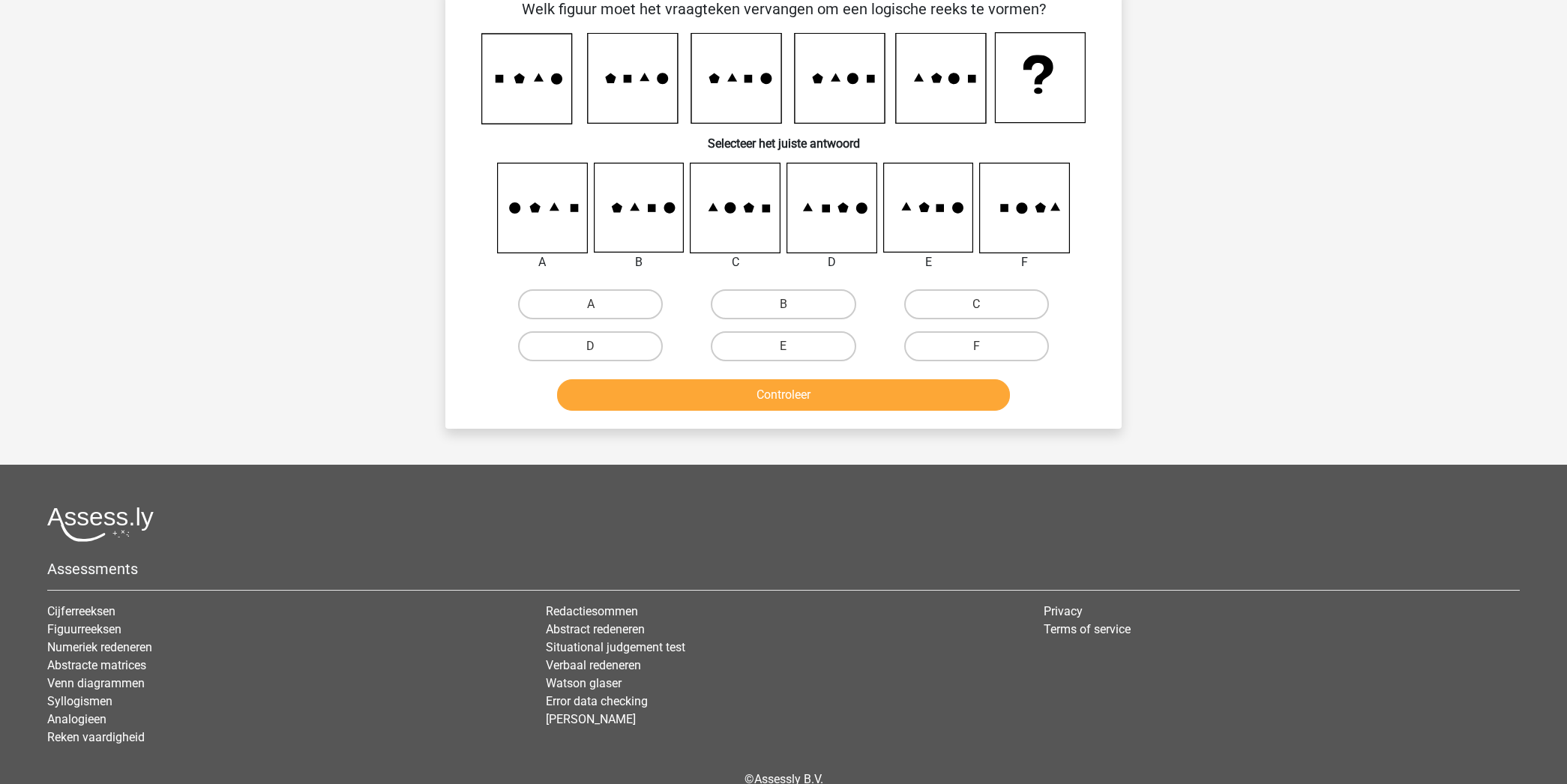
scroll to position [75, 0]
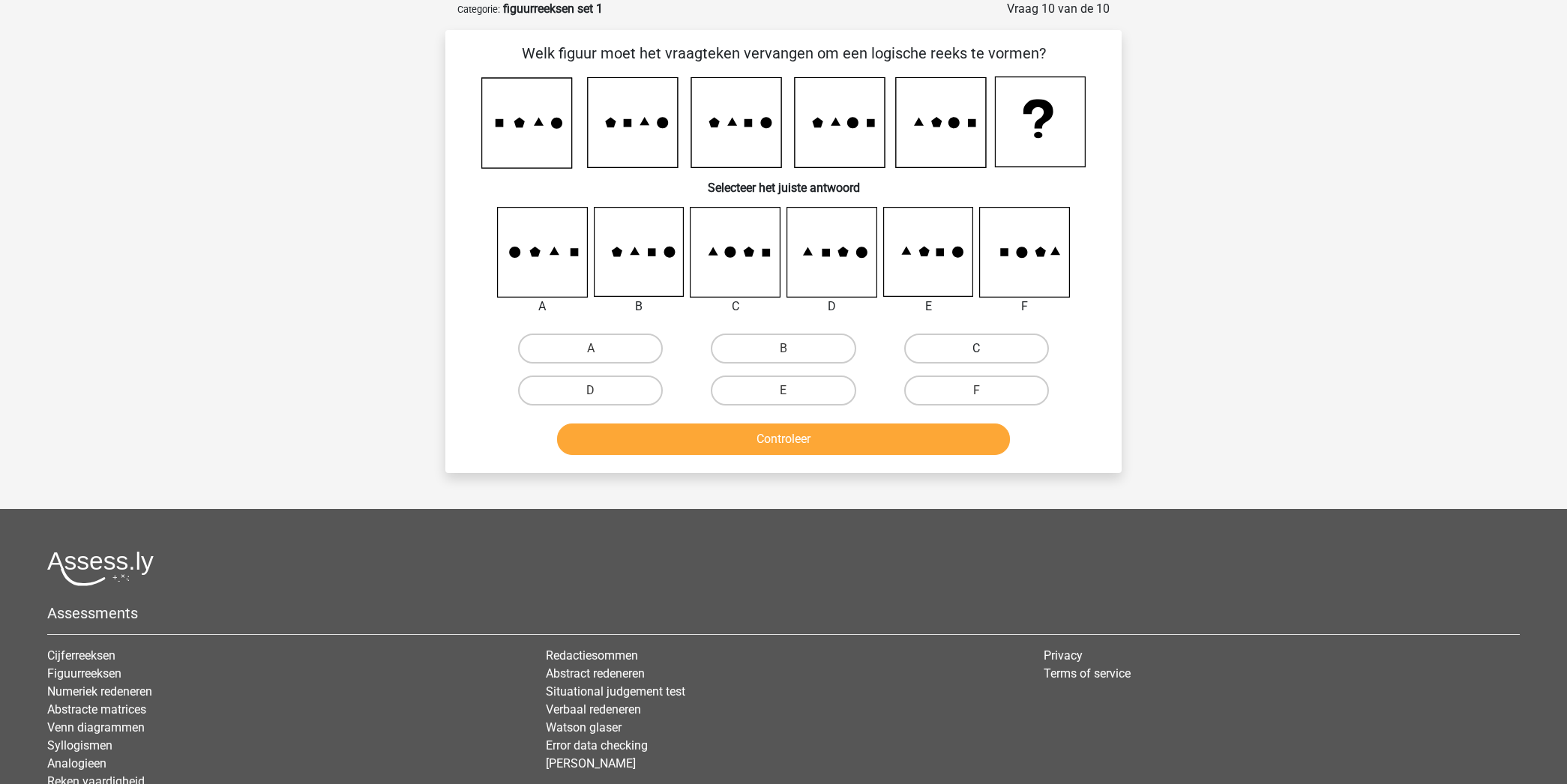
click at [951, 353] on label "C" at bounding box center [977, 348] width 145 height 30
click at [976, 353] on input "C" at bounding box center [980, 352] width 9 height 9
radio input "true"
click at [793, 436] on button "Controleer" at bounding box center [784, 438] width 454 height 31
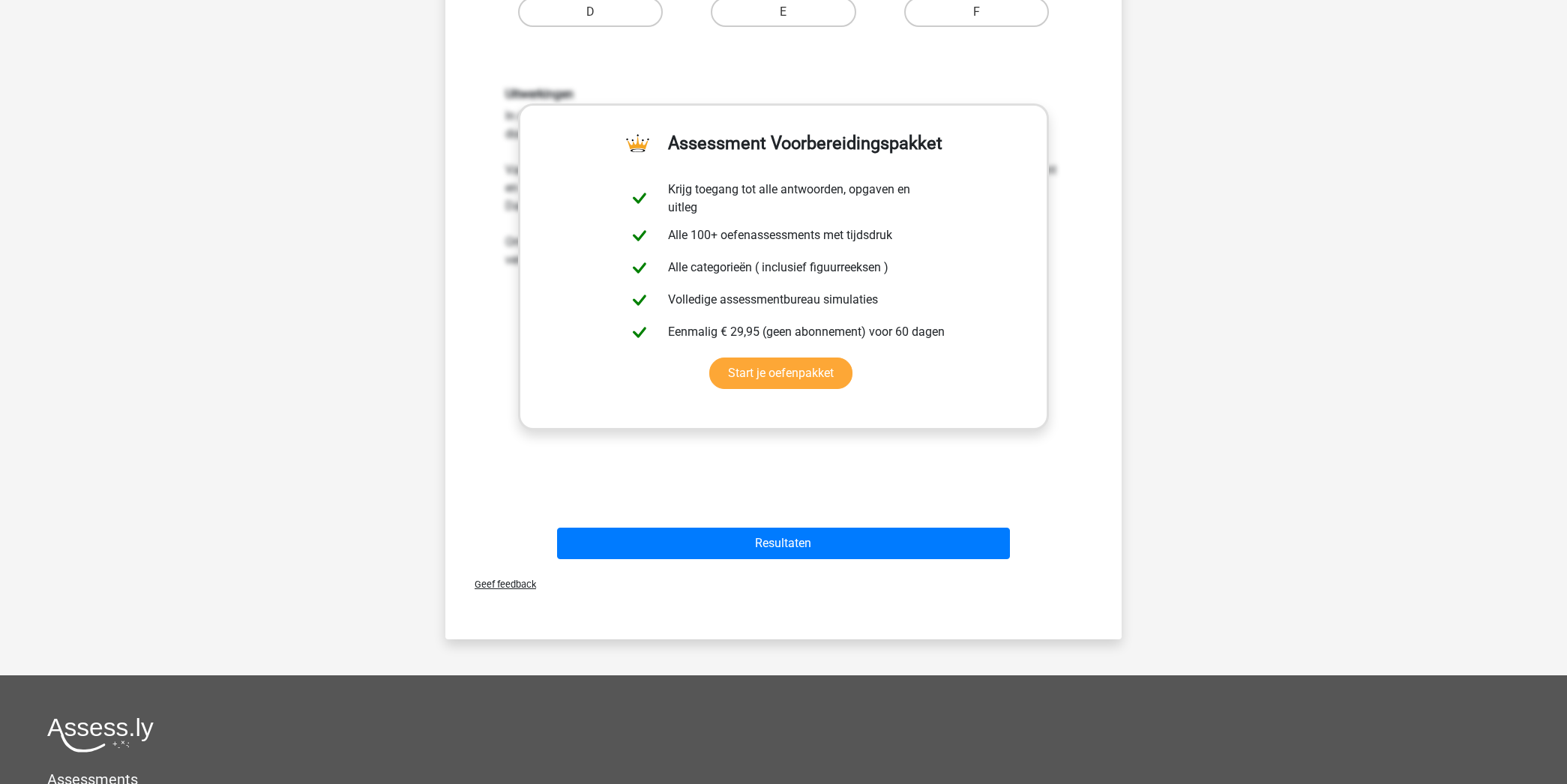
scroll to position [475, 0]
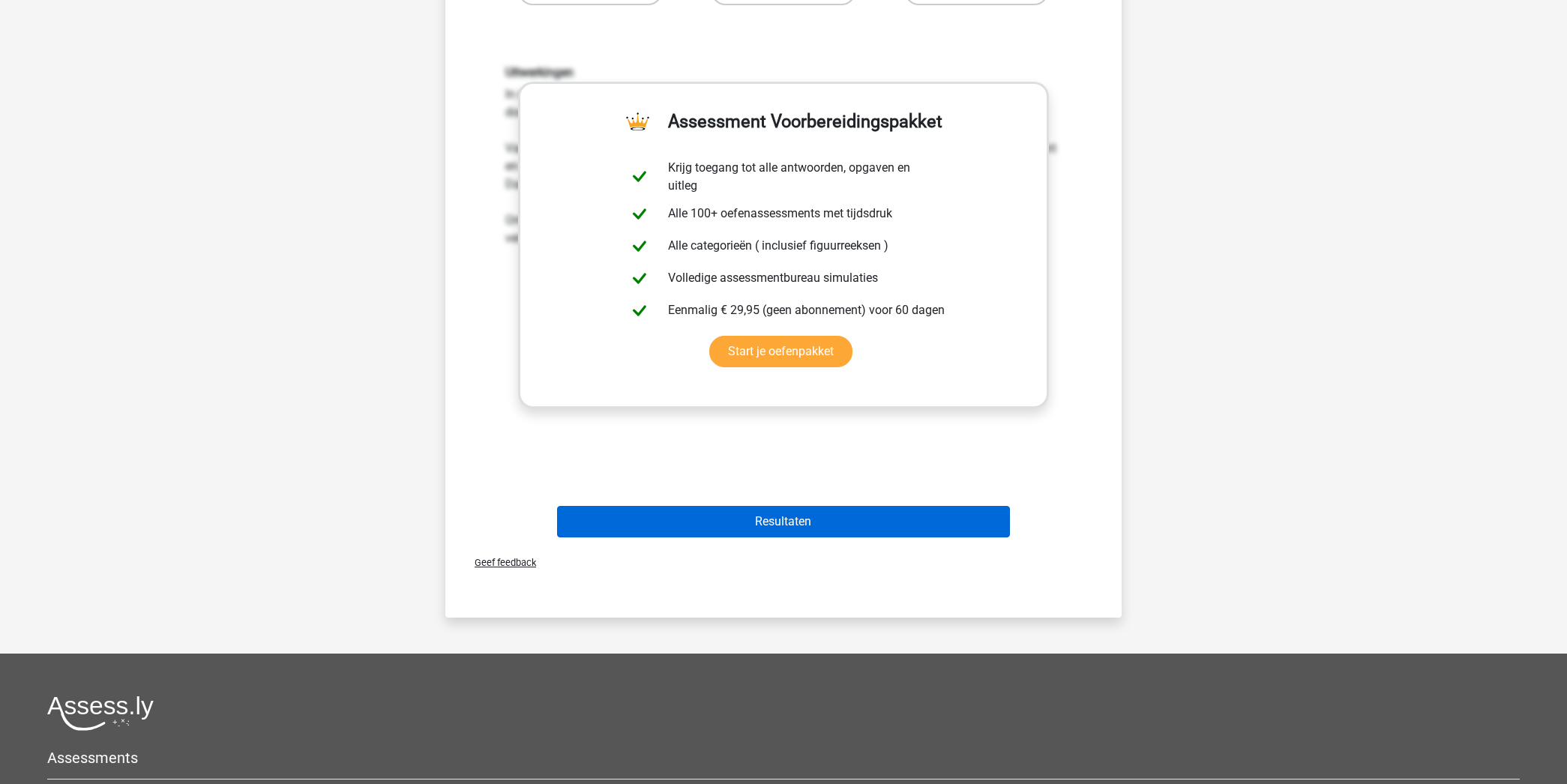
click at [870, 518] on button "Resultaten" at bounding box center [784, 521] width 454 height 31
